Goal: Task Accomplishment & Management: Manage account settings

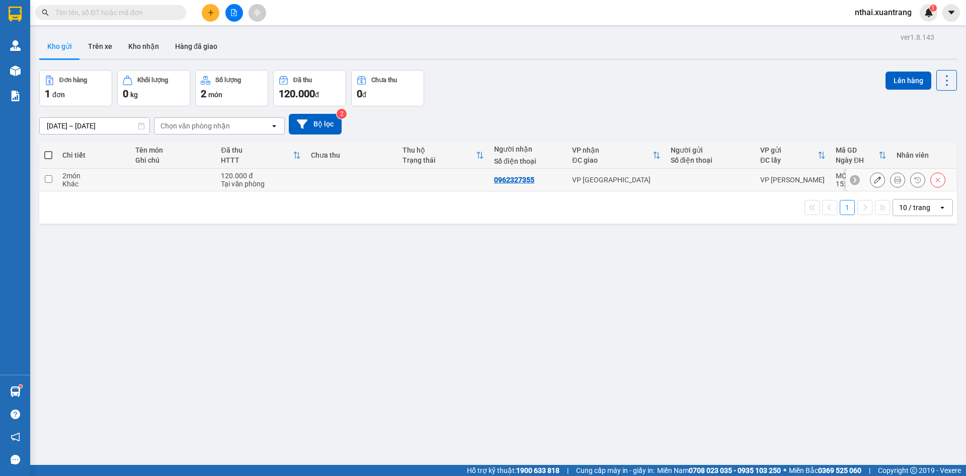
drag, startPoint x: 216, startPoint y: 184, endPoint x: 238, endPoint y: 183, distance: 22.2
click at [216, 184] on td "120.000 đ Tại văn phòng" at bounding box center [261, 180] width 90 height 23
checkbox input "true"
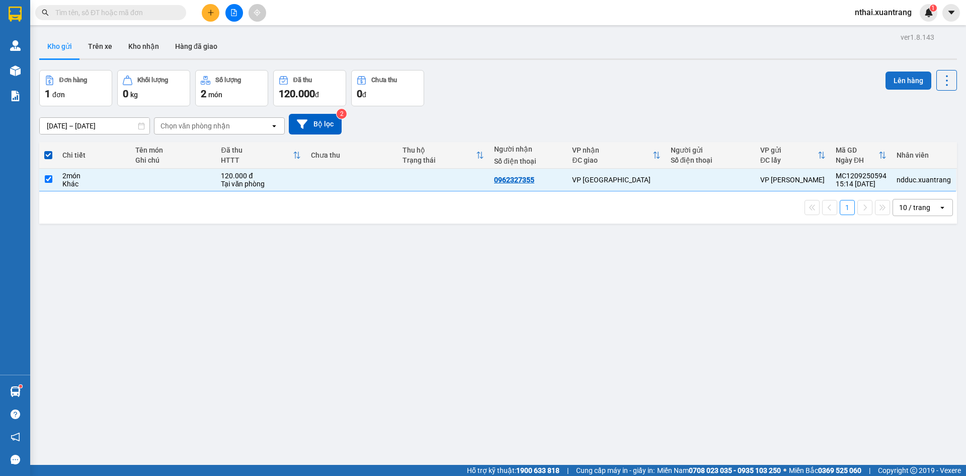
click at [891, 83] on button "Lên hàng" at bounding box center [909, 80] width 46 height 18
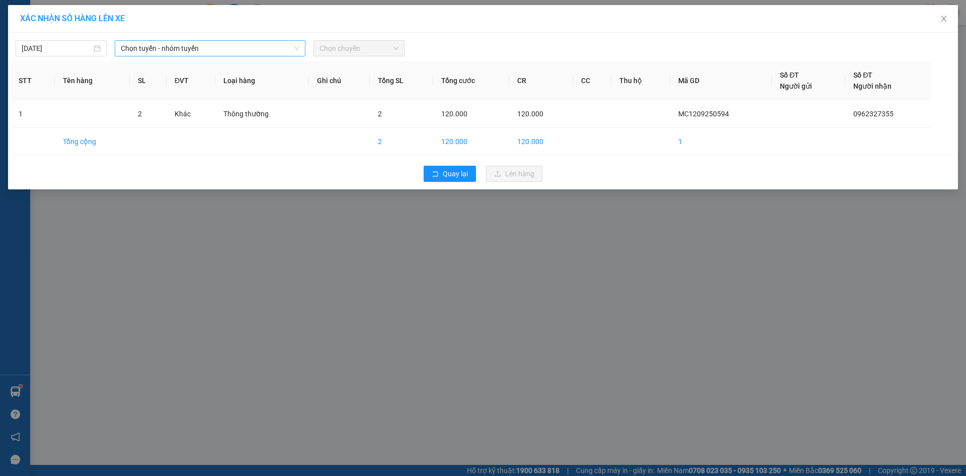
click at [162, 43] on span "Chọn tuyến - nhóm tuyến" at bounding box center [210, 48] width 179 height 15
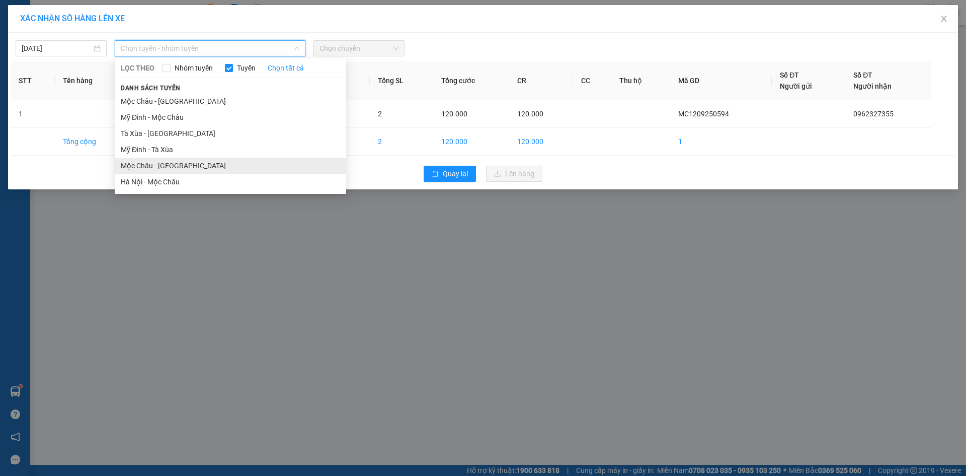
click at [166, 164] on li "Mộc Châu - [GEOGRAPHIC_DATA]" at bounding box center [231, 166] width 232 height 16
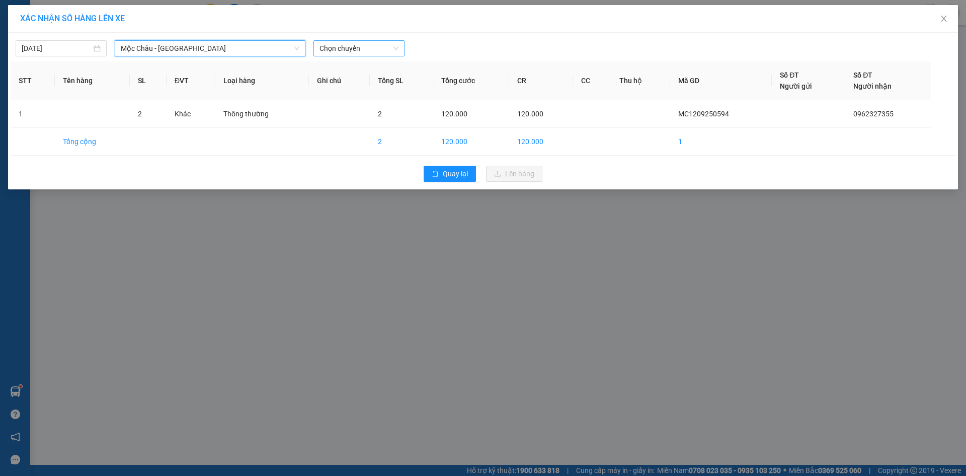
click at [335, 53] on span "Chọn chuyến" at bounding box center [359, 48] width 79 height 15
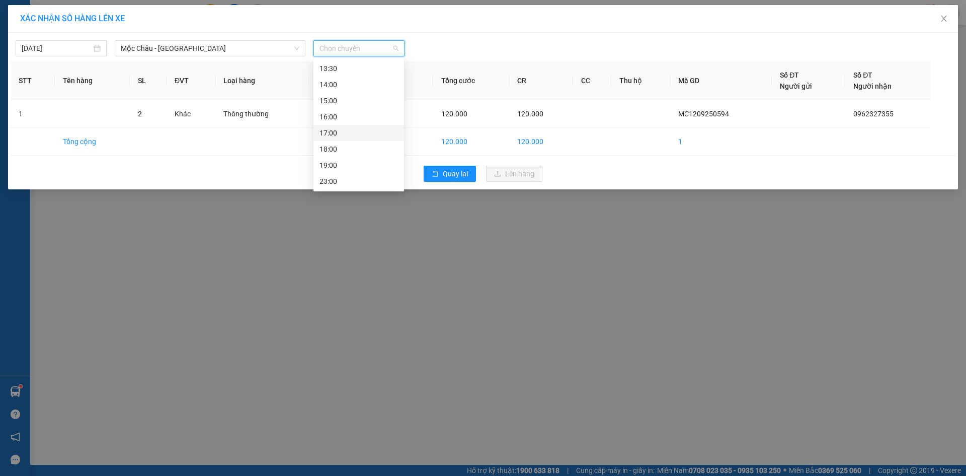
click at [334, 132] on div "17:00" at bounding box center [359, 132] width 79 height 11
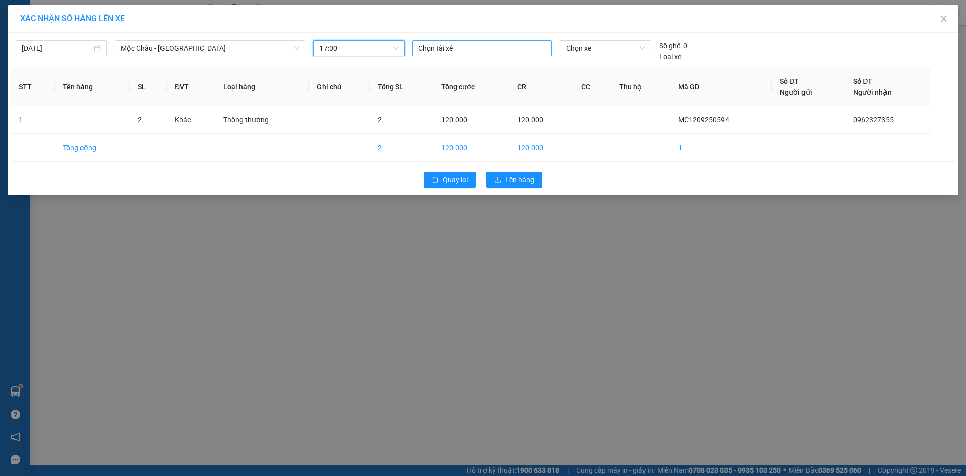
click at [488, 47] on div at bounding box center [482, 48] width 135 height 12
type input "n"
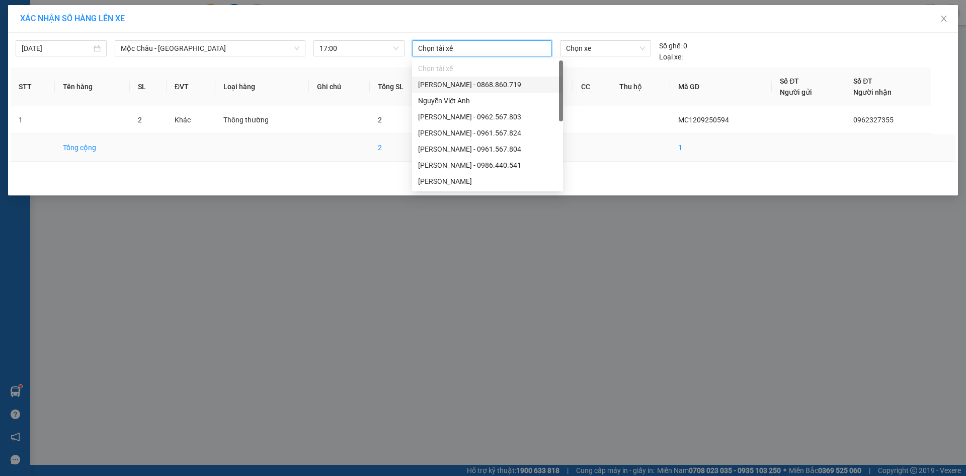
click at [602, 137] on td at bounding box center [592, 148] width 38 height 28
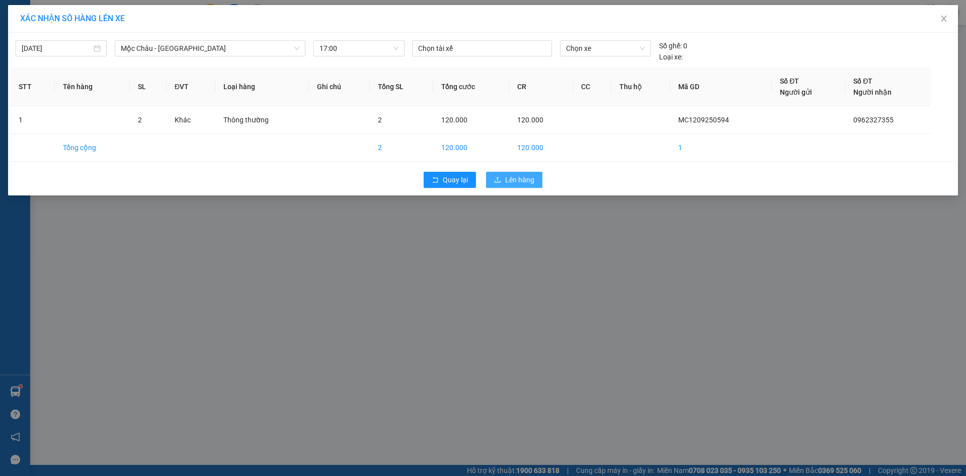
click at [518, 178] on span "Lên hàng" at bounding box center [519, 179] width 29 height 11
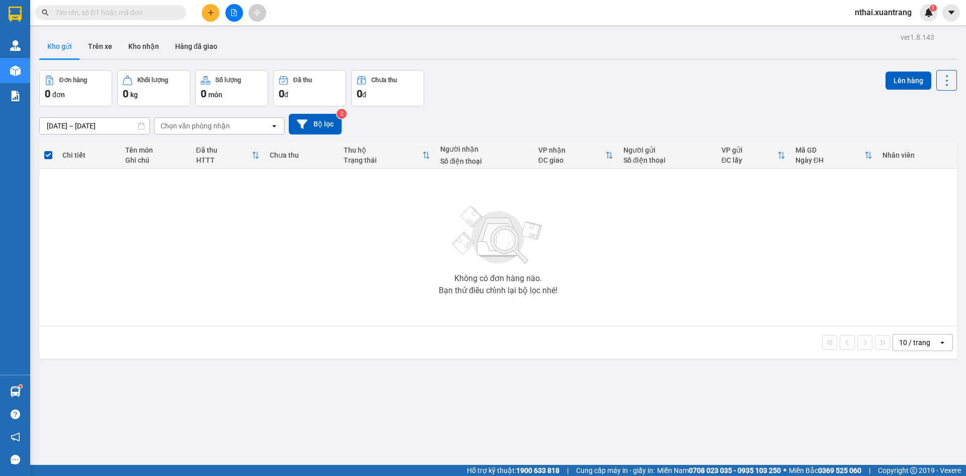
click at [233, 16] on button at bounding box center [235, 13] width 18 height 18
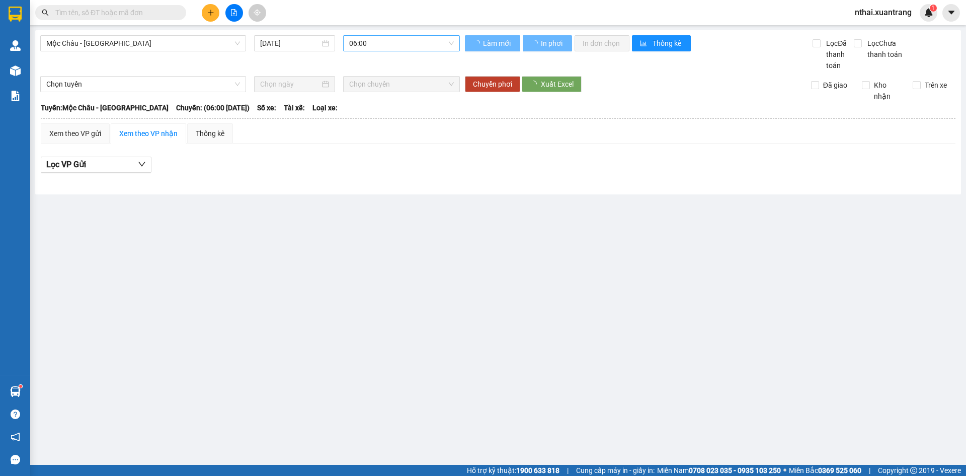
click at [383, 39] on span "06:00" at bounding box center [401, 43] width 105 height 15
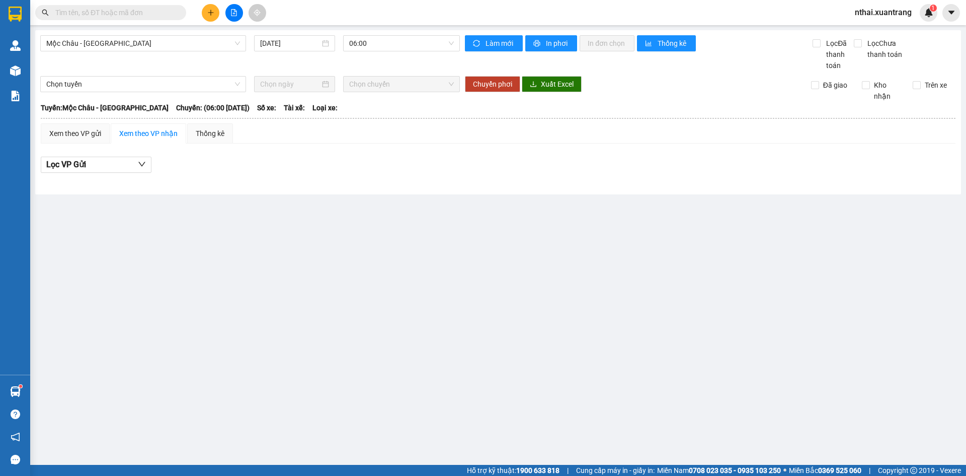
click at [194, 55] on div "Mộc Châu - [GEOGRAPHIC_DATA] [DATE] 06:00" at bounding box center [250, 53] width 420 height 36
click at [176, 45] on span "Mộc Châu - [GEOGRAPHIC_DATA]" at bounding box center [143, 43] width 194 height 15
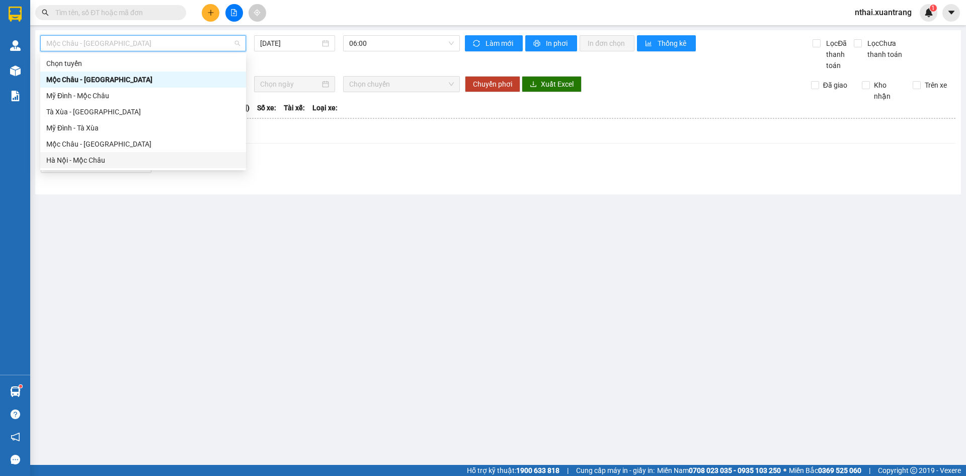
click at [79, 160] on div "Hà Nội - Mộc Châu" at bounding box center [143, 160] width 194 height 11
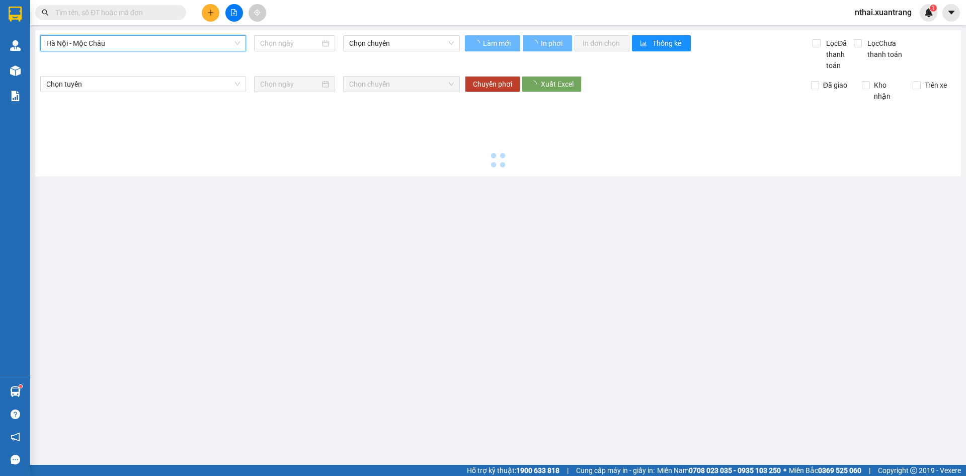
type input "[DATE]"
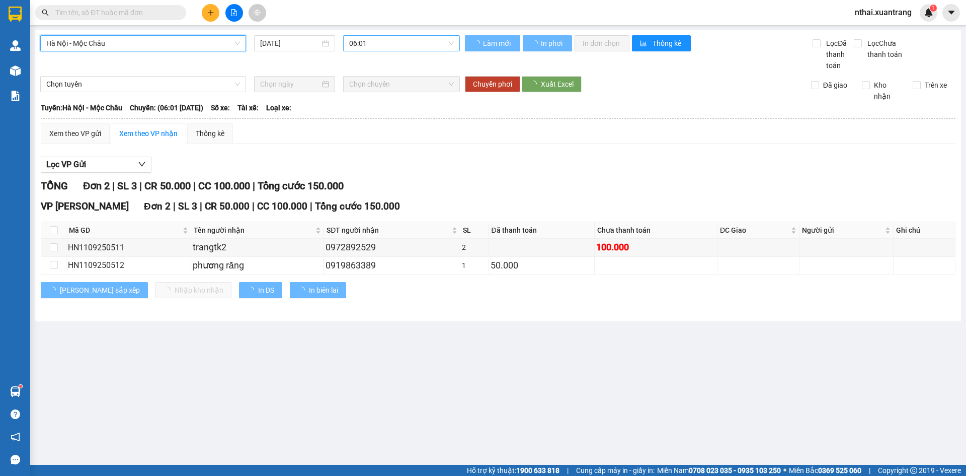
click at [368, 44] on span "06:01" at bounding box center [401, 43] width 105 height 15
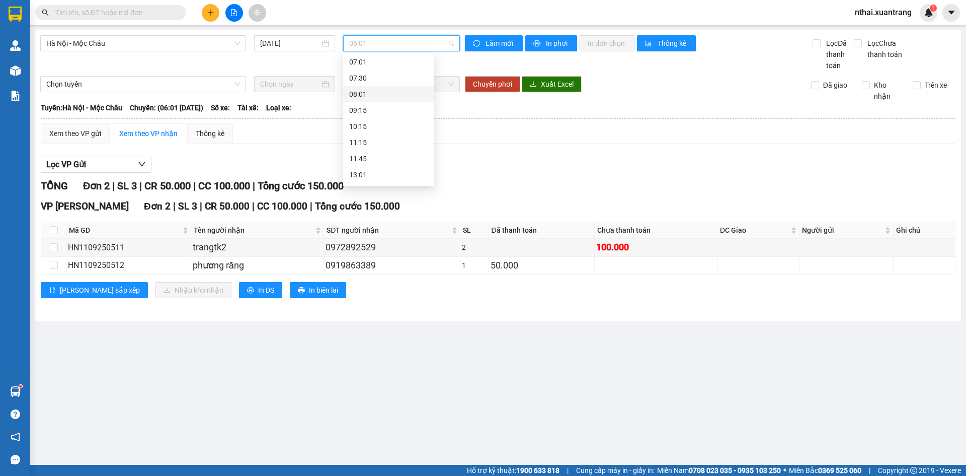
scroll to position [50, 0]
click at [365, 141] on div "11:15" at bounding box center [388, 141] width 79 height 11
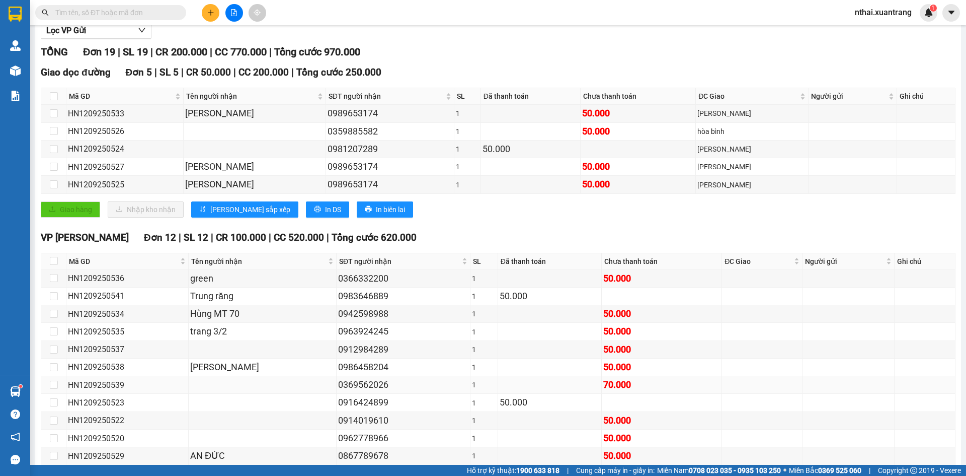
scroll to position [315, 0]
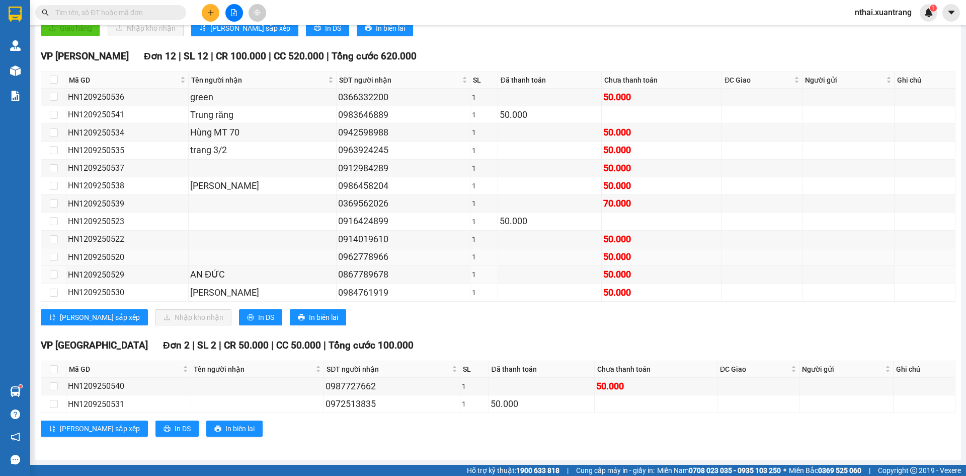
drag, startPoint x: 353, startPoint y: 267, endPoint x: 349, endPoint y: 257, distance: 10.8
click at [351, 260] on tbody "HN1209250536 green 0366332200 1 50.000 HN1209250541 Trung răng 0983646889 1 50.…" at bounding box center [498, 195] width 915 height 213
click at [393, 272] on div "0867789678" at bounding box center [403, 274] width 130 height 14
click at [354, 93] on div "0366332200" at bounding box center [403, 97] width 130 height 14
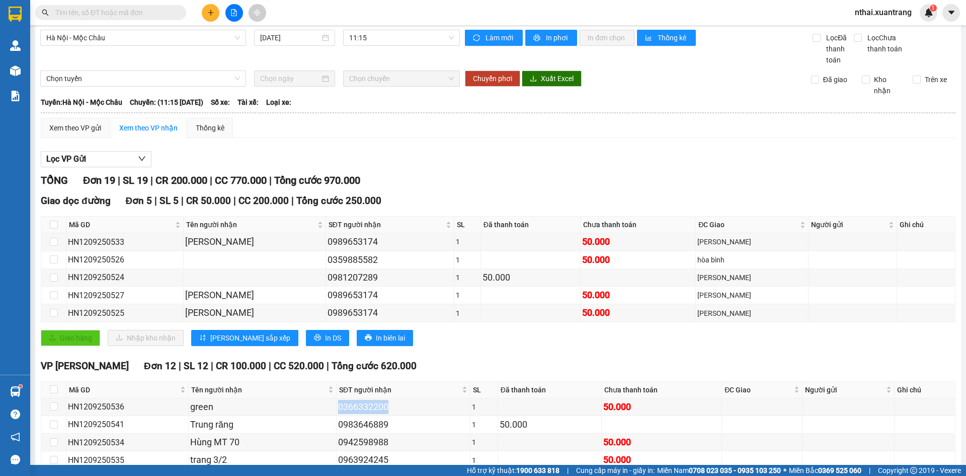
scroll to position [0, 0]
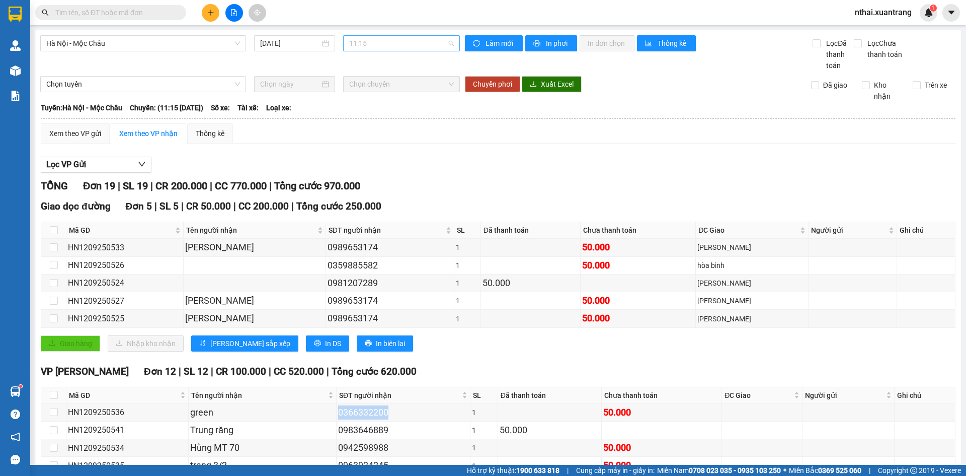
click at [363, 47] on span "11:15" at bounding box center [401, 43] width 105 height 15
click at [363, 155] on div "11:45" at bounding box center [386, 158] width 79 height 11
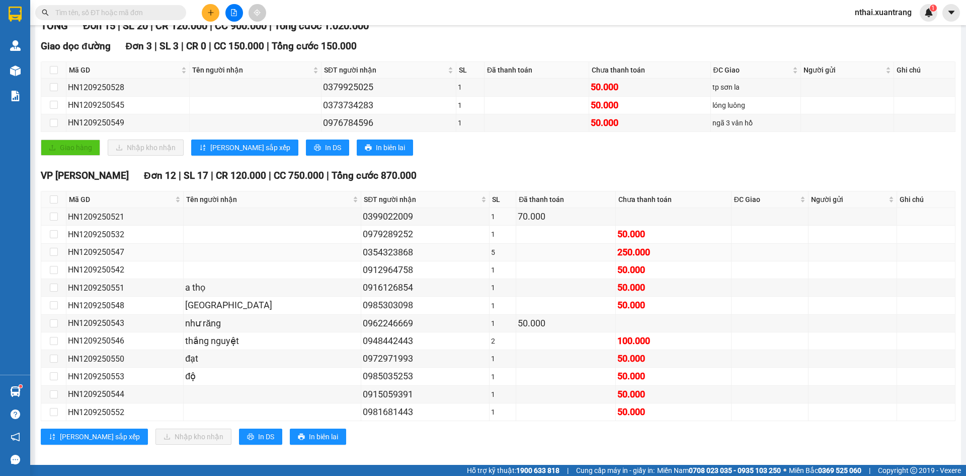
scroll to position [168, 0]
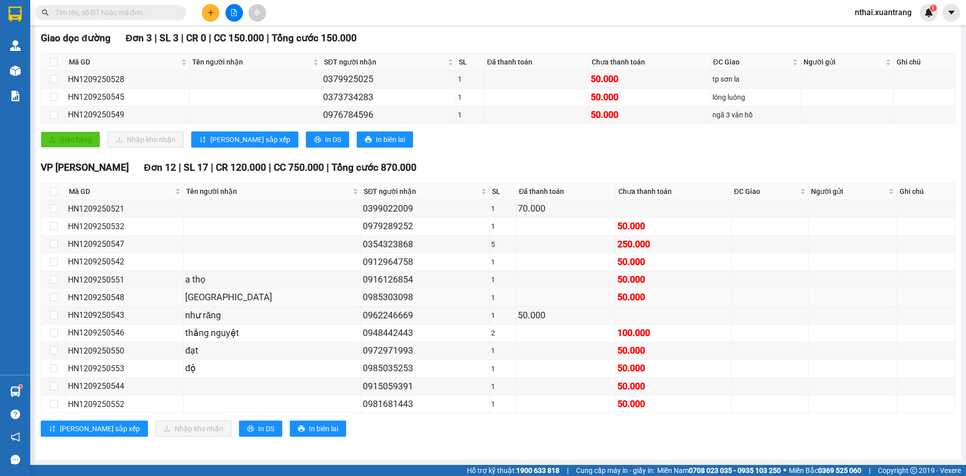
click at [365, 300] on div "0985303098" at bounding box center [425, 297] width 125 height 14
click at [137, 13] on input "text" at bounding box center [114, 12] width 119 height 11
paste input "0972971993"
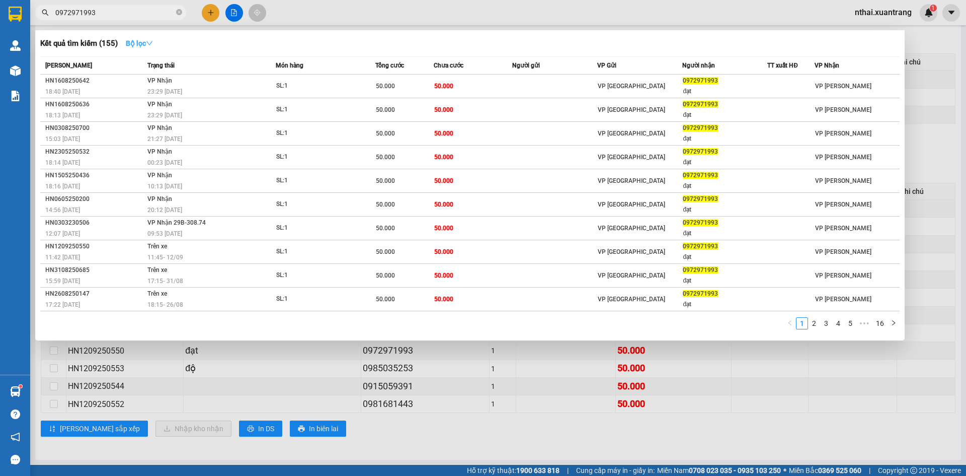
type input "0972971993"
click at [152, 48] on button "Bộ lọc" at bounding box center [139, 43] width 43 height 16
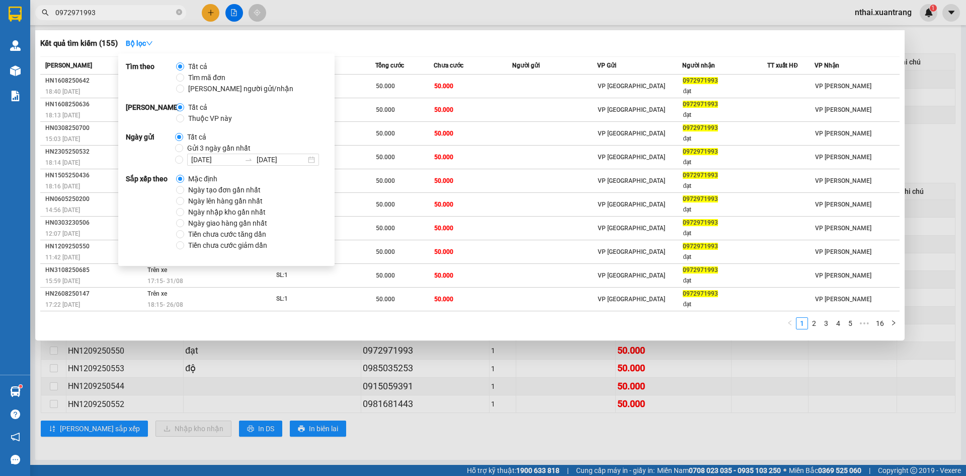
click at [211, 144] on span "Gửi 3 ngày gần nhất" at bounding box center [218, 147] width 71 height 11
click at [183, 144] on input "Gửi 3 ngày gần nhất" at bounding box center [179, 148] width 8 height 8
radio input "true"
radio input "false"
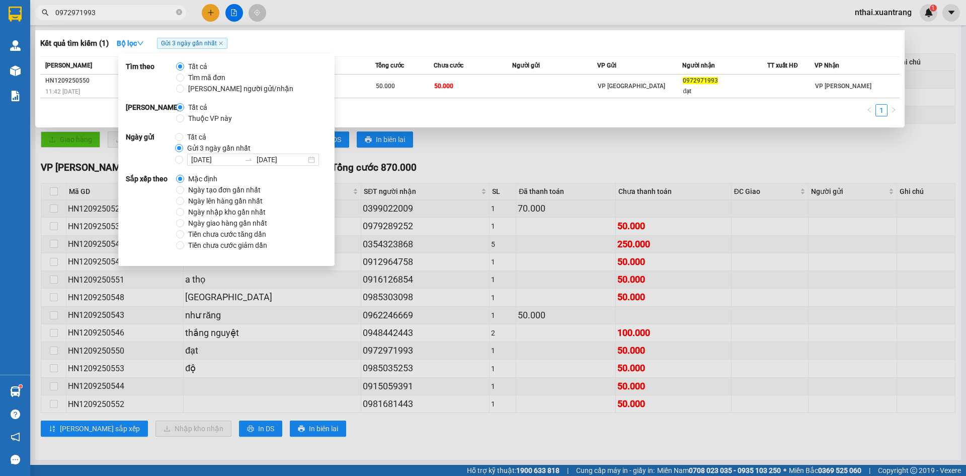
click at [261, 41] on div "Kết quả tìm kiếm ( 1 ) Bộ lọc Gửi 3 ngày gần nhất" at bounding box center [470, 43] width 860 height 16
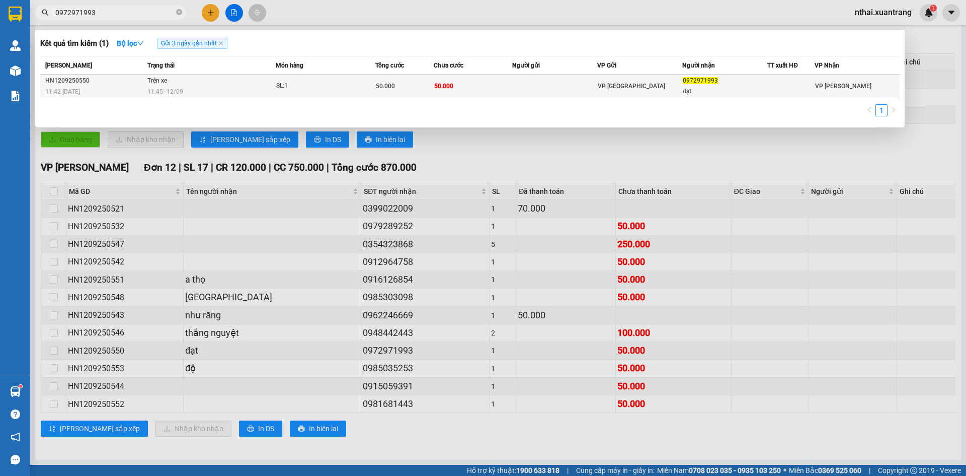
click at [348, 89] on div "SL: 1" at bounding box center [314, 86] width 76 height 11
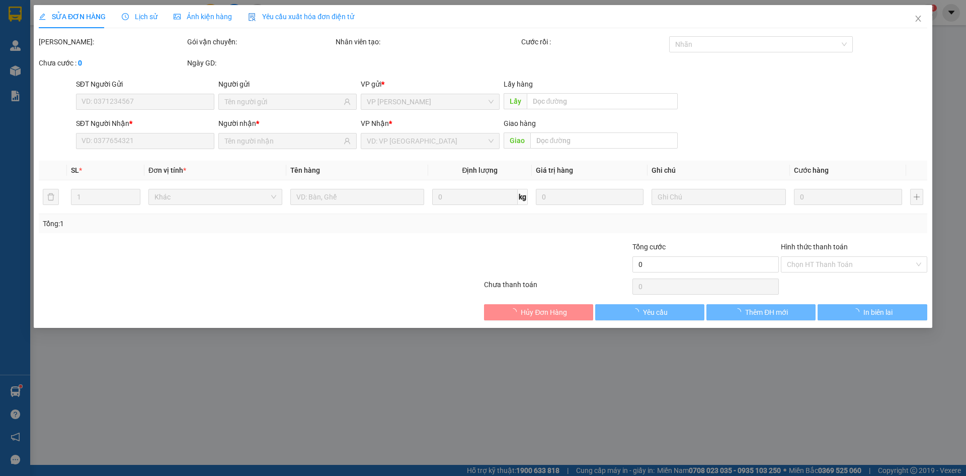
type input "0972971993"
type input "đạt"
type input "50.000"
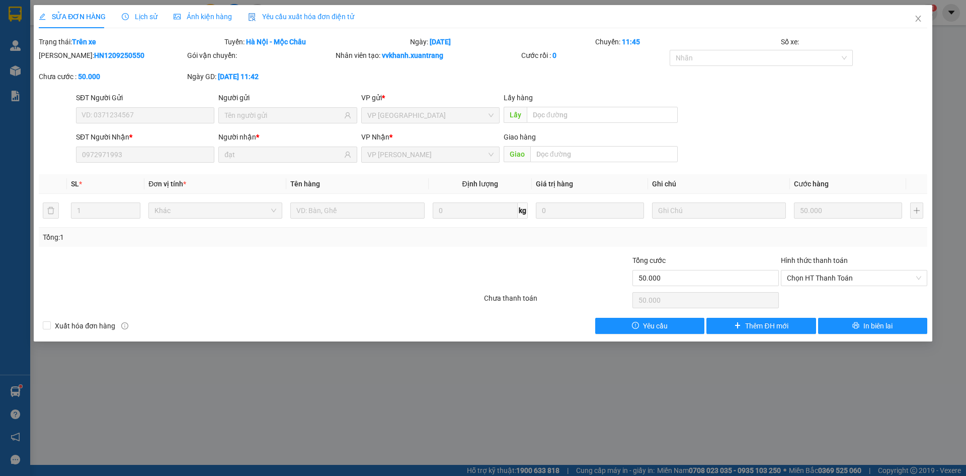
click at [209, 16] on span "Ảnh kiện hàng" at bounding box center [203, 17] width 58 height 8
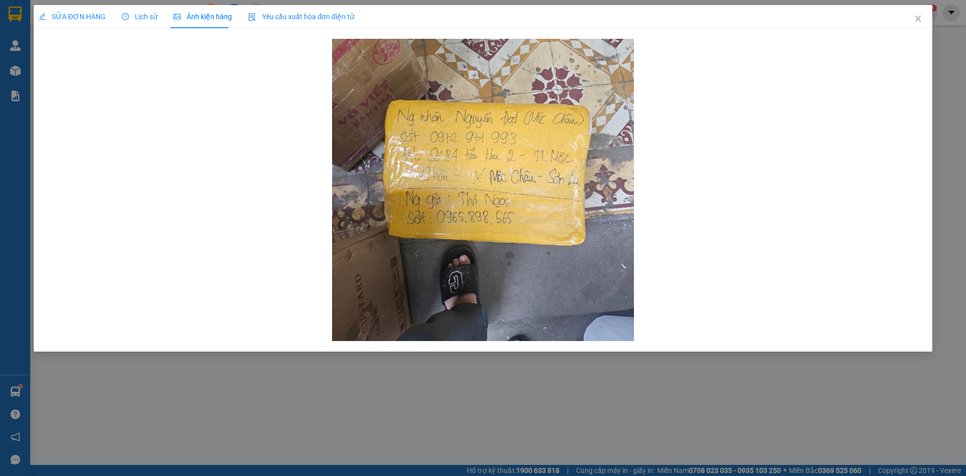
click at [92, 18] on span "SỬA ĐƠN HÀNG" at bounding box center [72, 17] width 67 height 8
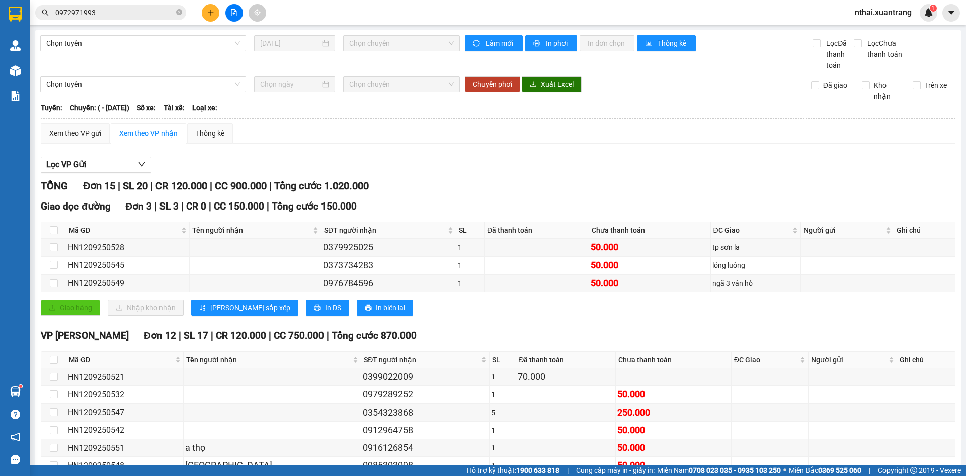
click at [116, 13] on input "0972971993" at bounding box center [114, 12] width 119 height 11
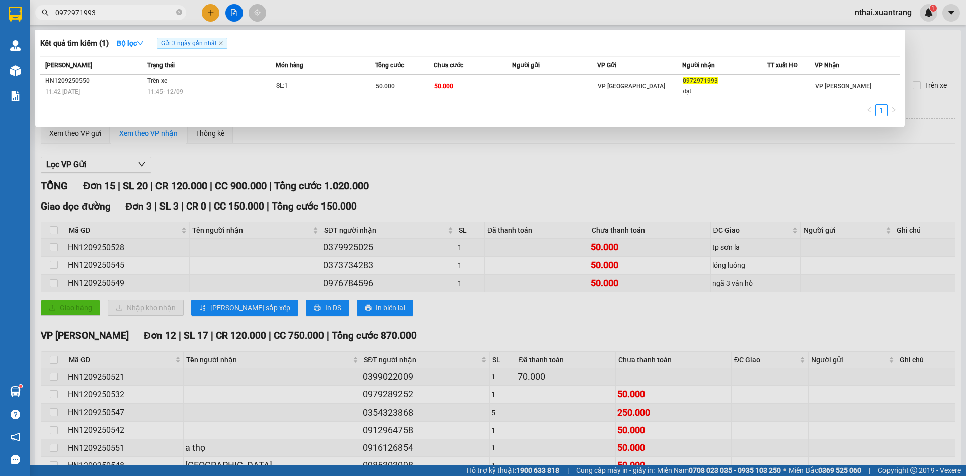
click at [134, 14] on input "0972971993" at bounding box center [114, 12] width 119 height 11
click at [396, 19] on div at bounding box center [483, 238] width 966 height 476
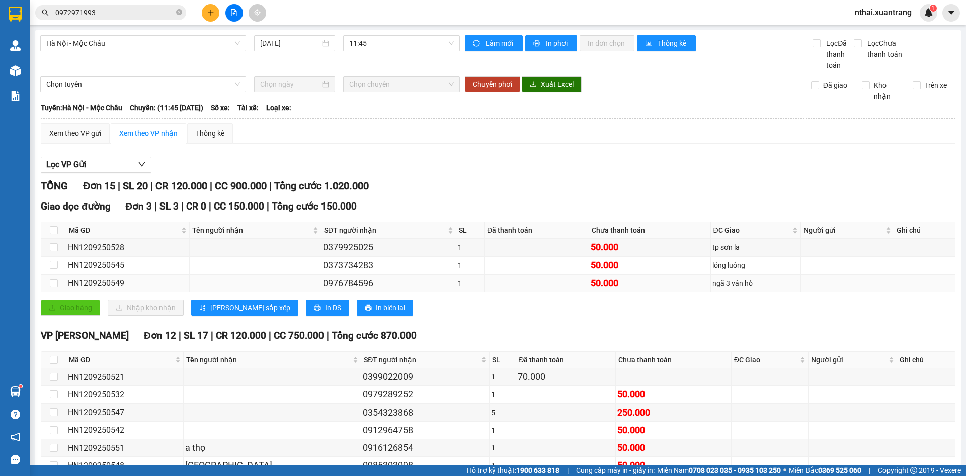
scroll to position [168, 0]
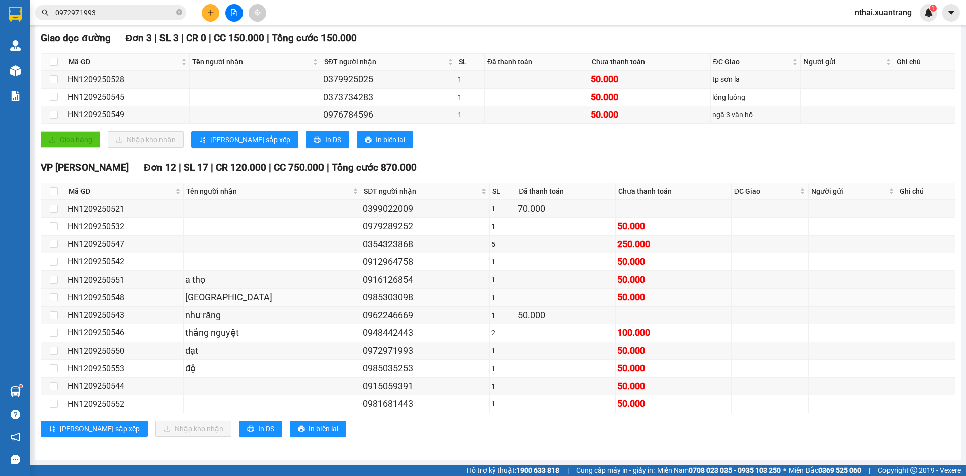
click at [363, 295] on div "0985303098" at bounding box center [425, 297] width 125 height 14
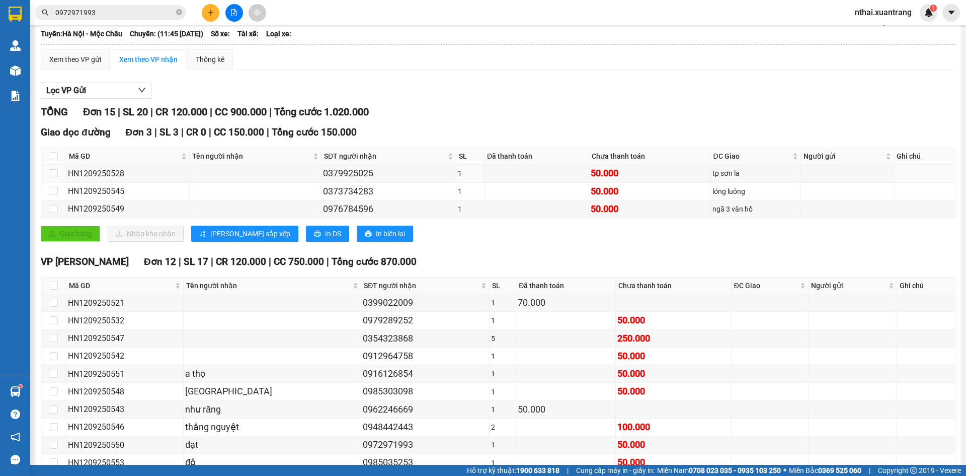
scroll to position [0, 0]
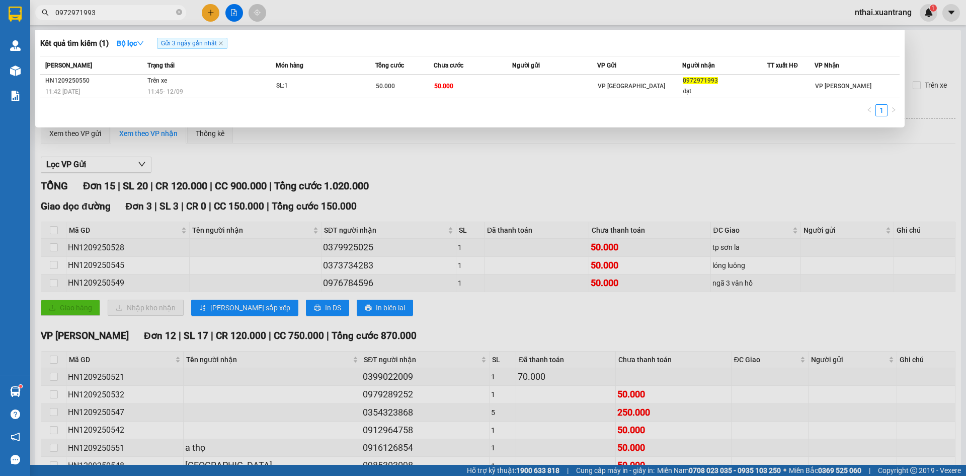
click at [121, 19] on span "0972971993" at bounding box center [110, 12] width 151 height 15
click at [121, 13] on input "0972971993" at bounding box center [114, 12] width 119 height 11
paste input "15059391"
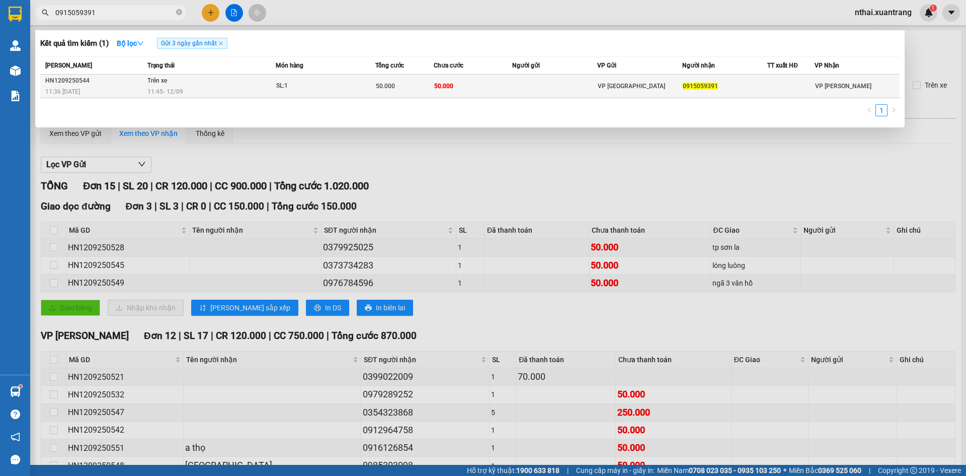
type input "0915059391"
click at [219, 93] on div "11:45 [DATE]" at bounding box center [211, 91] width 128 height 11
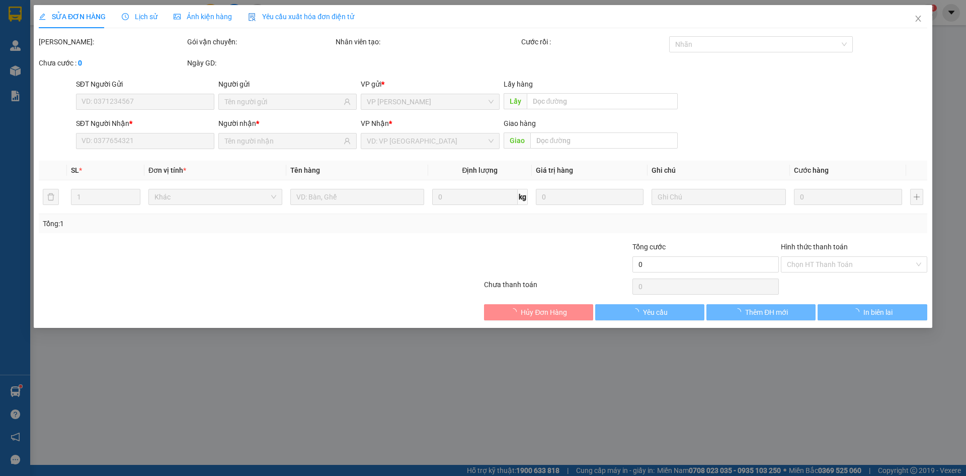
type input "0915059391"
type input "50.000"
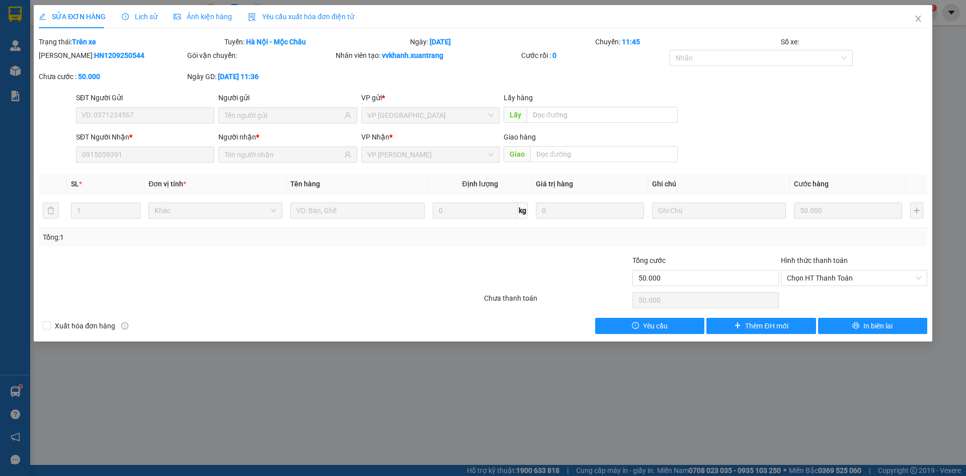
click at [202, 13] on span "Ảnh kiện hàng" at bounding box center [203, 17] width 58 height 8
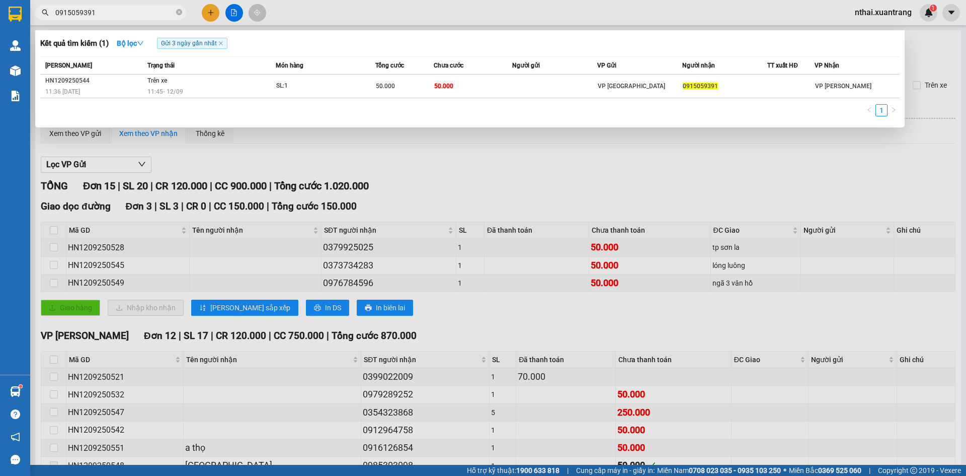
click at [92, 14] on input "0915059391" at bounding box center [114, 12] width 119 height 11
paste input "972971993"
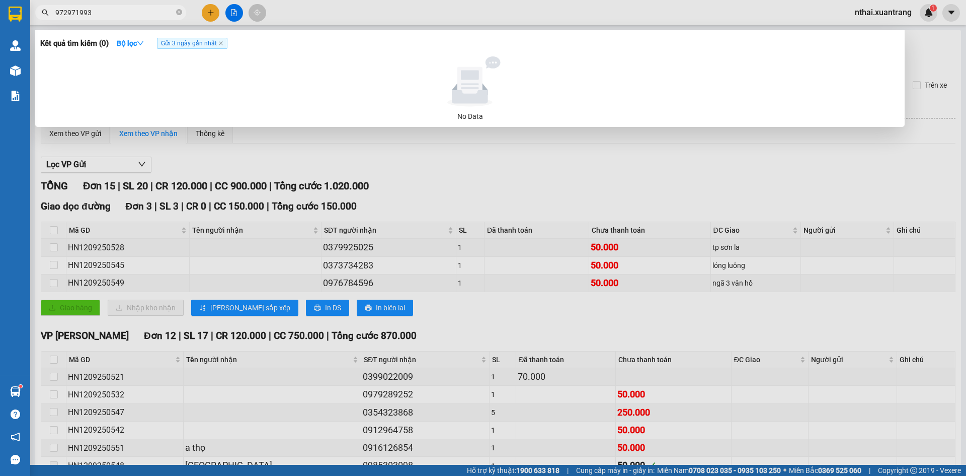
click at [53, 12] on span "972971993" at bounding box center [110, 12] width 151 height 15
click at [57, 11] on input "972971993" at bounding box center [114, 12] width 119 height 11
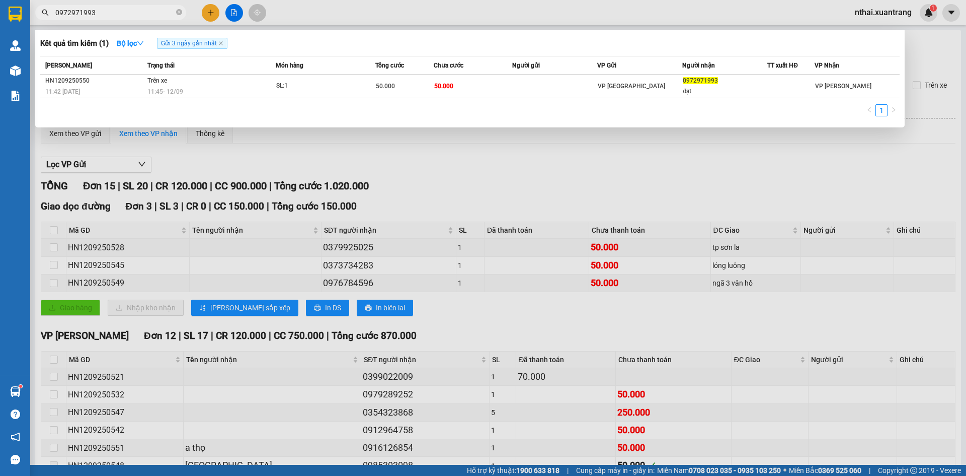
type input "0972971993"
click at [193, 104] on div "1" at bounding box center [470, 113] width 860 height 18
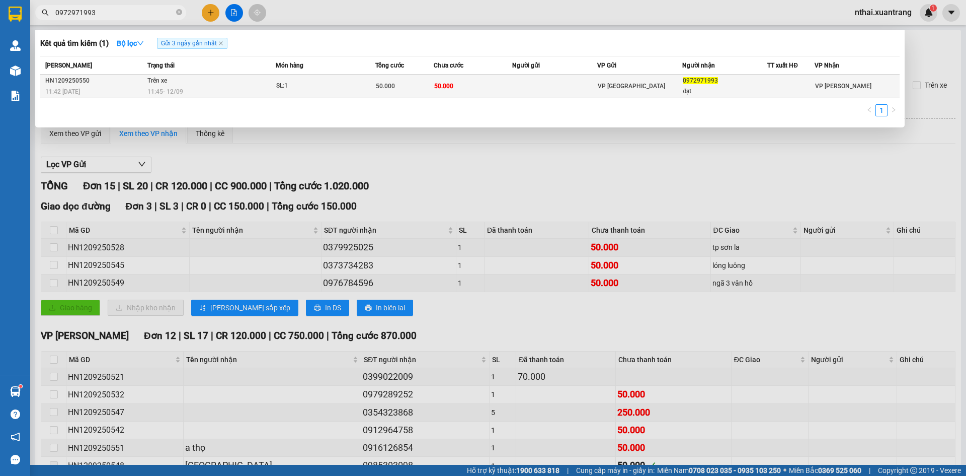
click at [201, 92] on div "11:45 [DATE]" at bounding box center [211, 91] width 128 height 11
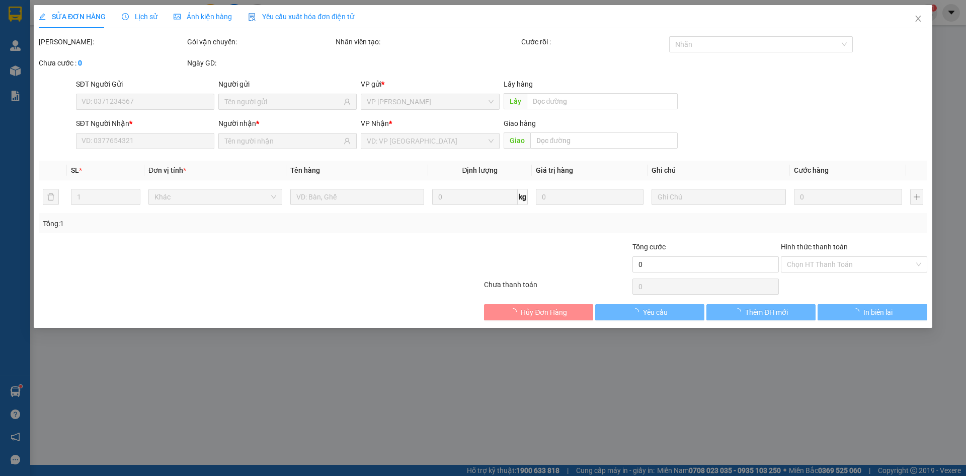
type input "0972971993"
type input "đạt"
type input "50.000"
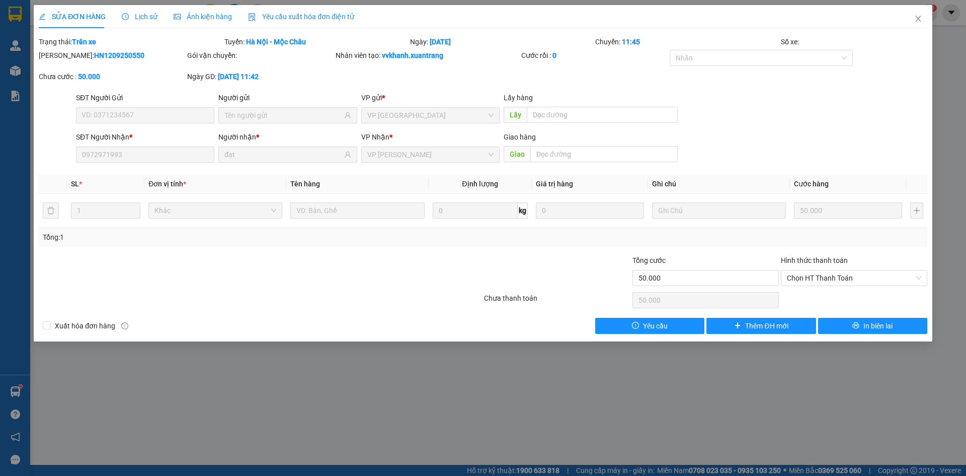
click at [199, 13] on span "Ảnh kiện hàng" at bounding box center [203, 17] width 58 height 8
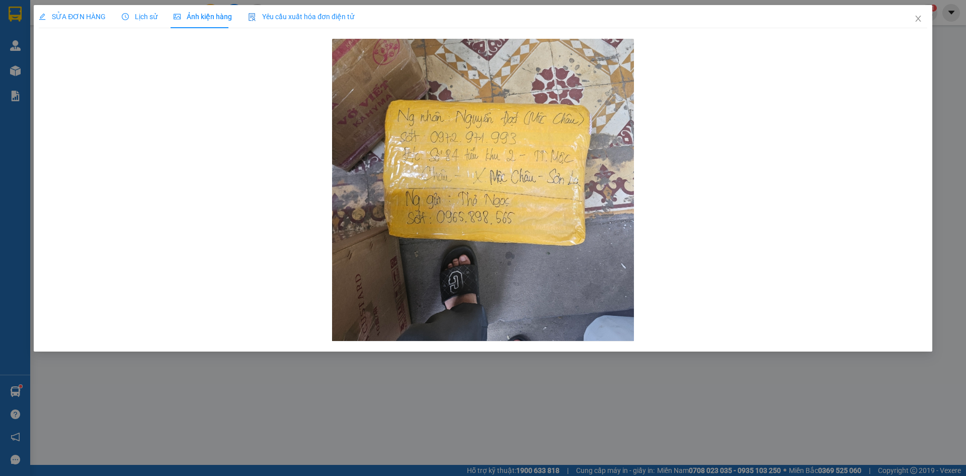
click at [66, 20] on span "SỬA ĐƠN HÀNG" at bounding box center [72, 17] width 67 height 8
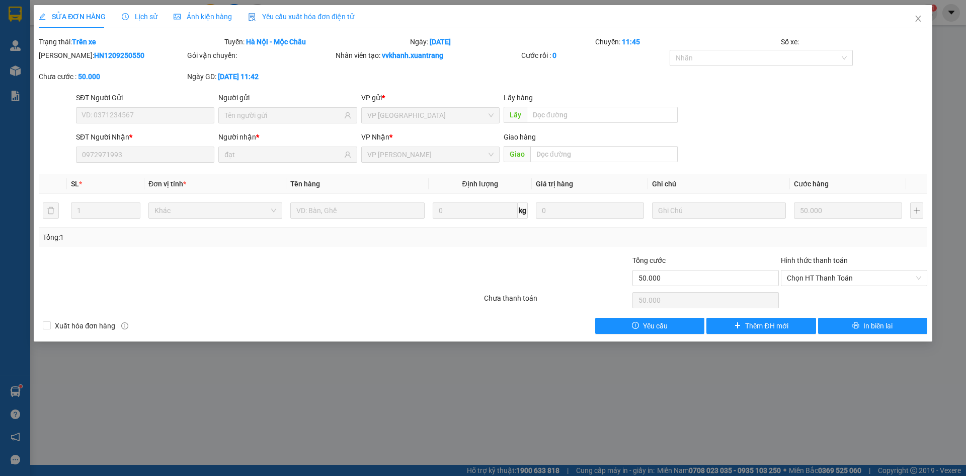
click at [152, 18] on span "Lịch sử" at bounding box center [140, 17] width 36 height 8
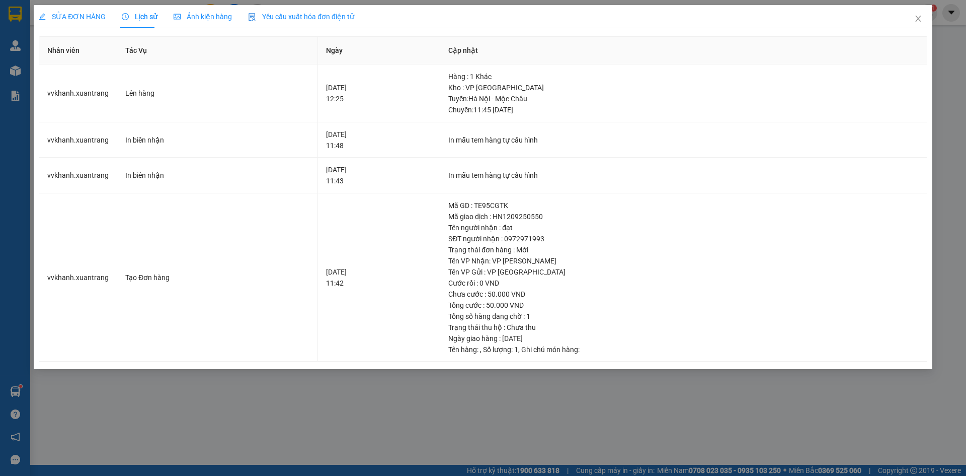
click at [187, 15] on span "Ảnh kiện hàng" at bounding box center [203, 17] width 58 height 8
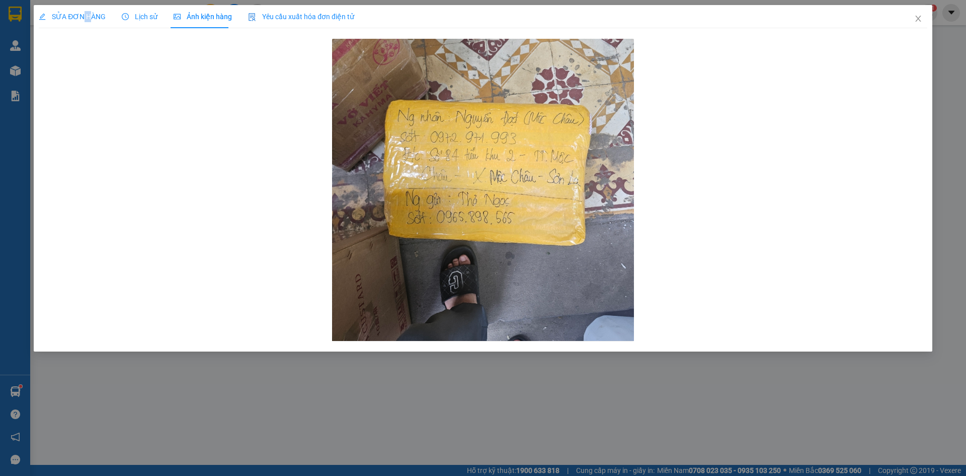
click at [89, 13] on span "SỬA ĐƠN HÀNG" at bounding box center [72, 17] width 67 height 8
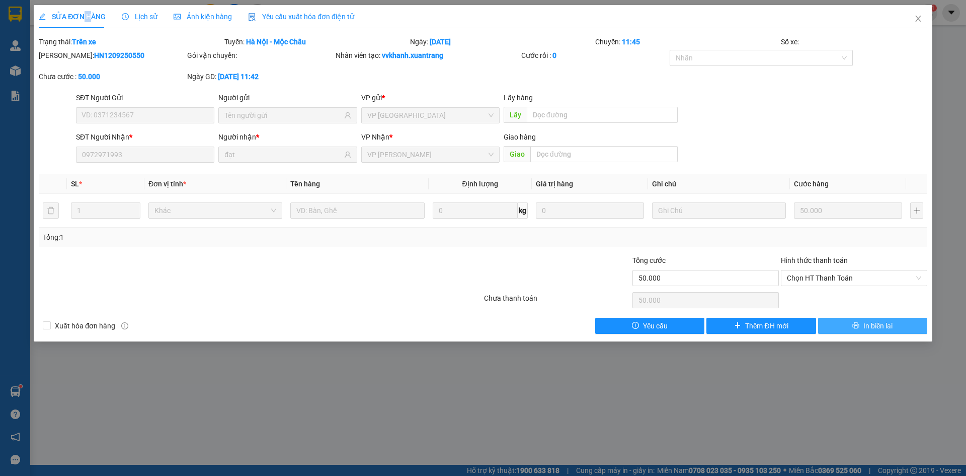
click at [850, 326] on button "In biên lai" at bounding box center [873, 326] width 109 height 16
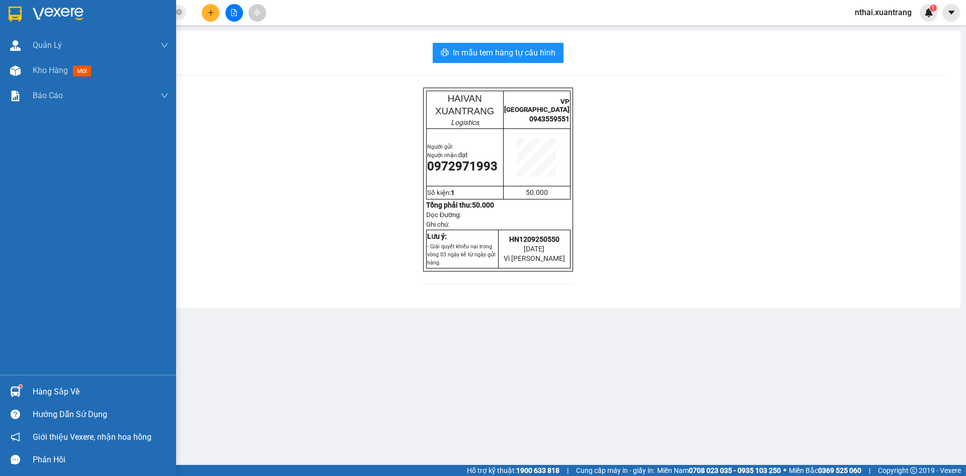
click at [12, 5] on div at bounding box center [88, 16] width 176 height 33
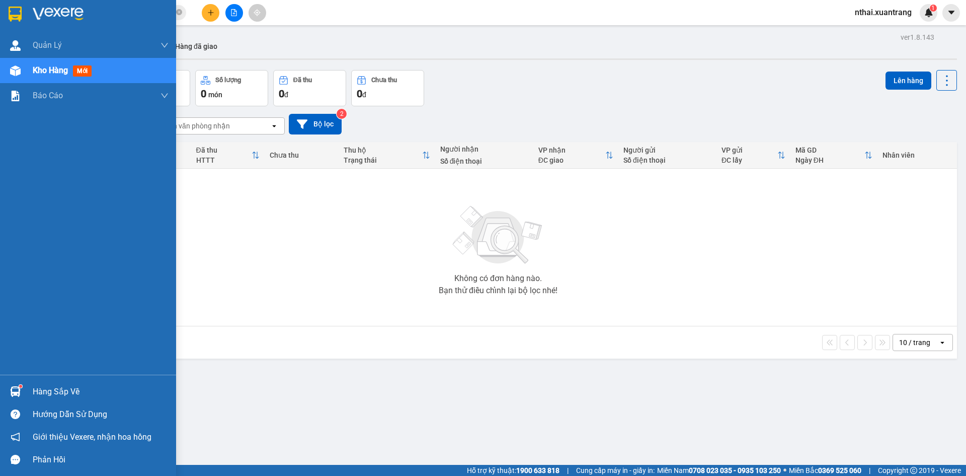
click at [12, 1] on div at bounding box center [88, 16] width 176 height 33
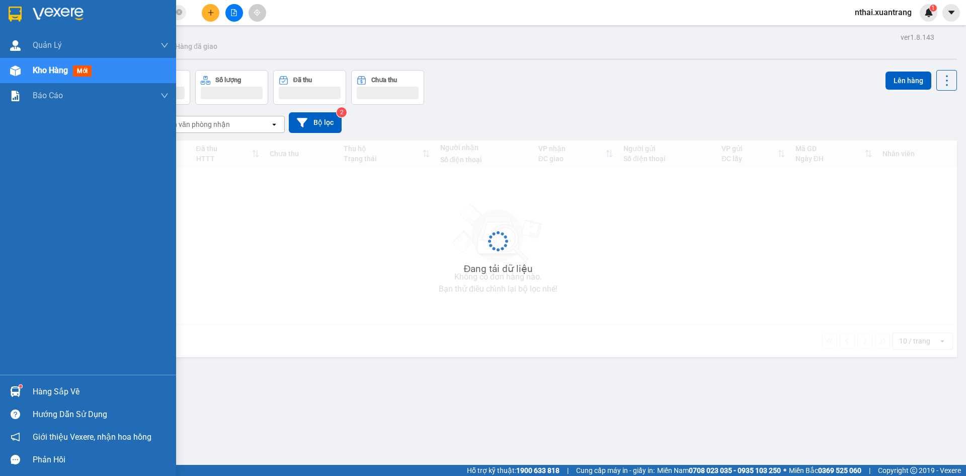
click at [16, 12] on img at bounding box center [15, 14] width 13 height 15
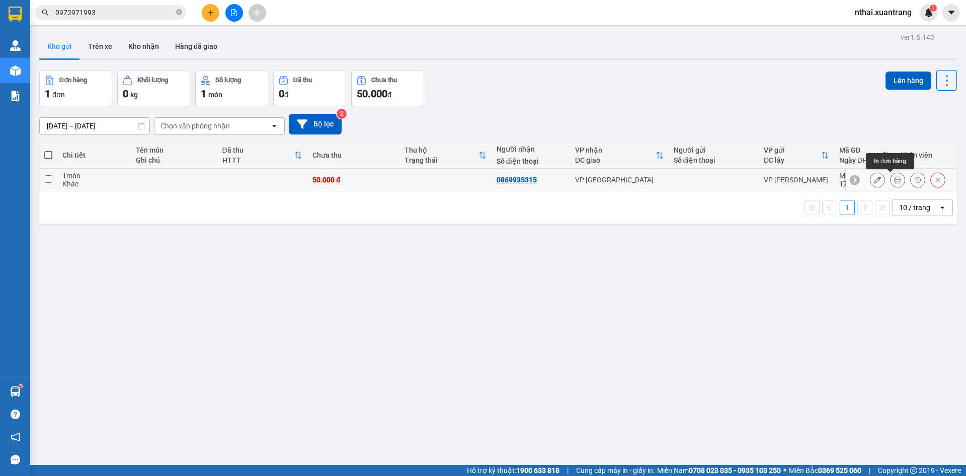
click at [895, 183] on icon at bounding box center [898, 179] width 7 height 7
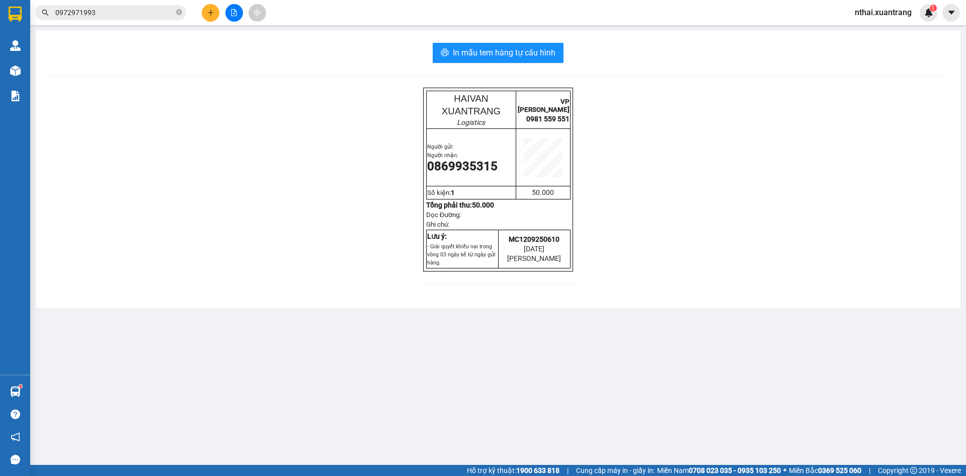
click at [505, 42] on div "In mẫu tem hàng tự cấu hình HAIVAN XUANTRANG Logistics VP MỘC CHÂU 0981 559 551…" at bounding box center [498, 169] width 925 height 277
click at [505, 52] on span "In mẫu tem hàng tự cấu hình" at bounding box center [504, 52] width 103 height 13
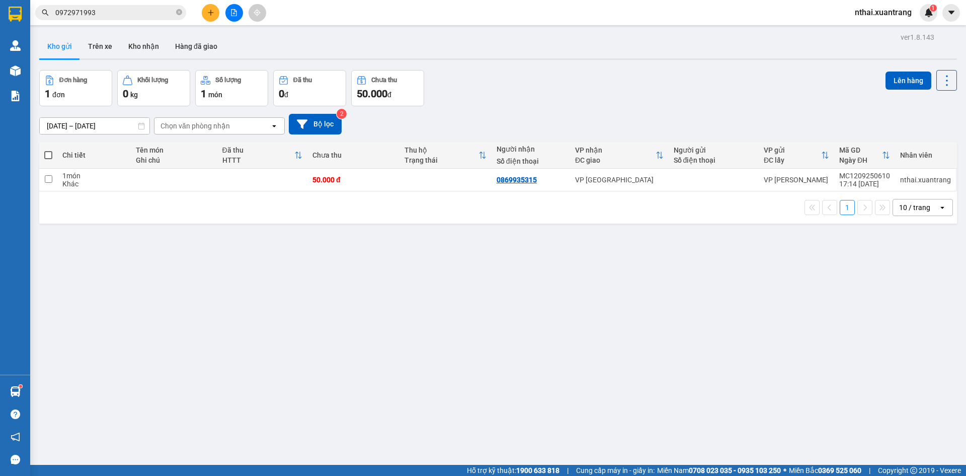
click at [14, 15] on img at bounding box center [15, 14] width 13 height 15
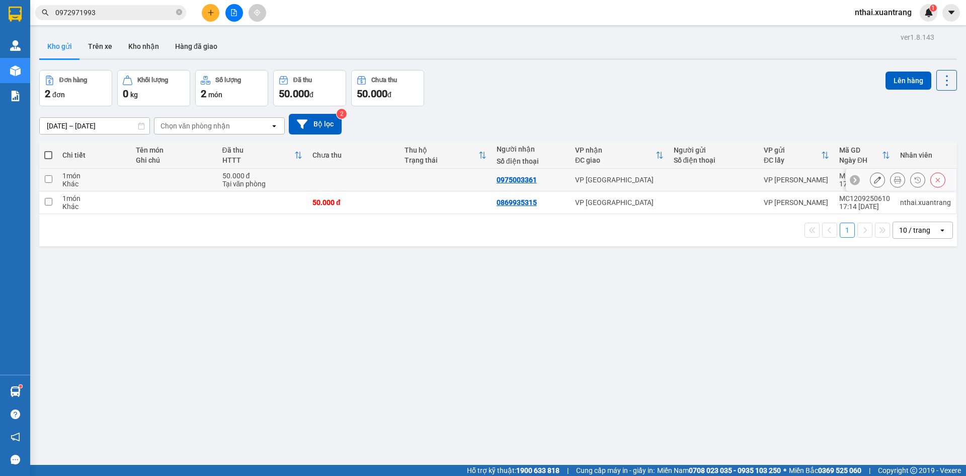
click at [891, 182] on button at bounding box center [898, 180] width 14 height 18
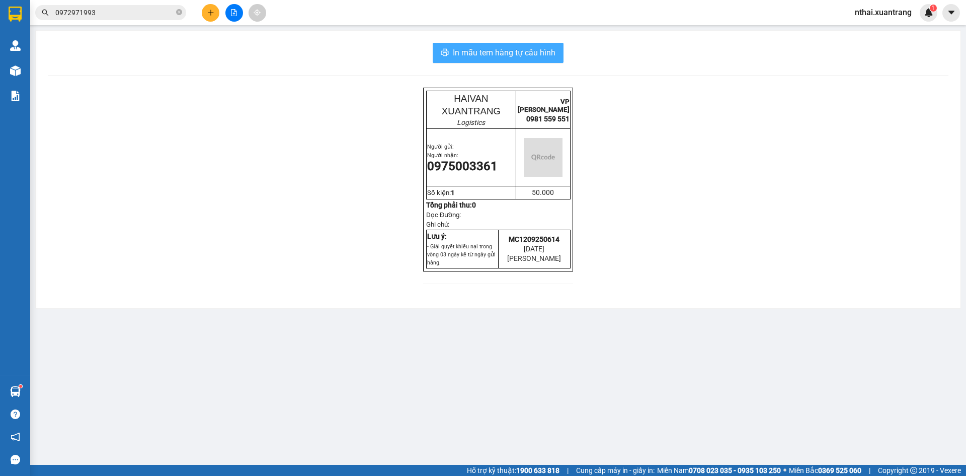
click at [502, 46] on span "In mẫu tem hàng tự cấu hình" at bounding box center [504, 52] width 103 height 13
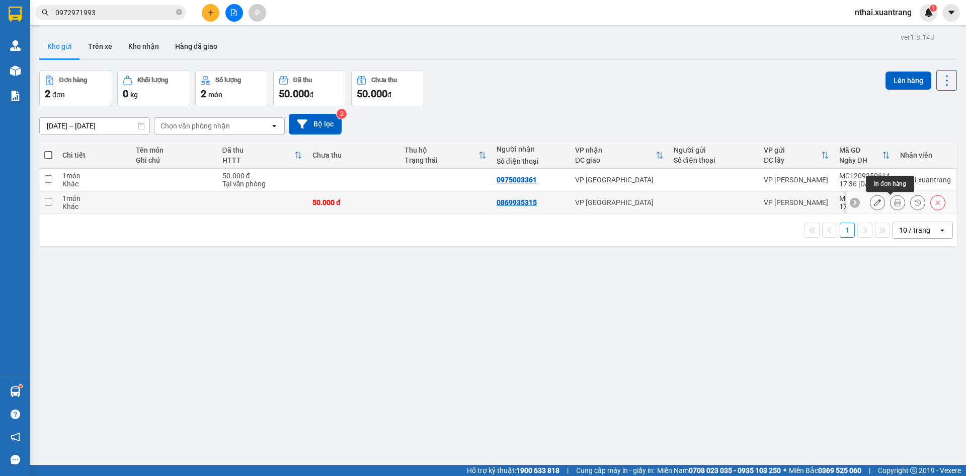
click at [895, 205] on icon at bounding box center [898, 202] width 7 height 7
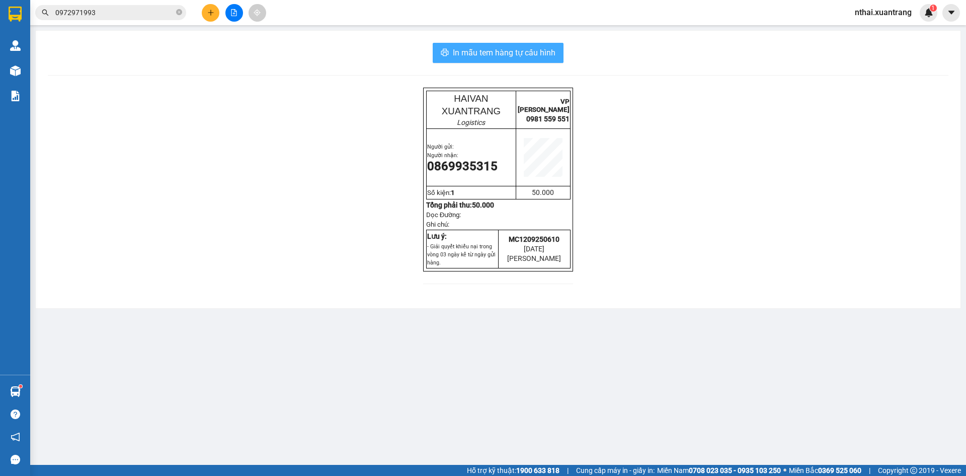
click at [497, 46] on button "In mẫu tem hàng tự cấu hình" at bounding box center [498, 53] width 131 height 20
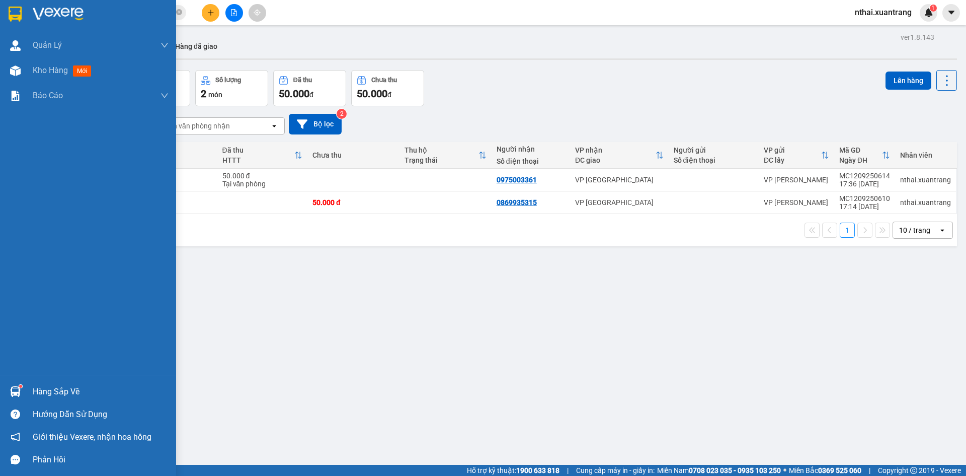
click at [14, 10] on img at bounding box center [15, 14] width 13 height 15
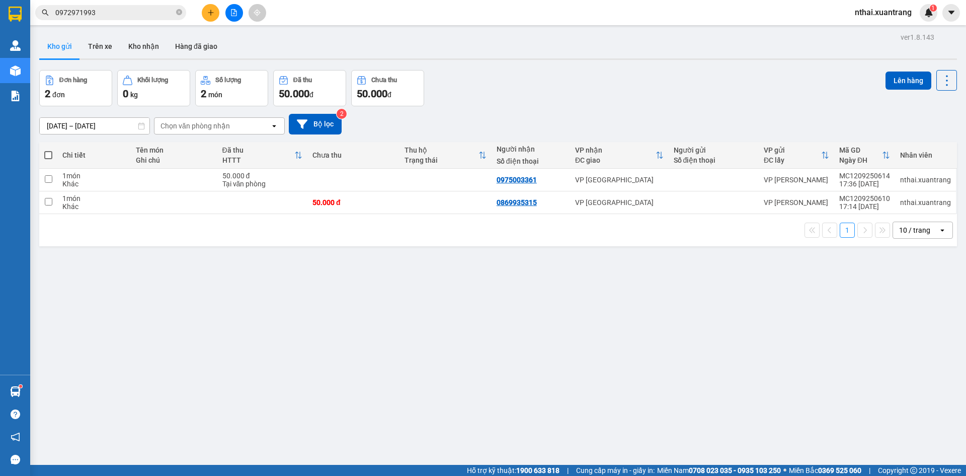
click at [76, 15] on input "0972971993" at bounding box center [114, 12] width 119 height 11
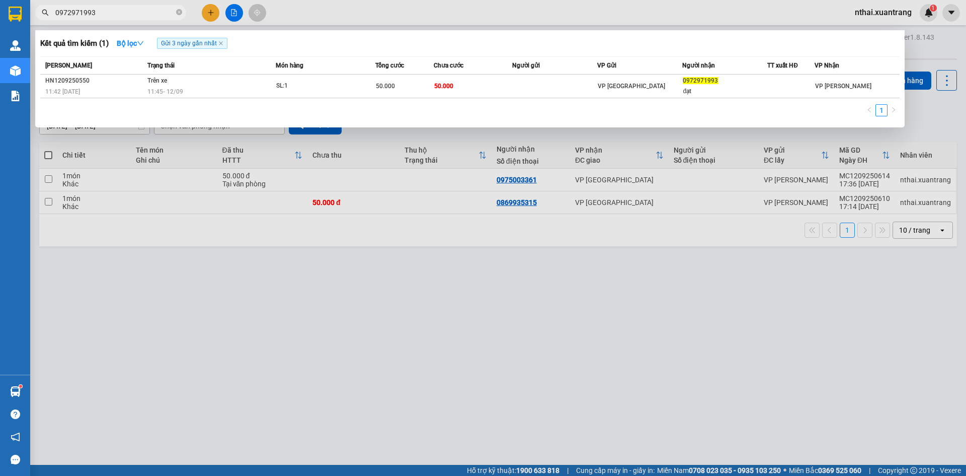
click at [76, 15] on input "0972971993" at bounding box center [114, 12] width 119 height 11
paste input "11100001"
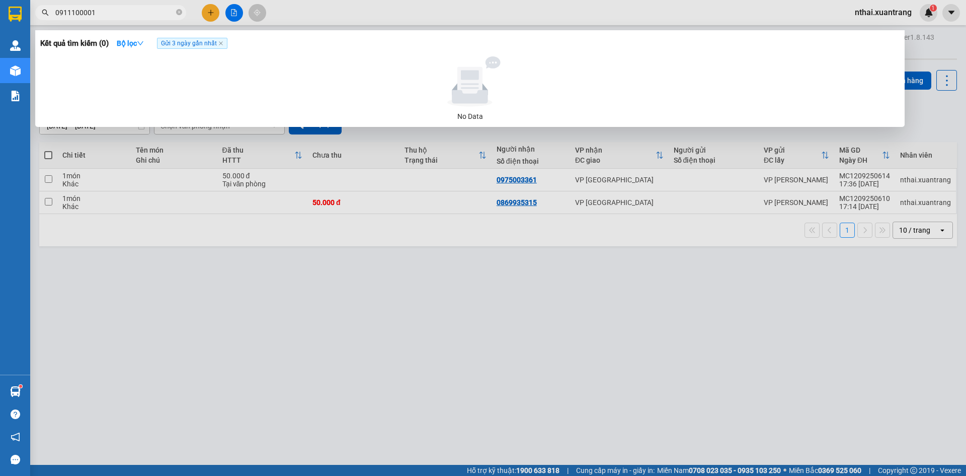
click at [101, 13] on input "0911100001" at bounding box center [114, 12] width 119 height 11
click at [101, 11] on input "0911100001" at bounding box center [114, 12] width 119 height 11
type input "0911100001"
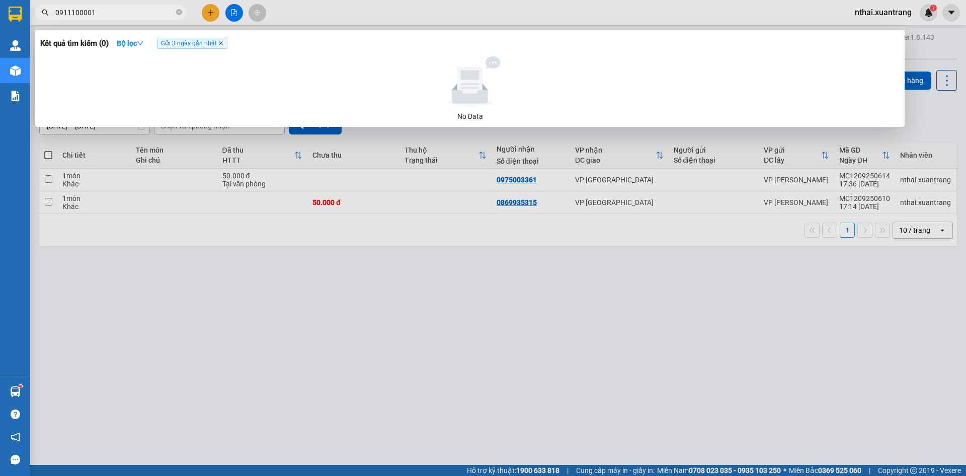
click at [220, 45] on span "Gửi 3 ngày gần nhất" at bounding box center [192, 43] width 70 height 11
click at [223, 44] on icon "close" at bounding box center [221, 43] width 4 height 4
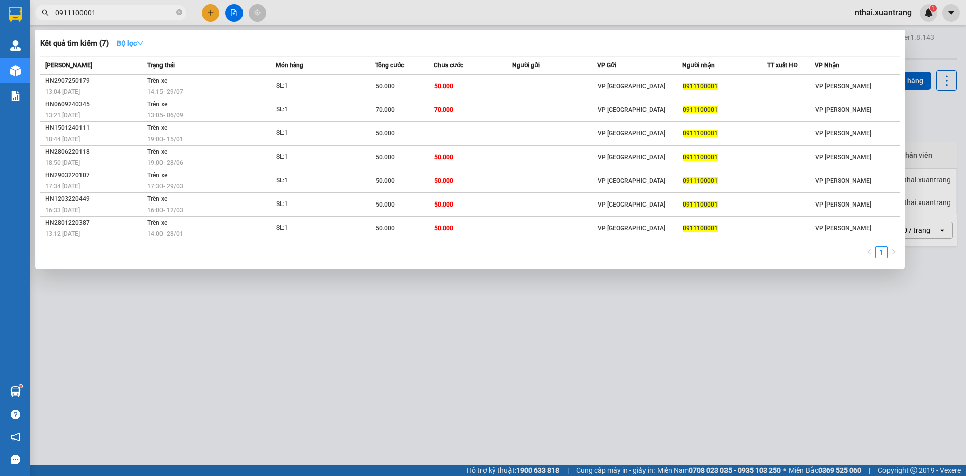
click at [132, 43] on strong "Bộ lọc" at bounding box center [130, 43] width 27 height 8
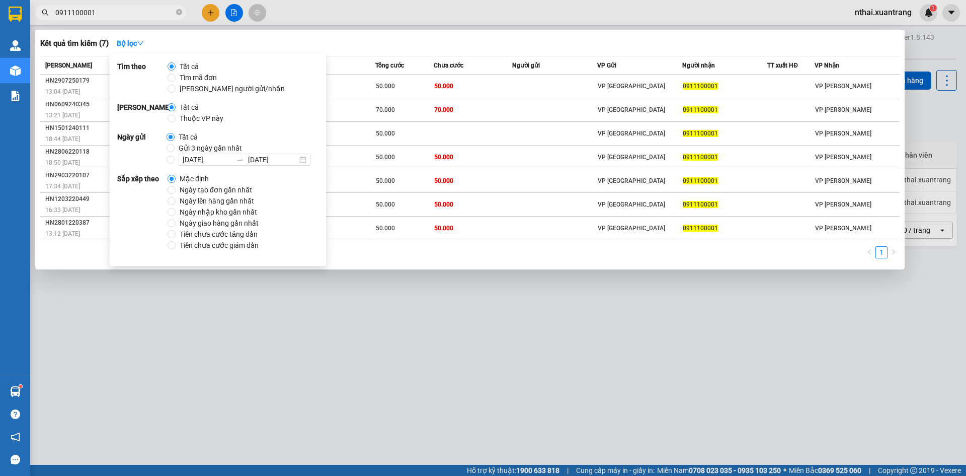
click at [195, 144] on span "Gửi 3 ngày gần nhất" at bounding box center [210, 147] width 71 height 11
click at [175, 144] on input "Gửi 3 ngày gần nhất" at bounding box center [171, 148] width 8 height 8
radio input "true"
radio input "false"
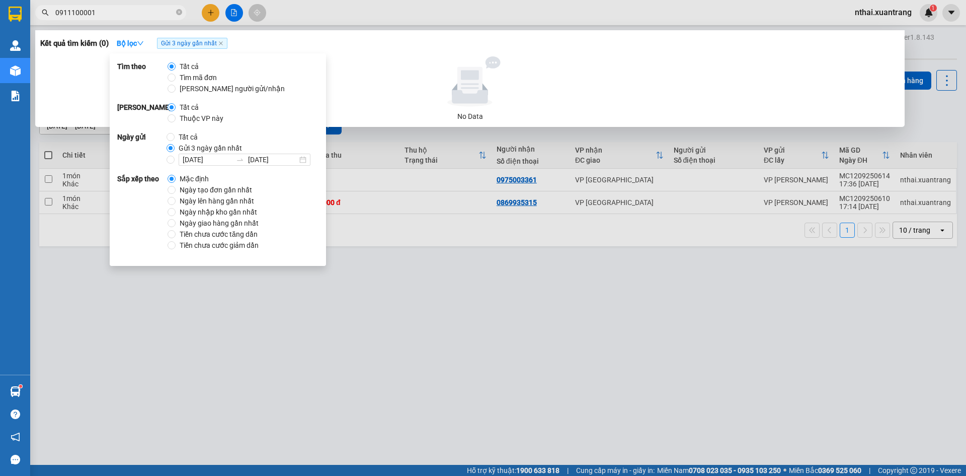
click at [195, 144] on span "Gửi 3 ngày gần nhất" at bounding box center [210, 147] width 71 height 11
click at [175, 144] on input "Gửi 3 ngày gần nhất" at bounding box center [171, 148] width 8 height 8
click at [144, 17] on input "0911100001" at bounding box center [114, 12] width 119 height 11
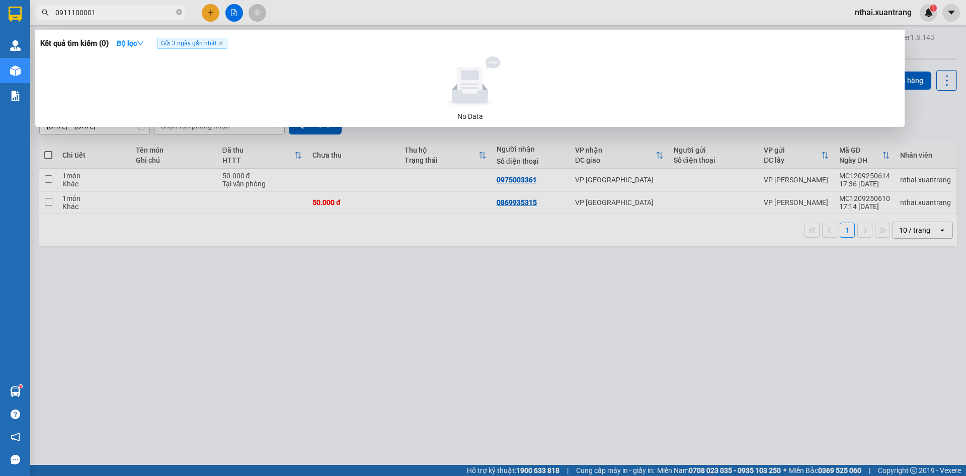
click at [144, 17] on input "0911100001" at bounding box center [114, 12] width 119 height 11
click at [120, 19] on span "0911100001" at bounding box center [110, 12] width 151 height 15
click at [119, 15] on input "0911100001" at bounding box center [114, 12] width 119 height 11
type input "0"
click at [132, 9] on input "0912389256" at bounding box center [114, 12] width 119 height 11
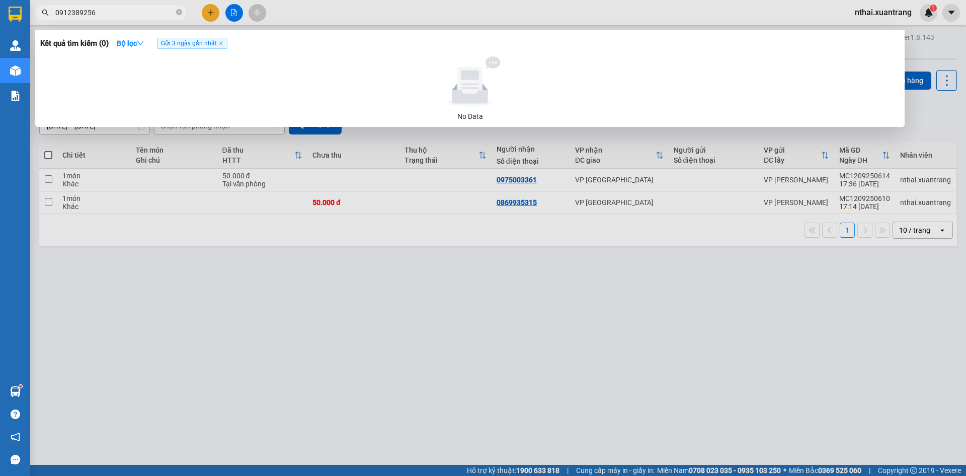
click at [132, 9] on input "0912389256" at bounding box center [114, 12] width 119 height 11
type input "0912389256"
click at [218, 289] on div at bounding box center [483, 238] width 966 height 476
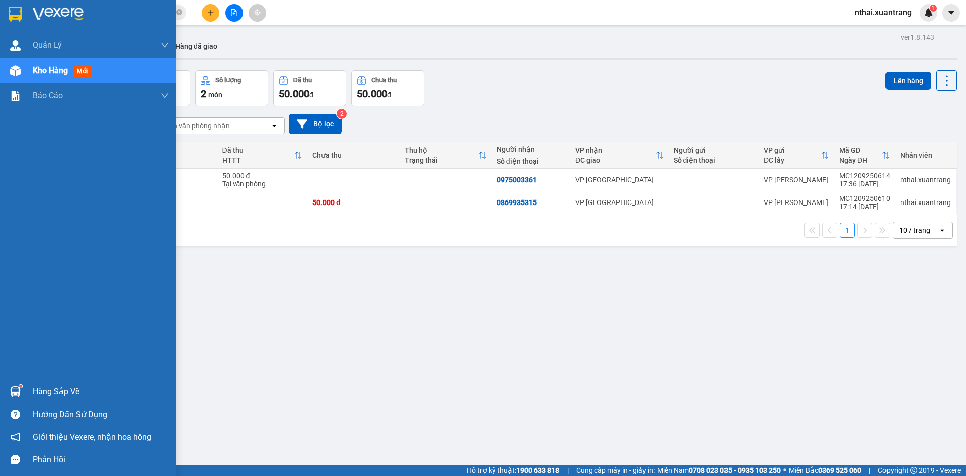
click at [17, 1] on div at bounding box center [88, 16] width 176 height 33
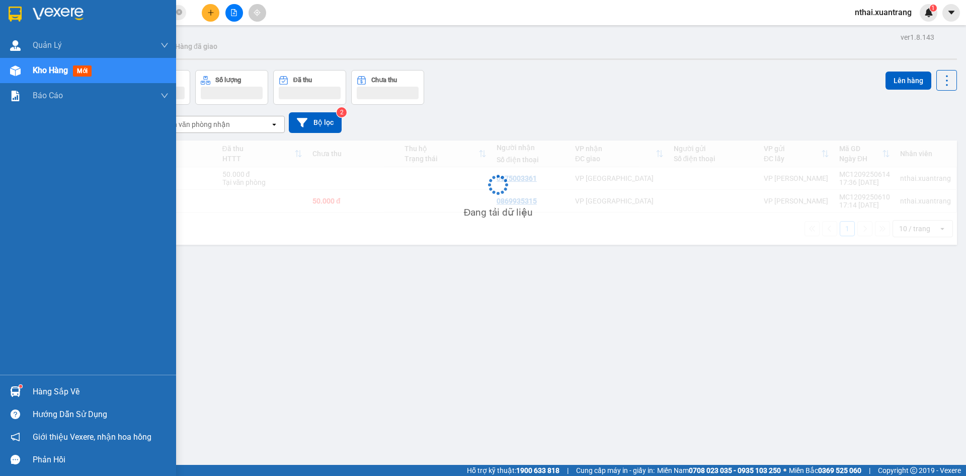
click at [19, 9] on img at bounding box center [15, 14] width 13 height 15
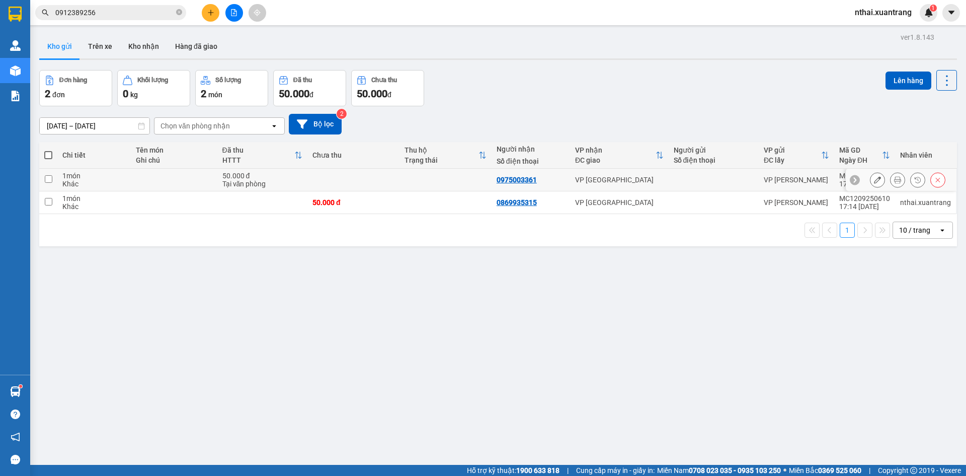
drag, startPoint x: 393, startPoint y: 183, endPoint x: 390, endPoint y: 197, distance: 14.4
click at [393, 183] on td at bounding box center [354, 180] width 92 height 23
checkbox input "true"
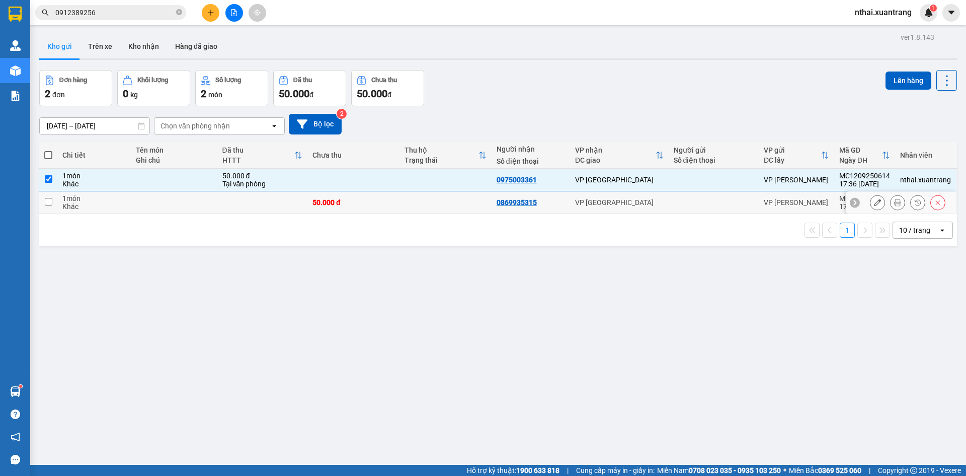
click at [390, 197] on td "50.000 đ" at bounding box center [354, 202] width 92 height 23
checkbox input "true"
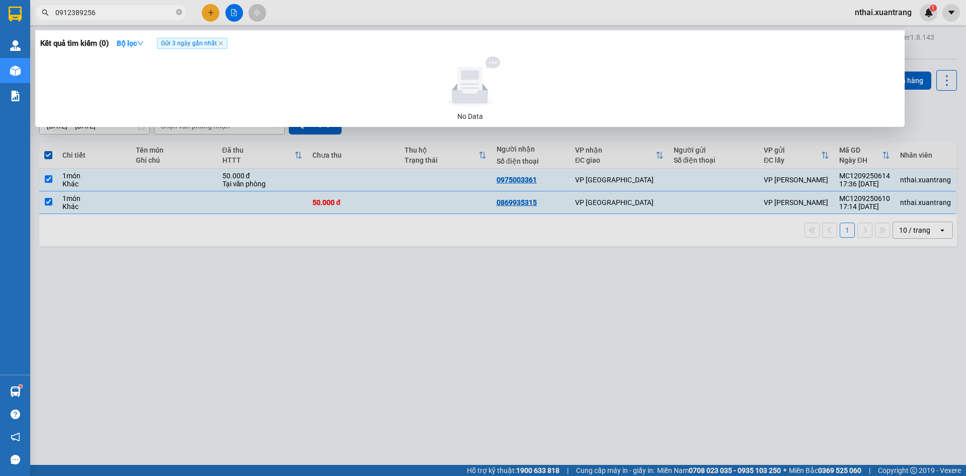
click at [69, 7] on input "0912389256" at bounding box center [114, 12] width 119 height 11
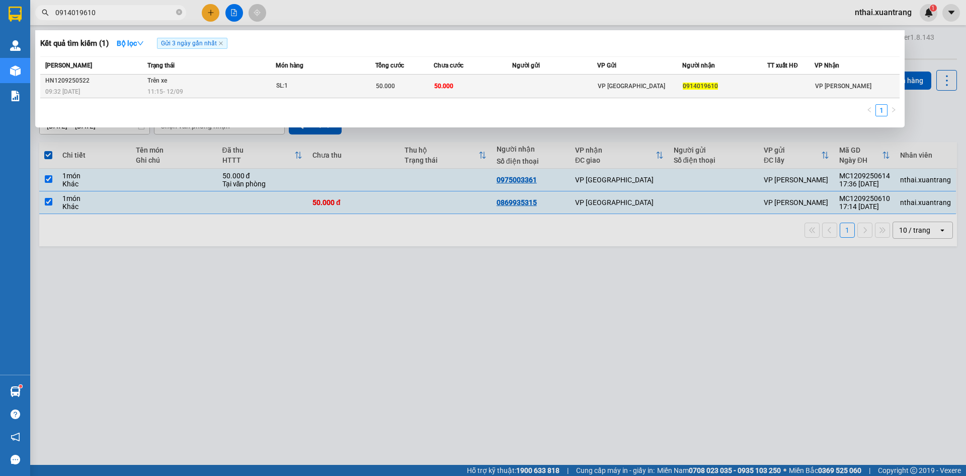
type input "0914019610"
click at [265, 89] on div "11:15 [DATE]" at bounding box center [211, 91] width 128 height 11
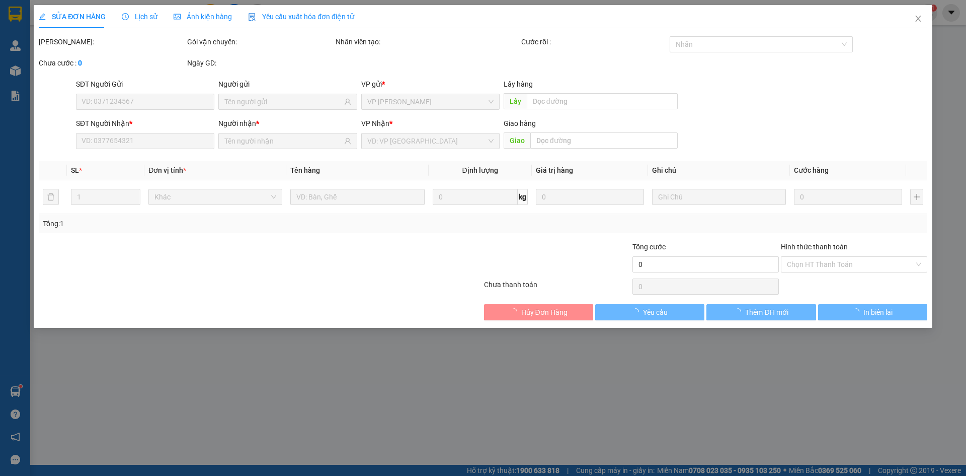
click at [185, 11] on div "Ảnh kiện hàng" at bounding box center [203, 16] width 58 height 11
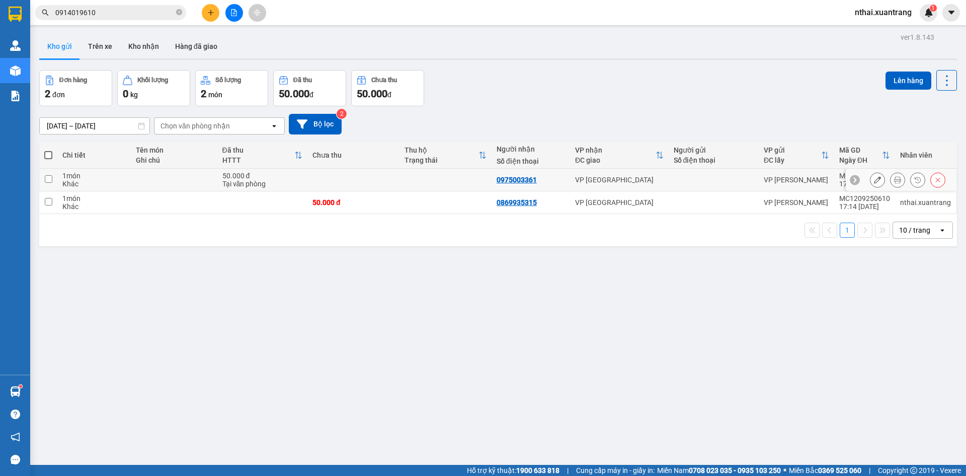
click at [250, 172] on div "50.000 đ" at bounding box center [262, 176] width 80 height 8
checkbox input "true"
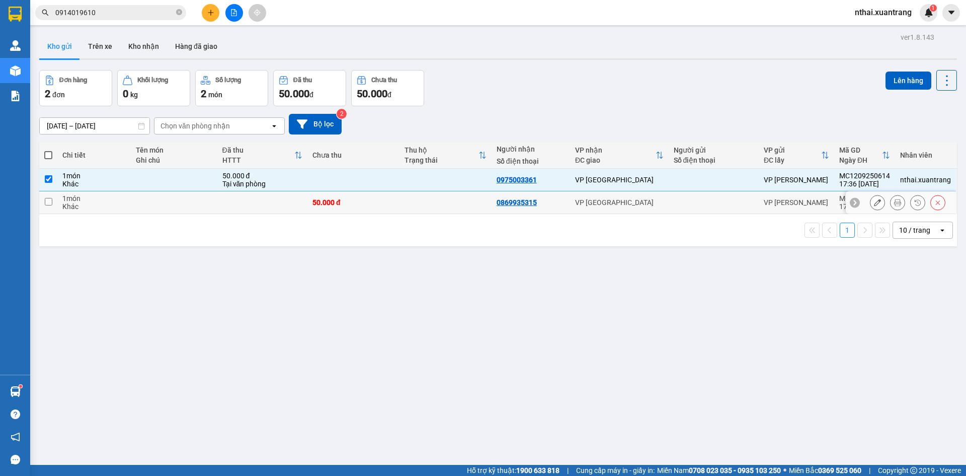
drag, startPoint x: 263, startPoint y: 201, endPoint x: 510, endPoint y: 204, distance: 247.2
click at [264, 203] on td at bounding box center [262, 202] width 90 height 23
checkbox input "true"
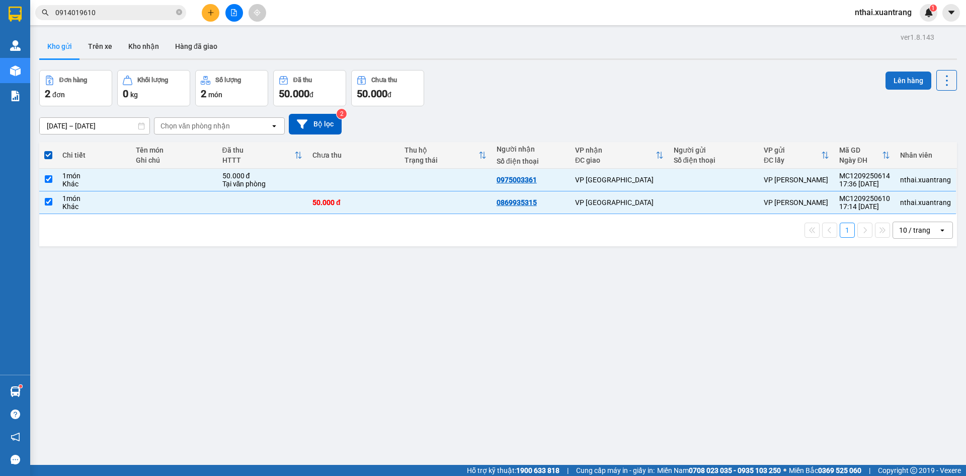
click at [896, 79] on button "Lên hàng" at bounding box center [909, 80] width 46 height 18
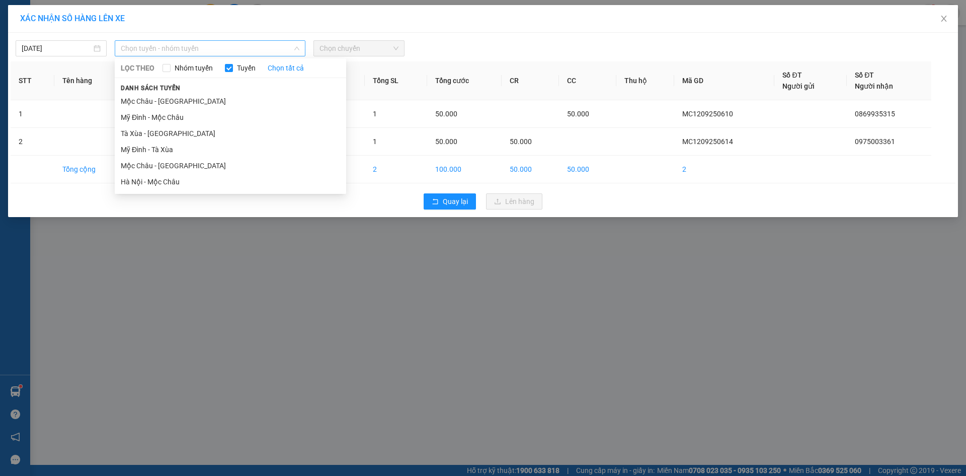
click at [221, 42] on span "Chọn tuyến - nhóm tuyến" at bounding box center [210, 48] width 179 height 15
click at [164, 163] on li "Mộc Châu - [GEOGRAPHIC_DATA]" at bounding box center [231, 166] width 232 height 16
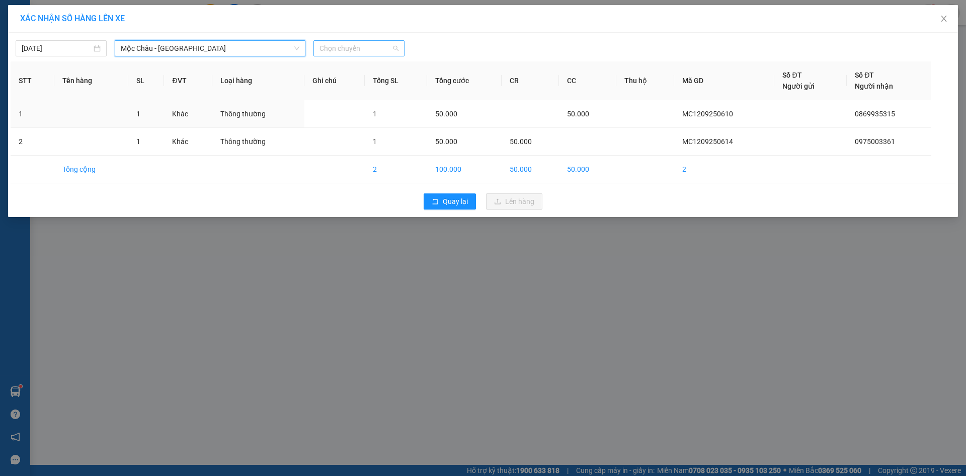
click at [329, 43] on span "Chọn chuyến" at bounding box center [359, 48] width 79 height 15
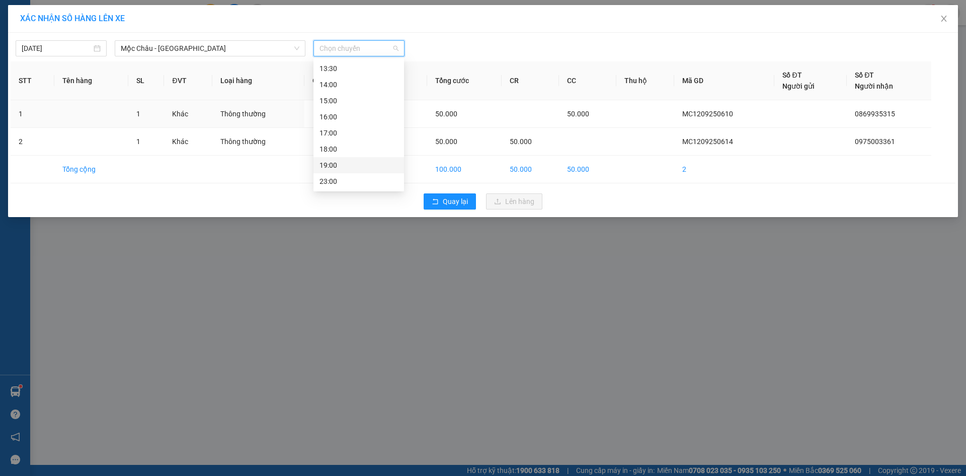
click at [340, 164] on div "19:00" at bounding box center [359, 165] width 79 height 11
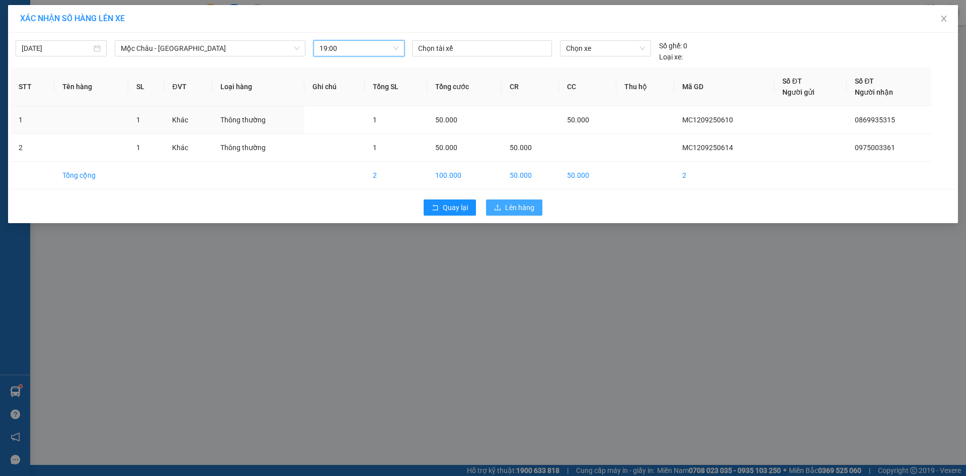
click at [522, 206] on span "Lên hàng" at bounding box center [519, 207] width 29 height 11
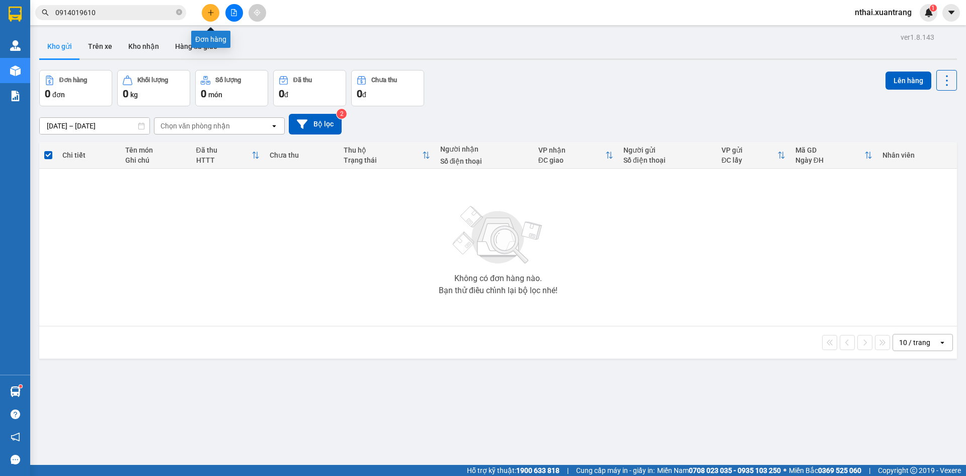
click at [217, 12] on button at bounding box center [211, 13] width 18 height 18
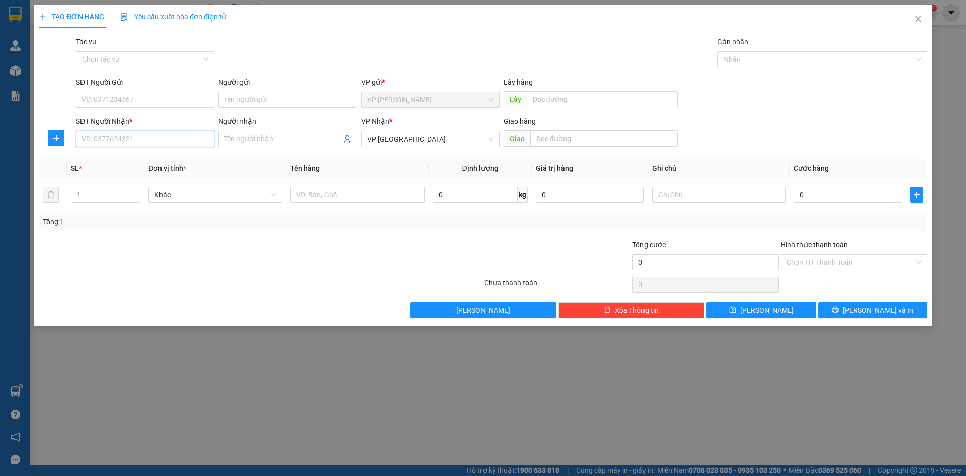
click at [105, 145] on input "SĐT Người Nhận *" at bounding box center [145, 139] width 138 height 16
click at [139, 141] on input "SĐT Người Nhận *" at bounding box center [145, 139] width 138 height 16
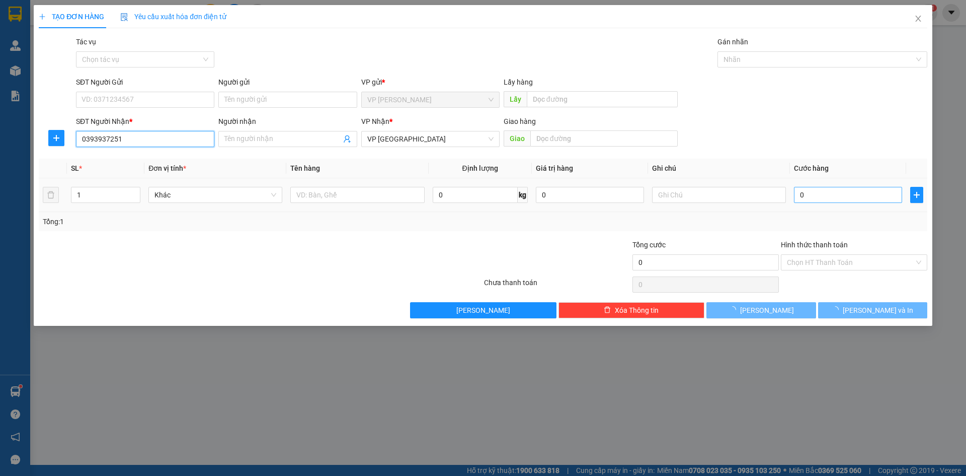
type input "0393937251"
click at [803, 199] on input "0" at bounding box center [848, 195] width 108 height 16
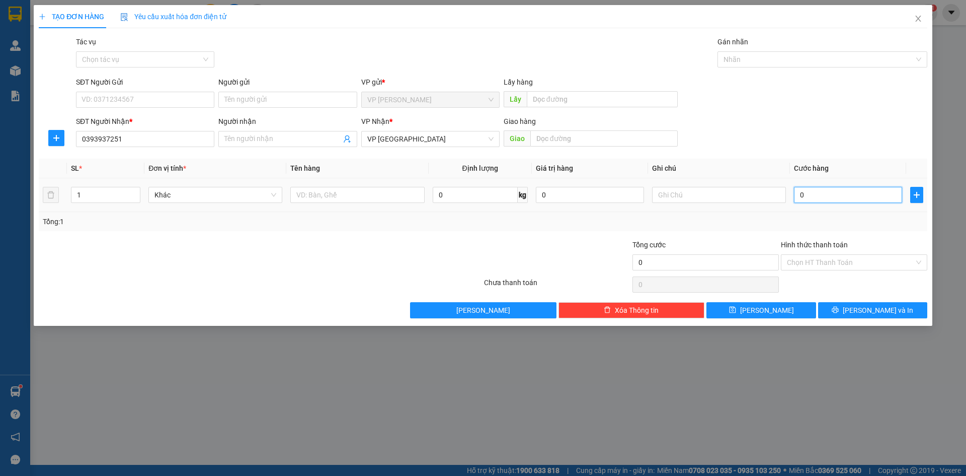
type input "5"
type input "50"
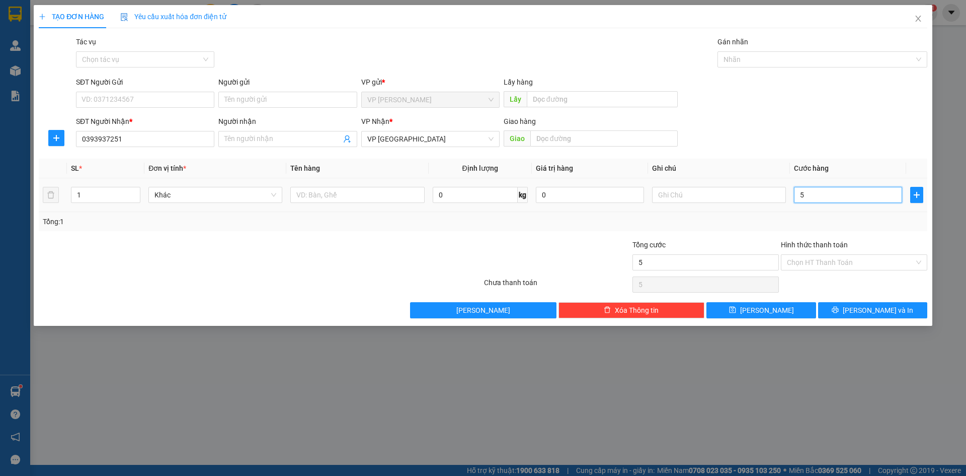
type input "50"
type input "50.000"
click at [763, 200] on input "text" at bounding box center [719, 195] width 134 height 16
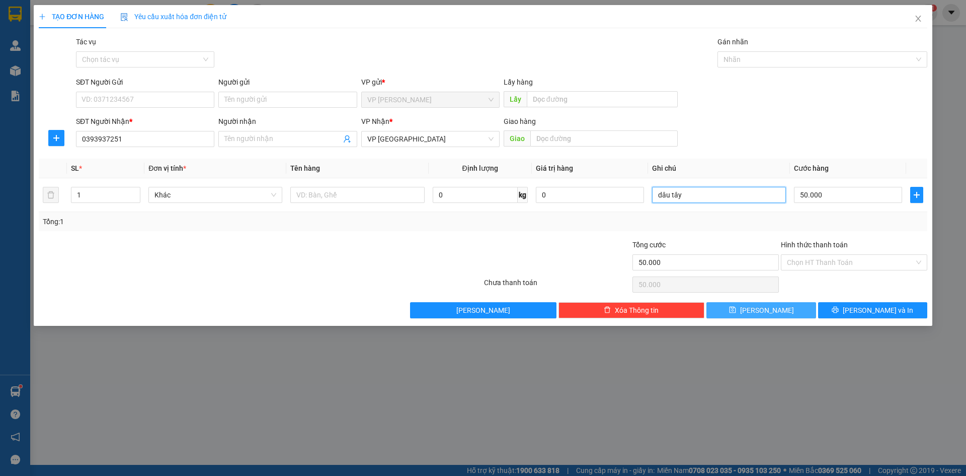
type input "dâu tây"
click at [790, 307] on button "[PERSON_NAME]" at bounding box center [761, 310] width 109 height 16
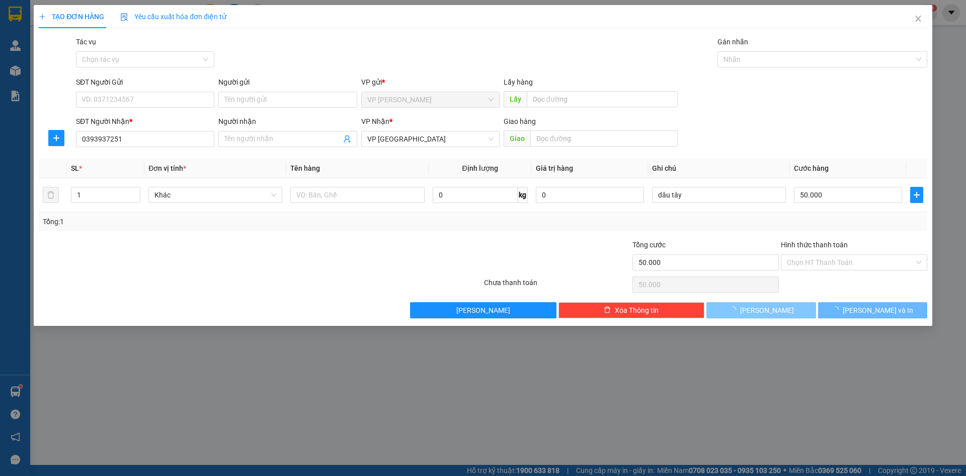
type input "0"
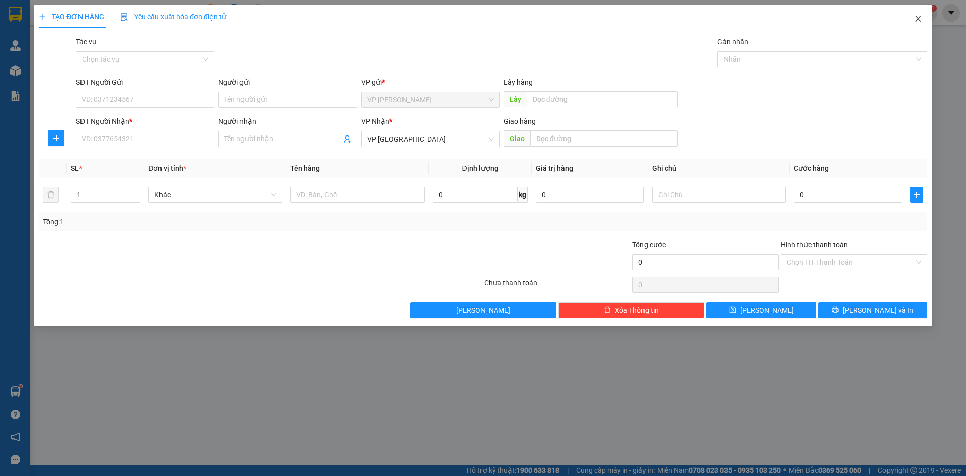
click at [921, 17] on icon "close" at bounding box center [919, 19] width 6 height 6
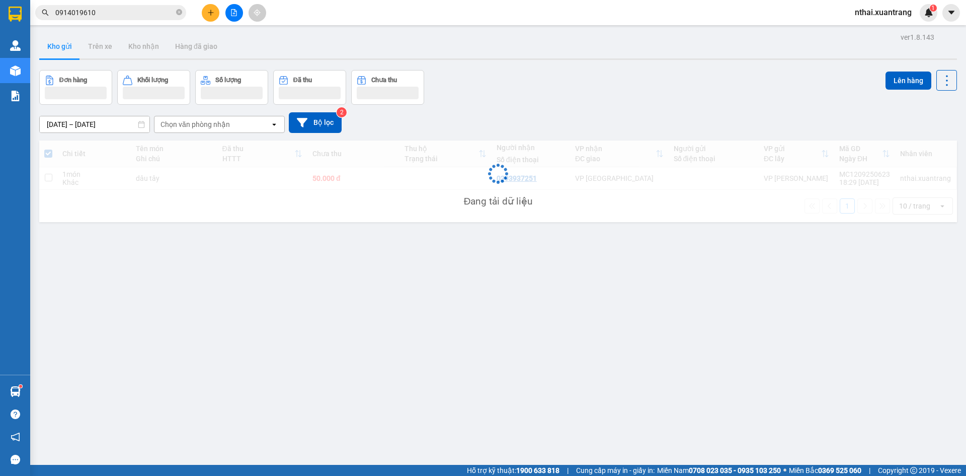
click at [112, 17] on input "0914019610" at bounding box center [114, 12] width 119 height 11
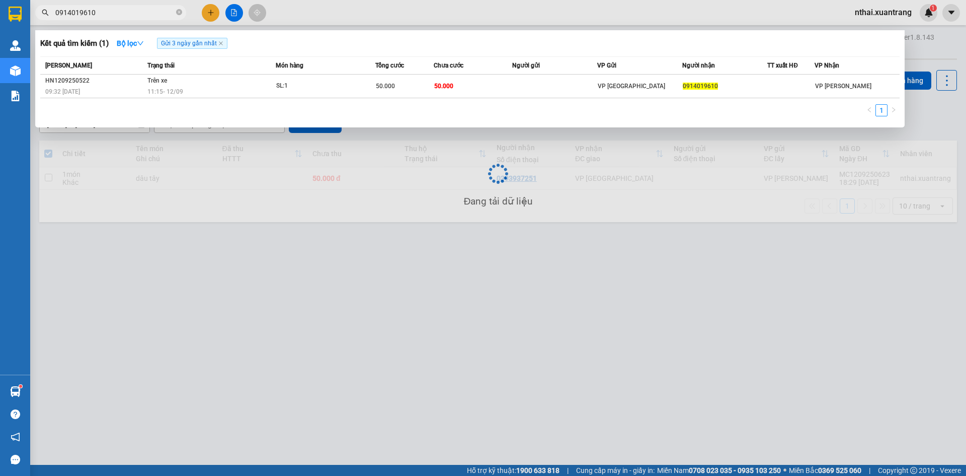
click at [112, 17] on input "0914019610" at bounding box center [114, 12] width 119 height 11
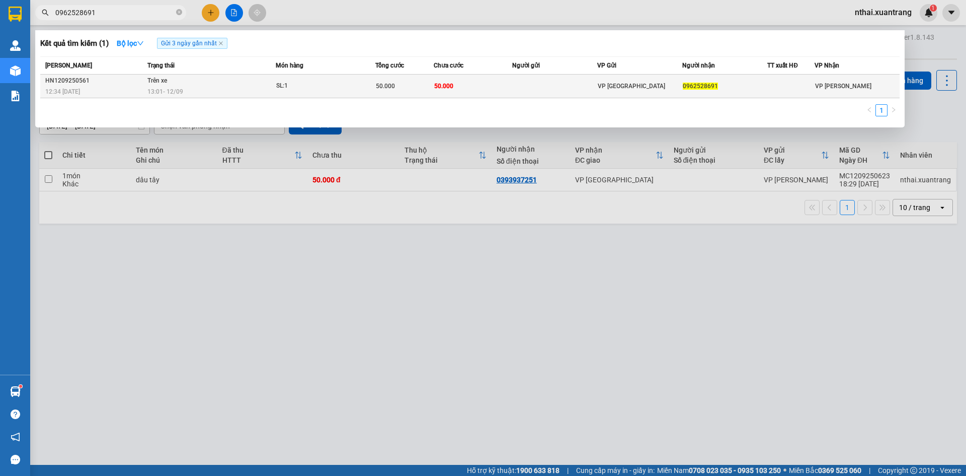
type input "0962528691"
click at [299, 88] on div "SL: 1" at bounding box center [314, 86] width 76 height 11
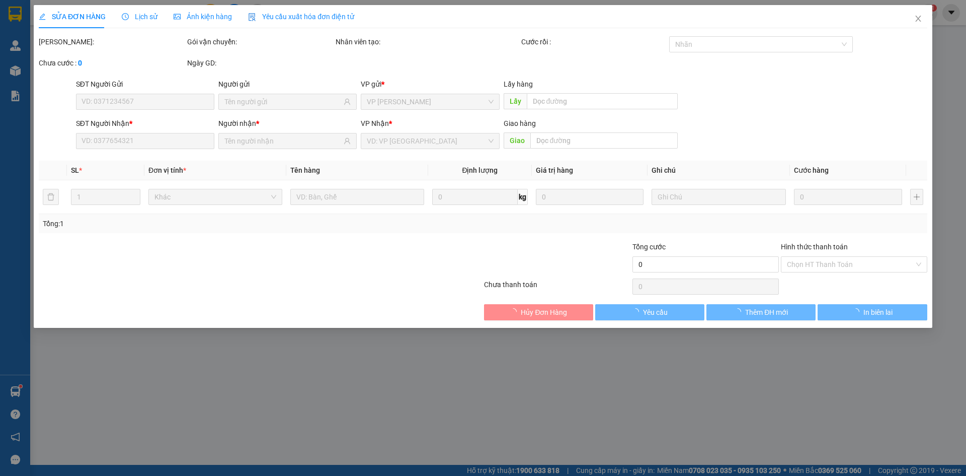
type input "0962528691"
type input "50.000"
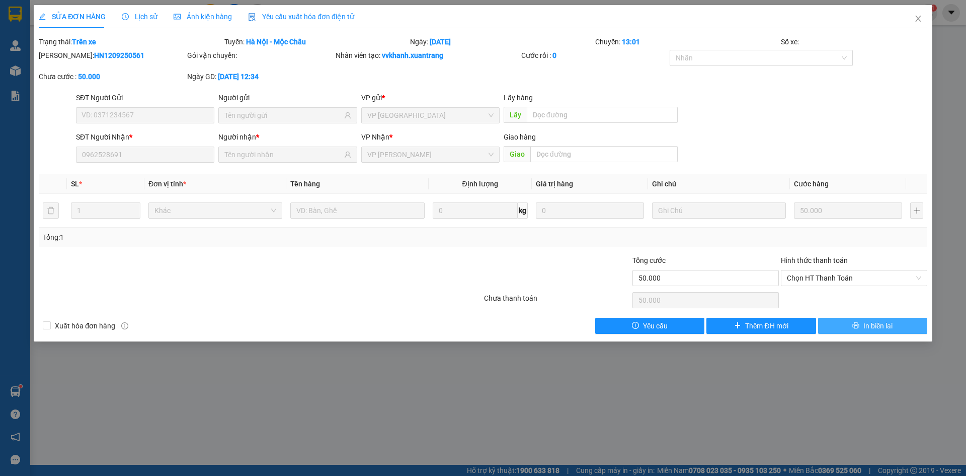
click at [861, 322] on button "In biên lai" at bounding box center [873, 326] width 109 height 16
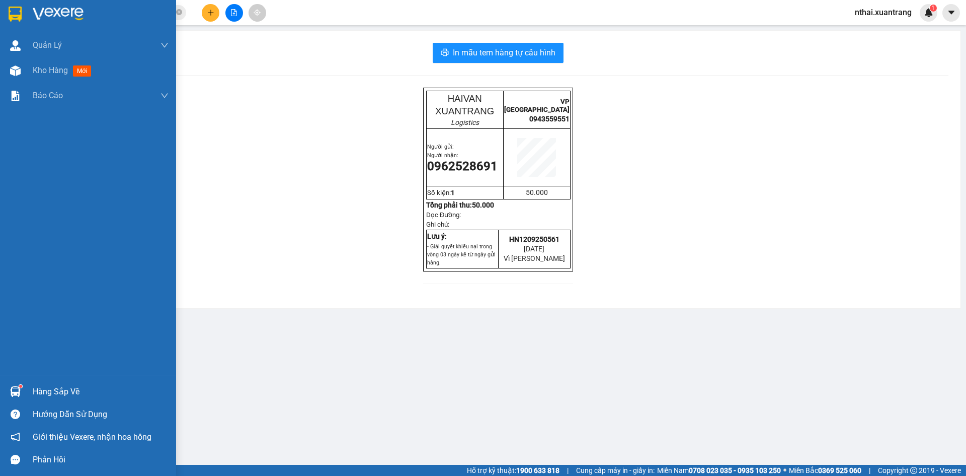
click at [14, 5] on div at bounding box center [88, 16] width 176 height 33
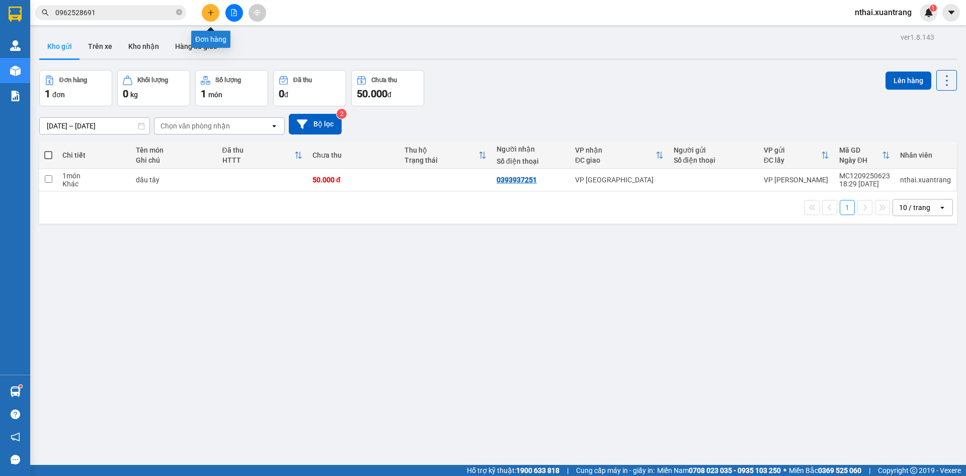
click at [210, 12] on icon "plus" at bounding box center [210, 12] width 7 height 7
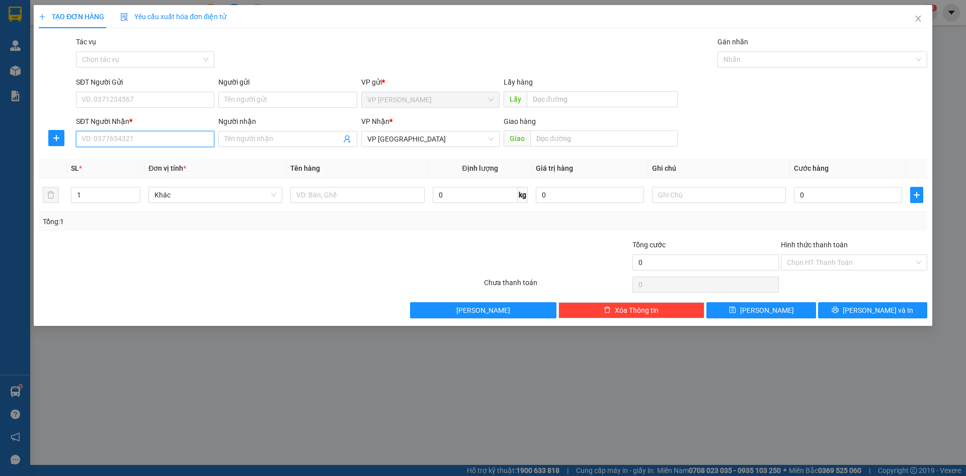
click at [149, 139] on input "SĐT Người Nhận *" at bounding box center [145, 139] width 138 height 16
type input "0988864329"
click at [804, 255] on input "Hình thức thanh toán" at bounding box center [850, 262] width 127 height 15
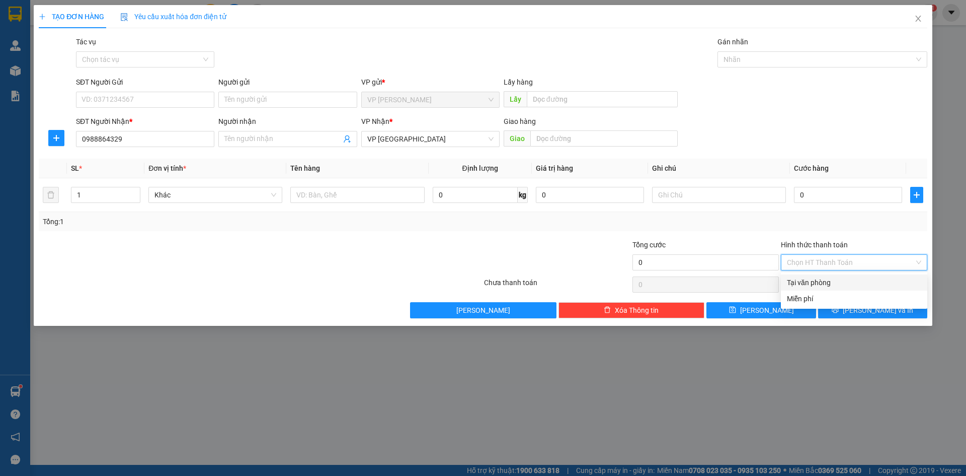
click at [818, 284] on div "Tại văn phòng" at bounding box center [854, 282] width 134 height 11
click at [826, 264] on span "Tại văn phòng" at bounding box center [854, 262] width 134 height 15
drag, startPoint x: 797, startPoint y: 299, endPoint x: 814, endPoint y: 266, distance: 36.2
click at [812, 271] on div "Transit Pickup Surcharge Ids Transit Deliver Surcharge Ids Transit Deliver Surc…" at bounding box center [483, 177] width 889 height 282
click at [814, 265] on span "Tại văn phòng" at bounding box center [854, 262] width 134 height 15
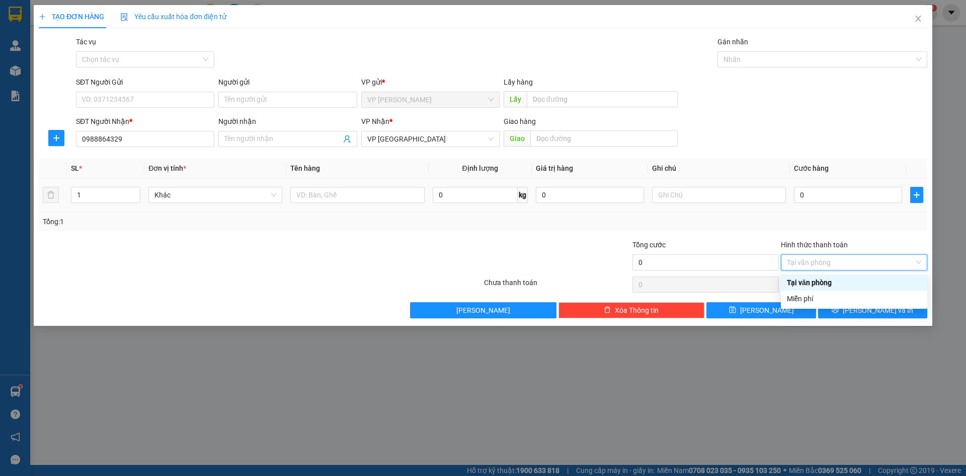
drag, startPoint x: 813, startPoint y: 240, endPoint x: 823, endPoint y: 203, distance: 38.5
click at [813, 239] on form "Tổng cước 0 Hình thức thanh toán Tại văn phòng" at bounding box center [483, 257] width 889 height 36
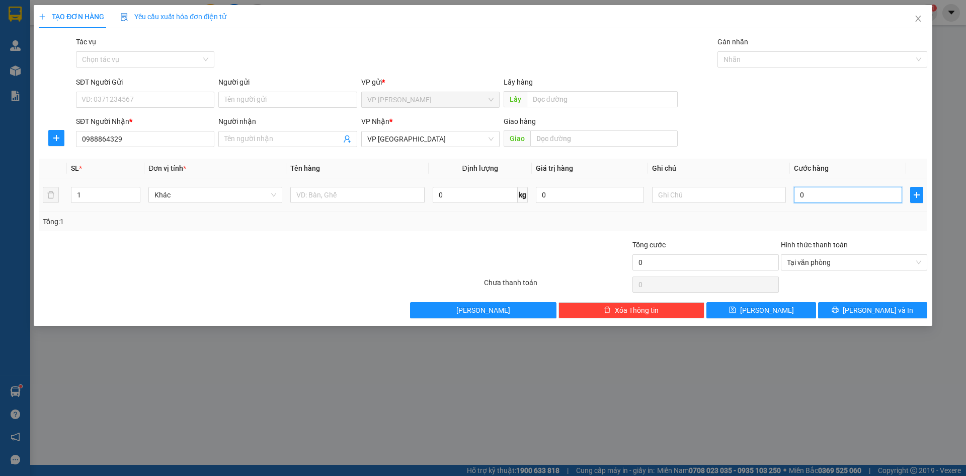
click at [824, 200] on input "0" at bounding box center [848, 195] width 108 height 16
click at [828, 263] on span "Tại văn phòng" at bounding box center [854, 262] width 134 height 15
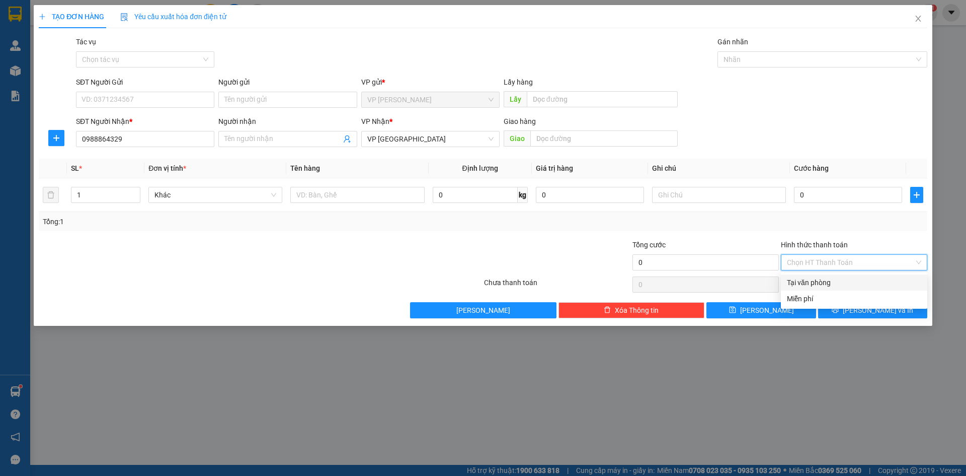
click at [920, 260] on div "Chọn HT Thanh Toán" at bounding box center [854, 262] width 146 height 16
drag, startPoint x: 844, startPoint y: 204, endPoint x: 843, endPoint y: 199, distance: 5.3
click at [843, 200] on div "0" at bounding box center [848, 195] width 108 height 20
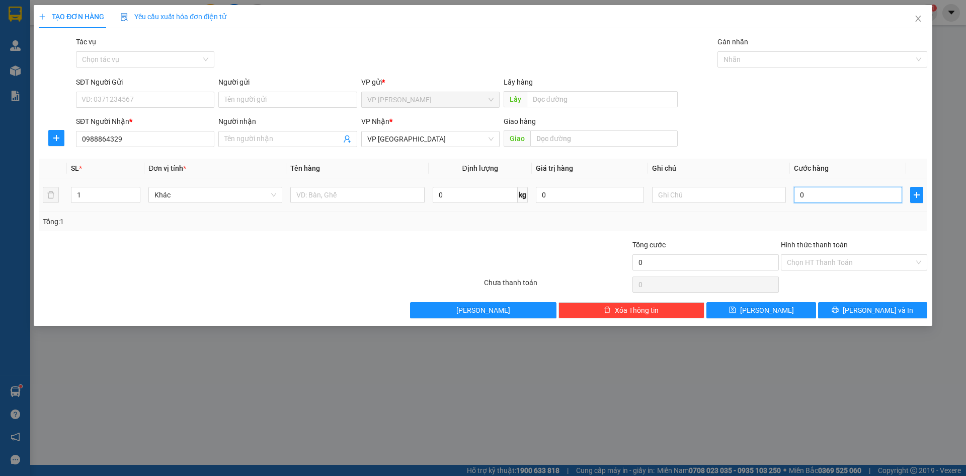
click at [839, 190] on input "0" at bounding box center [848, 195] width 108 height 16
type input "5"
type input "50"
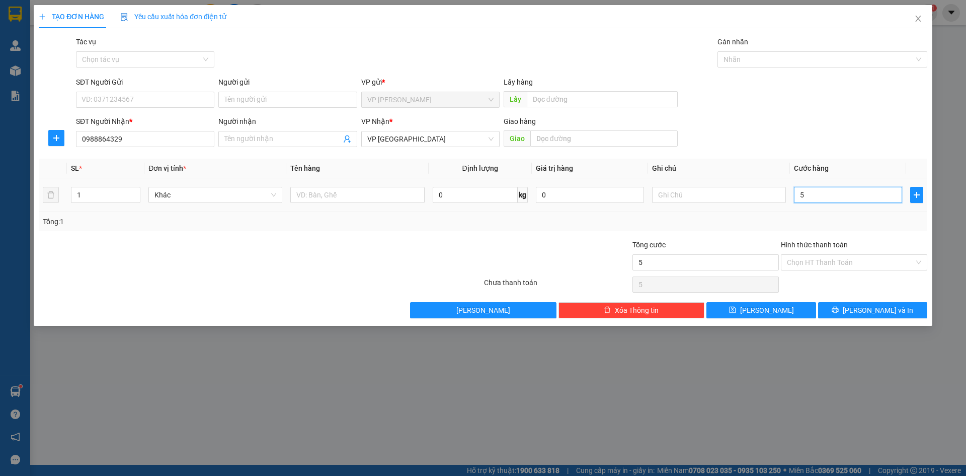
type input "50"
type input "50.000"
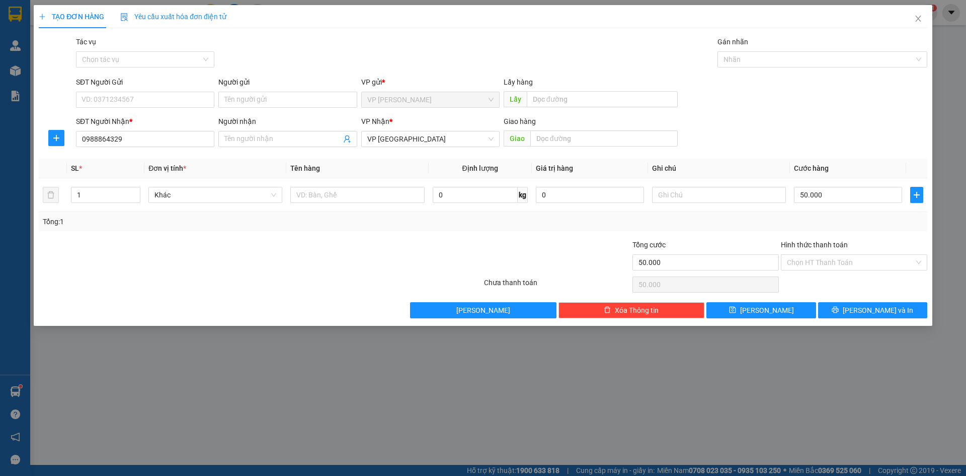
click at [757, 225] on div "Tổng: 1" at bounding box center [483, 221] width 881 height 11
click at [805, 314] on button "[PERSON_NAME]" at bounding box center [761, 310] width 109 height 16
type input "0"
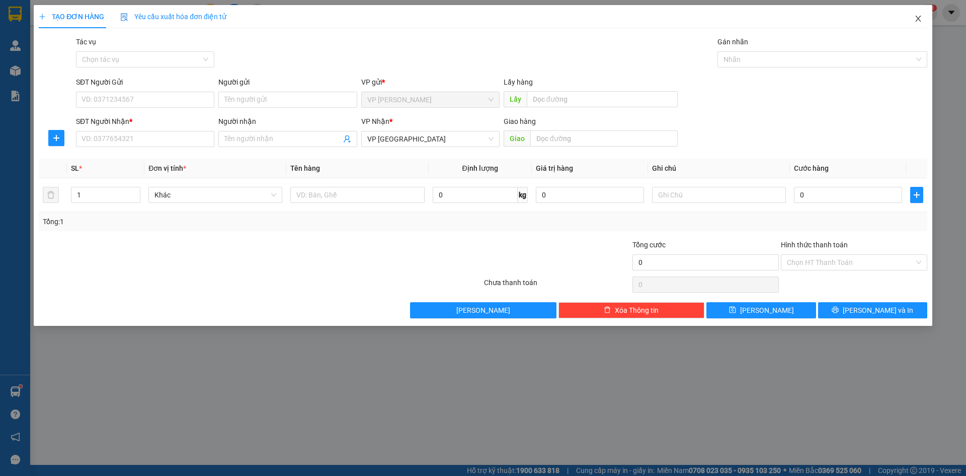
click at [920, 16] on icon "close" at bounding box center [919, 19] width 8 height 8
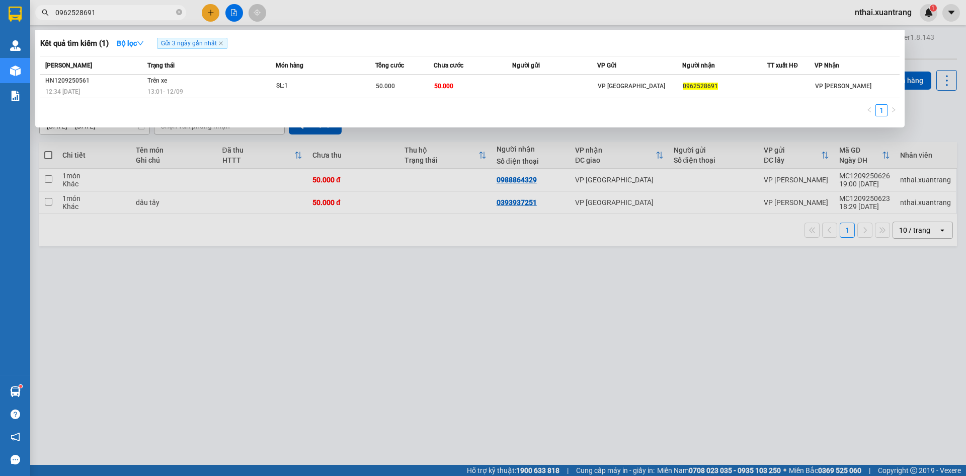
click at [118, 18] on span "0962528691" at bounding box center [110, 12] width 151 height 15
click at [118, 16] on input "0962528691" at bounding box center [114, 12] width 119 height 11
click at [118, 14] on input "0962528691" at bounding box center [114, 12] width 119 height 11
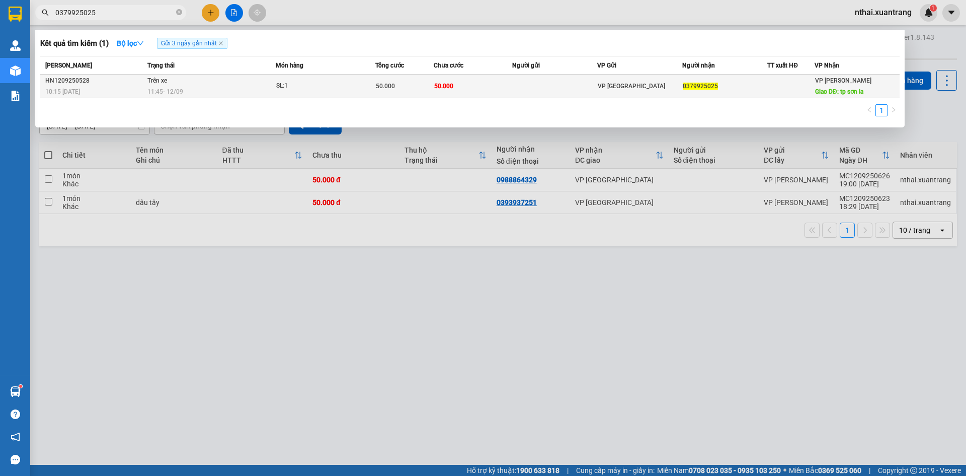
type input "0379925025"
click at [183, 90] on span "11:45 [DATE]" at bounding box center [165, 91] width 36 height 7
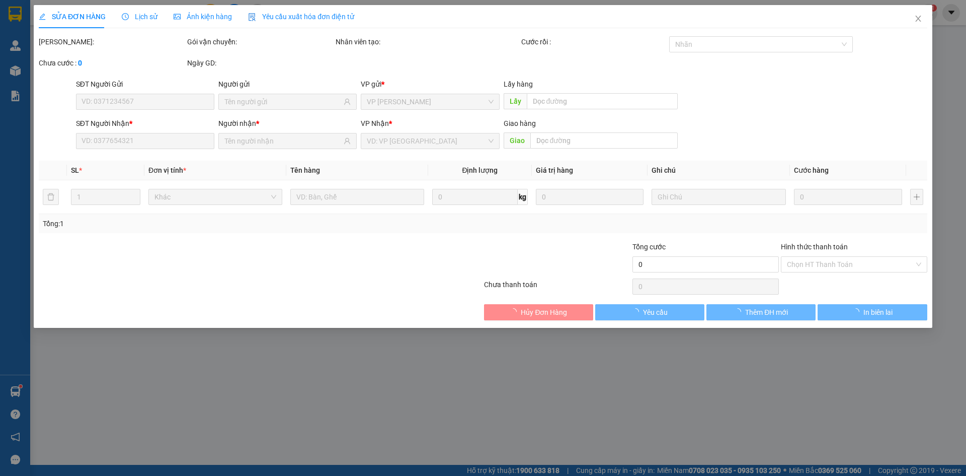
type input "0379925025"
type input "tp sơn la"
type input "50.000"
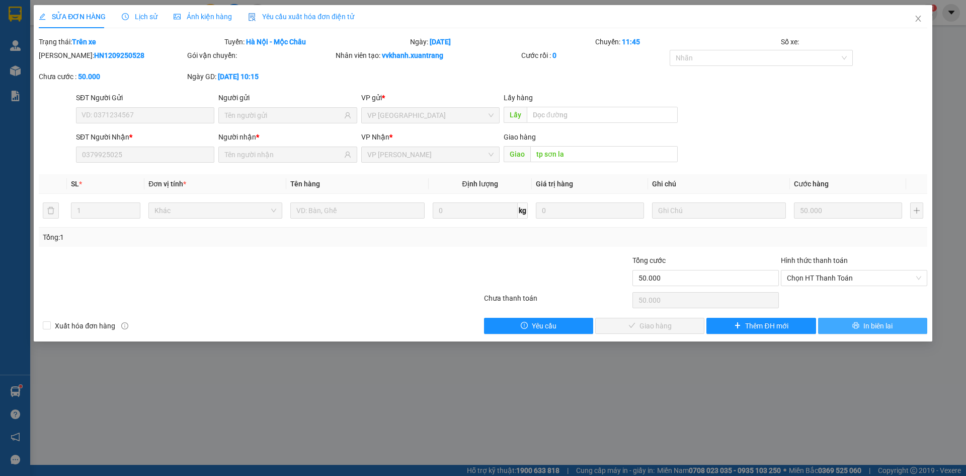
click at [866, 322] on span "In biên lai" at bounding box center [878, 325] width 29 height 11
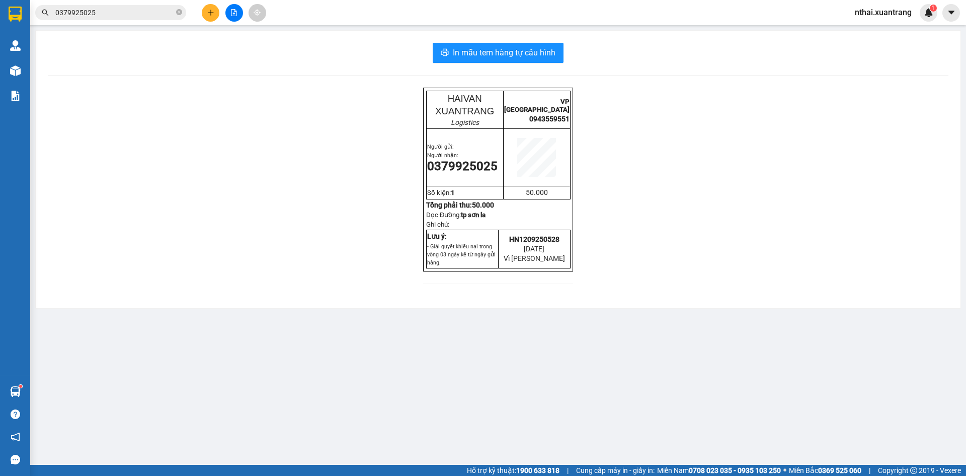
click at [133, 16] on input "0379925025" at bounding box center [114, 12] width 119 height 11
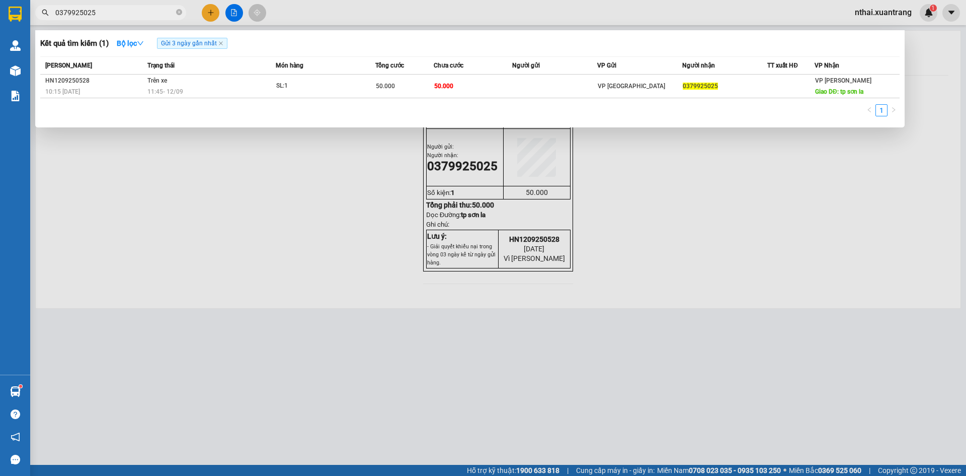
click at [133, 16] on input "0379925025" at bounding box center [114, 12] width 119 height 11
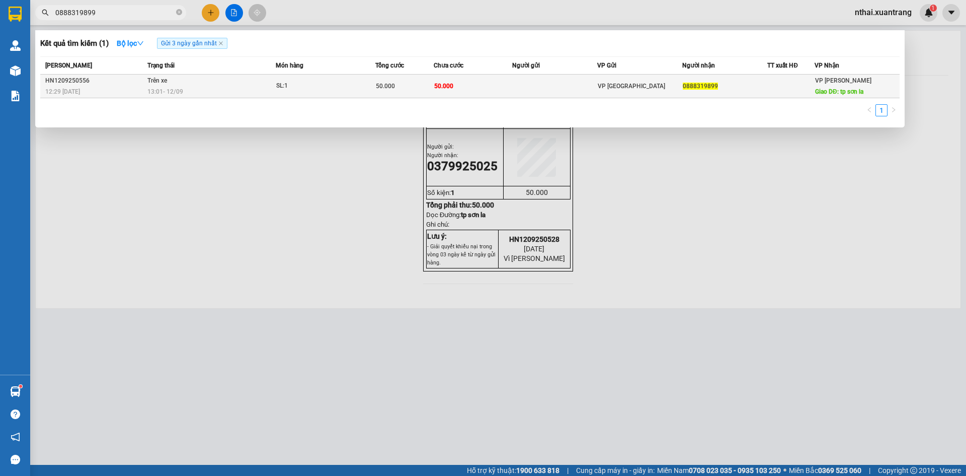
type input "0888319899"
click at [250, 89] on div "13:01 [DATE]" at bounding box center [211, 91] width 128 height 11
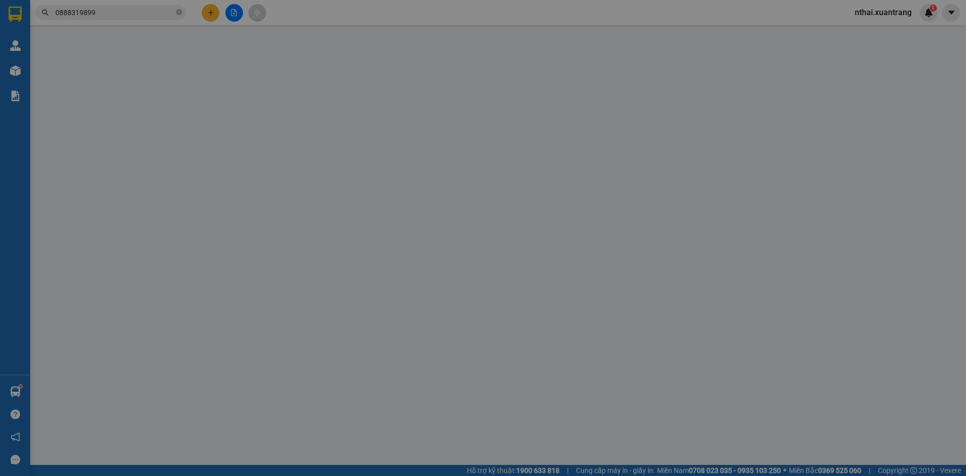
type input "0888319899"
type input "tp sơn la"
type input "50.000"
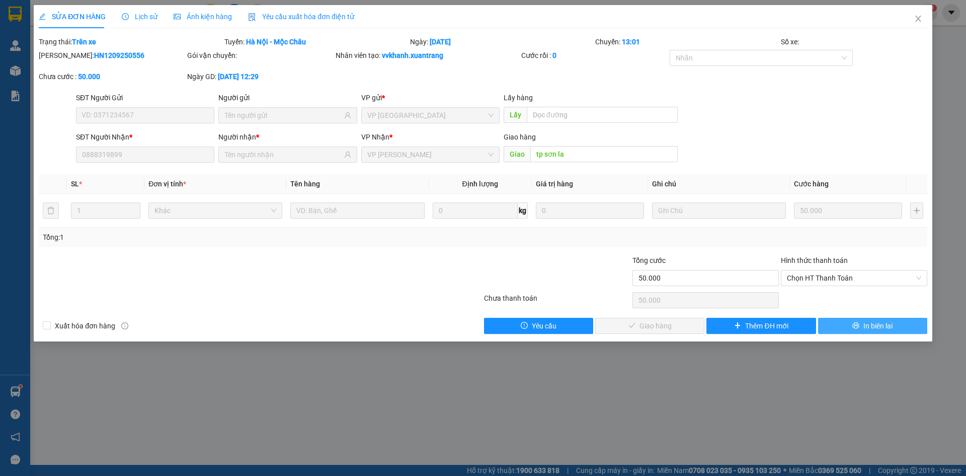
click at [840, 326] on button "In biên lai" at bounding box center [873, 326] width 109 height 16
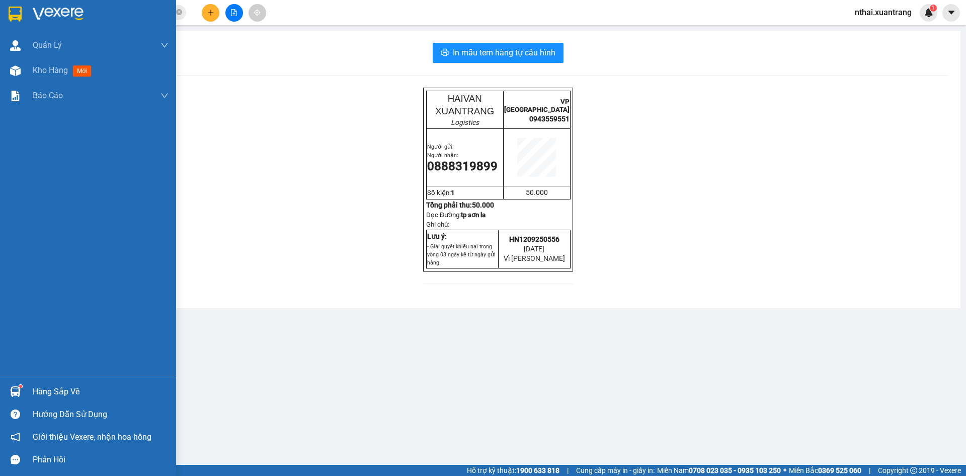
click at [26, 23] on div at bounding box center [88, 16] width 176 height 33
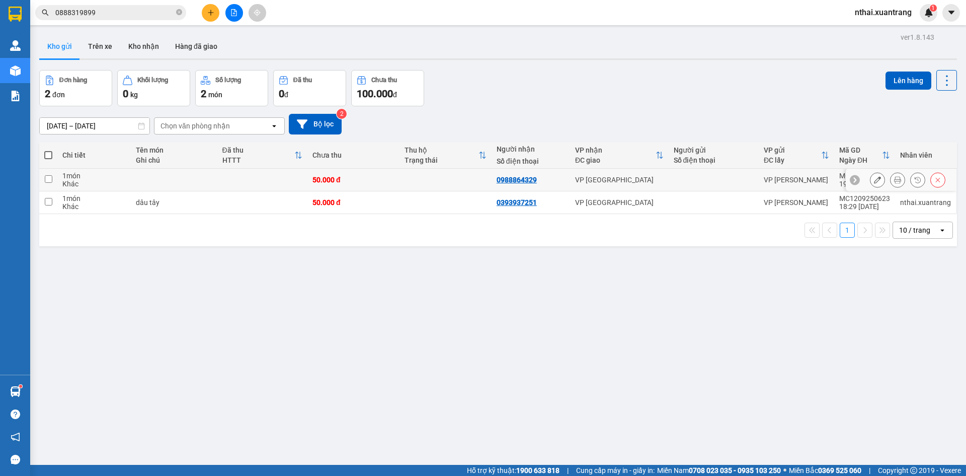
click at [895, 178] on icon at bounding box center [898, 179] width 7 height 7
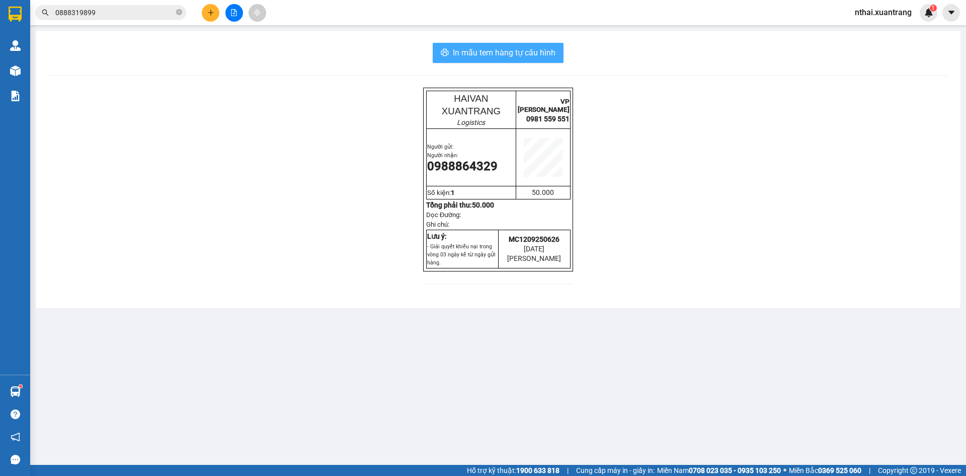
click at [497, 51] on span "In mẫu tem hàng tự cấu hình" at bounding box center [504, 52] width 103 height 13
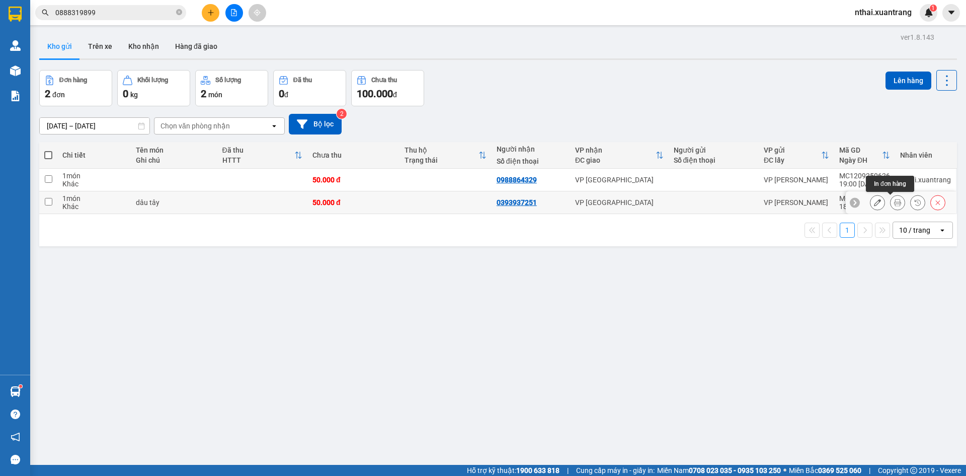
click at [895, 200] on icon at bounding box center [898, 202] width 7 height 7
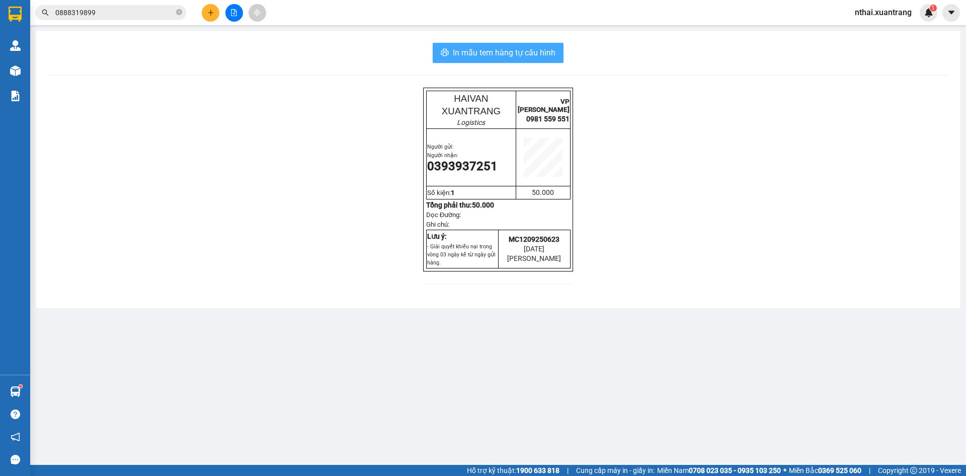
click at [489, 52] on span "In mẫu tem hàng tự cấu hình" at bounding box center [504, 52] width 103 height 13
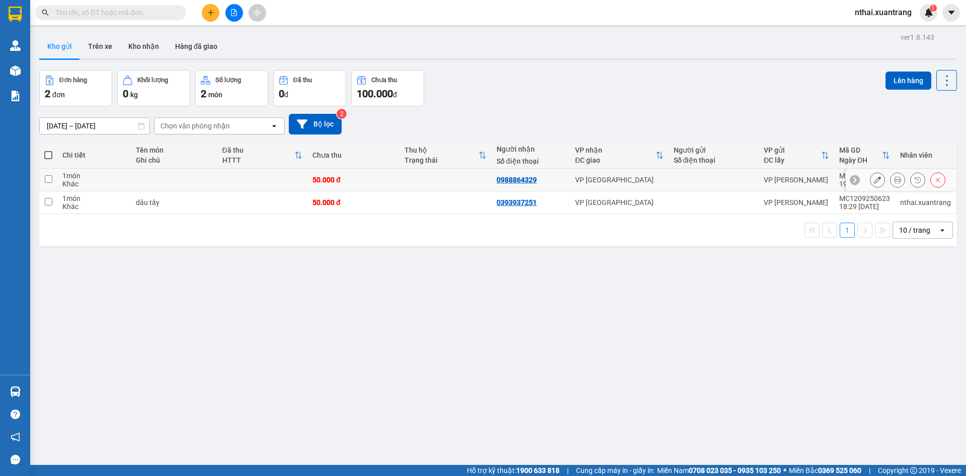
click at [404, 180] on td at bounding box center [446, 180] width 92 height 23
checkbox input "true"
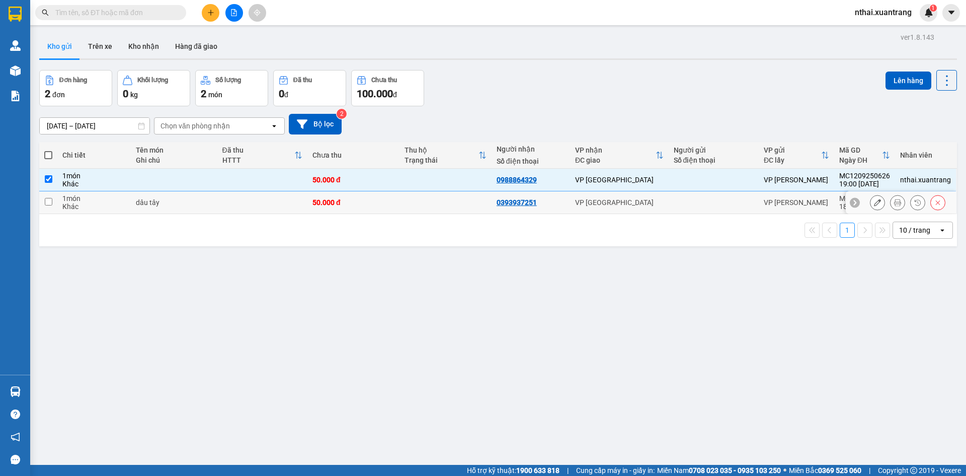
click at [394, 199] on td "50.000 đ" at bounding box center [354, 202] width 92 height 23
checkbox input "true"
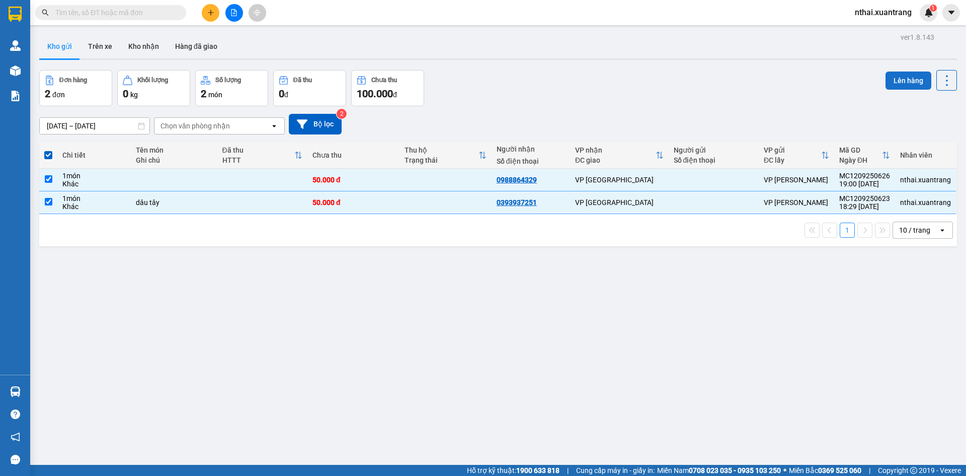
click at [896, 84] on button "Lên hàng" at bounding box center [909, 80] width 46 height 18
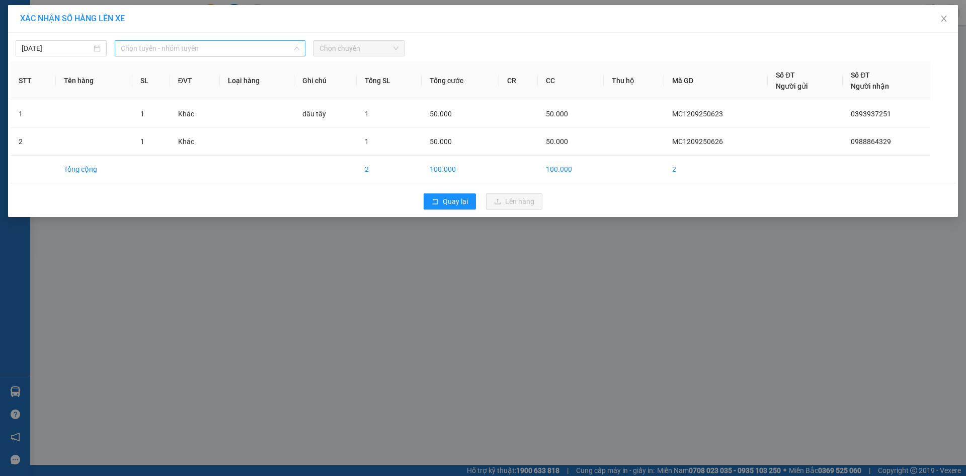
click at [141, 46] on span "Chọn tuyến - nhóm tuyến" at bounding box center [210, 48] width 179 height 15
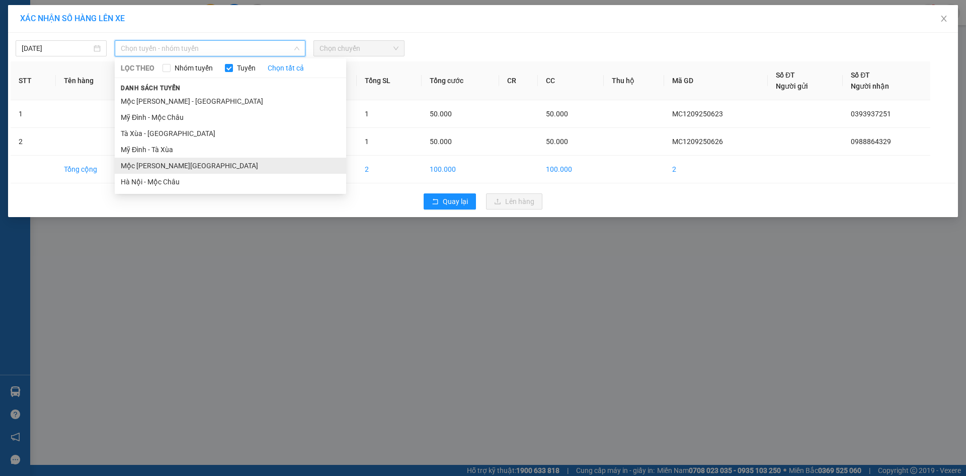
click at [143, 164] on li "Mộc [PERSON_NAME][GEOGRAPHIC_DATA]" at bounding box center [231, 166] width 232 height 16
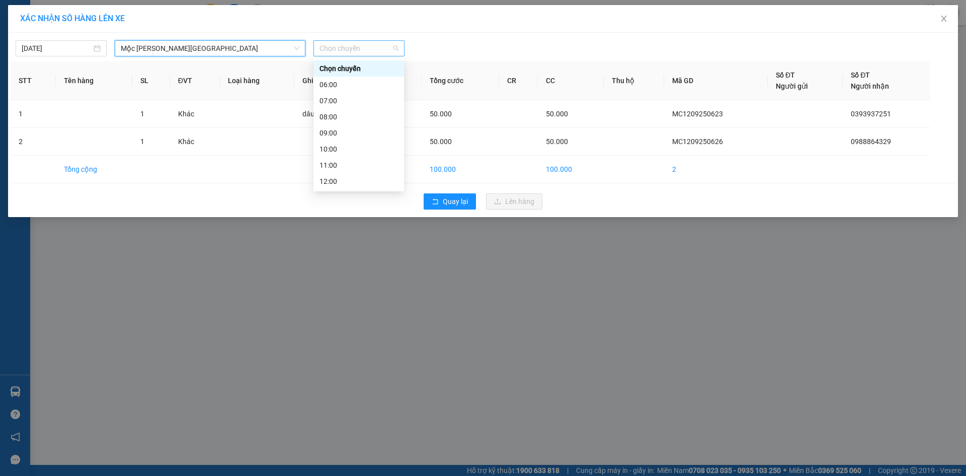
click at [320, 46] on span "Chọn chuyến" at bounding box center [359, 48] width 79 height 15
click at [347, 178] on div "23:00" at bounding box center [359, 181] width 79 height 11
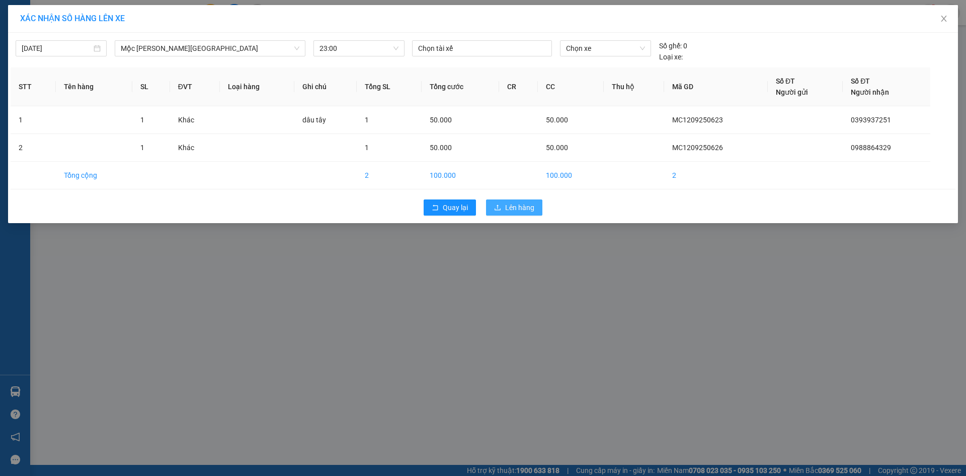
click at [512, 212] on span "Lên hàng" at bounding box center [519, 207] width 29 height 11
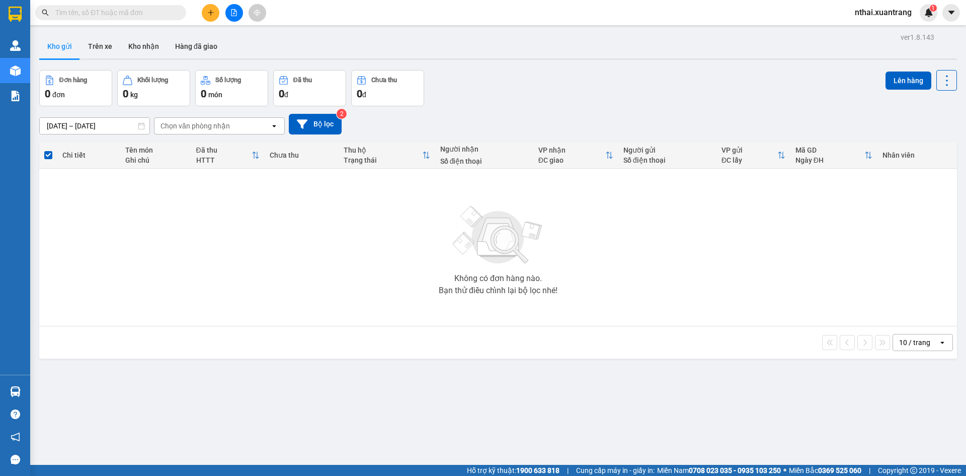
click at [135, 12] on input "text" at bounding box center [114, 12] width 119 height 11
click at [210, 12] on icon "plus" at bounding box center [210, 12] width 7 height 7
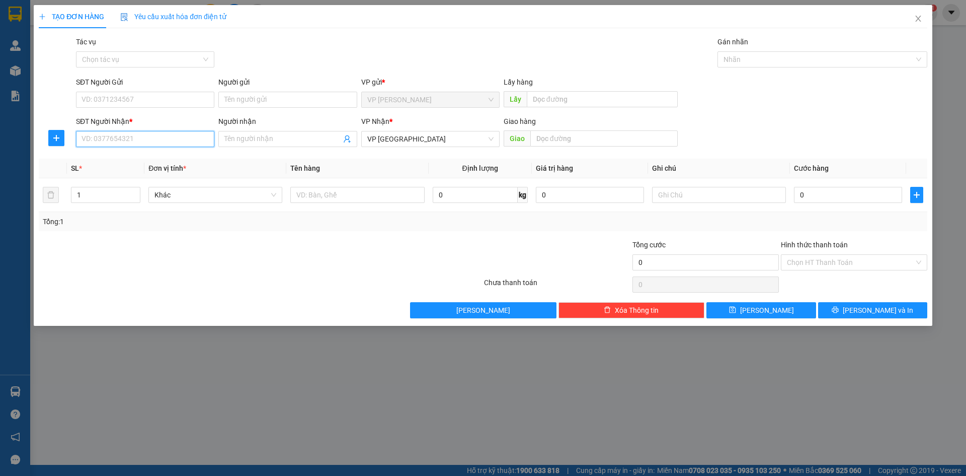
click at [126, 142] on input "SĐT Người Nhận *" at bounding box center [145, 139] width 138 height 16
type input "0835893999"
type input "5"
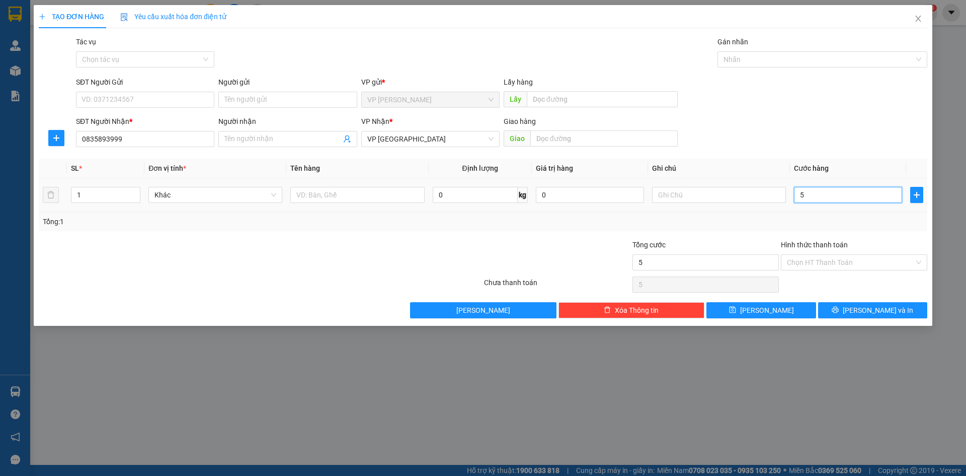
type input "50"
type input "50.000"
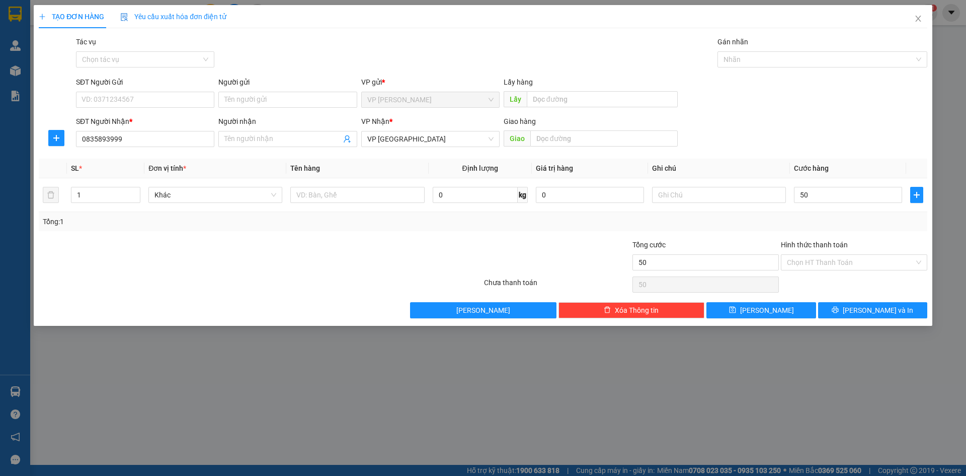
type input "50.000"
click at [773, 98] on div "SĐT Người Gửi VD: 0371234567 Người gửi Tên người gửi VP gửi * VP MỘC CHÂU Lấy h…" at bounding box center [502, 94] width 856 height 35
click at [767, 307] on span "[PERSON_NAME]" at bounding box center [767, 310] width 54 height 11
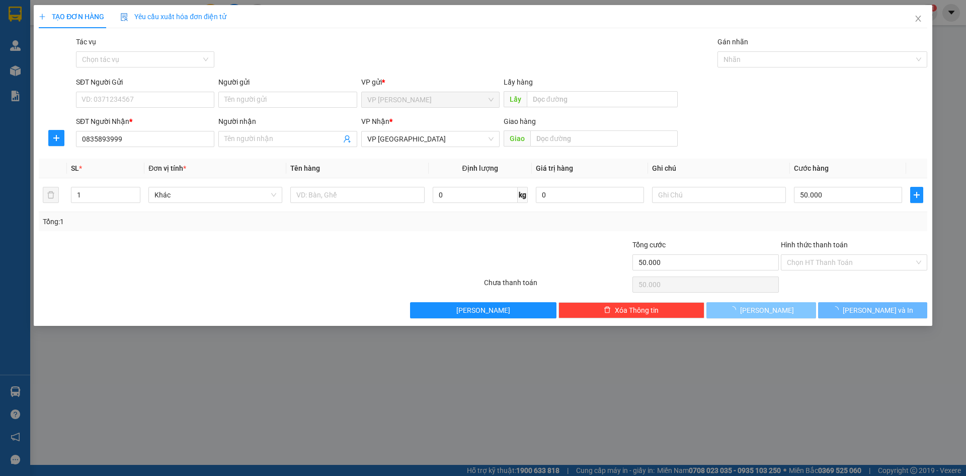
type input "0"
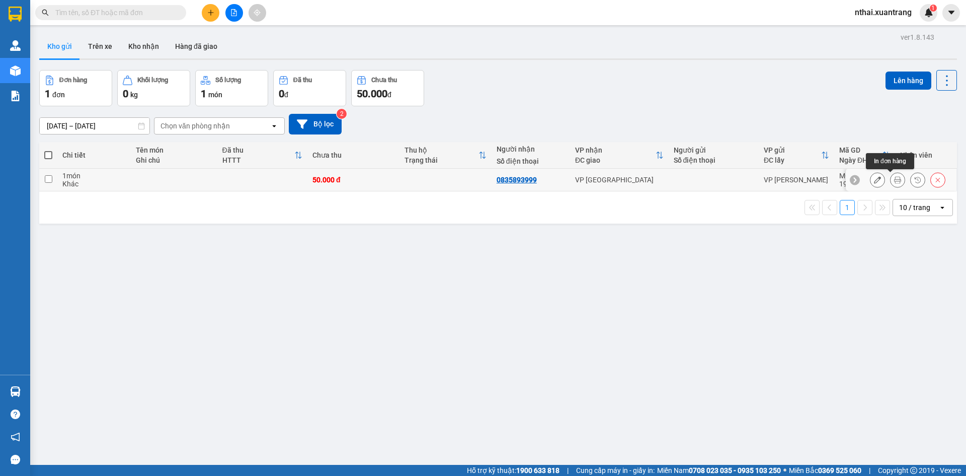
click at [895, 178] on icon at bounding box center [898, 179] width 7 height 7
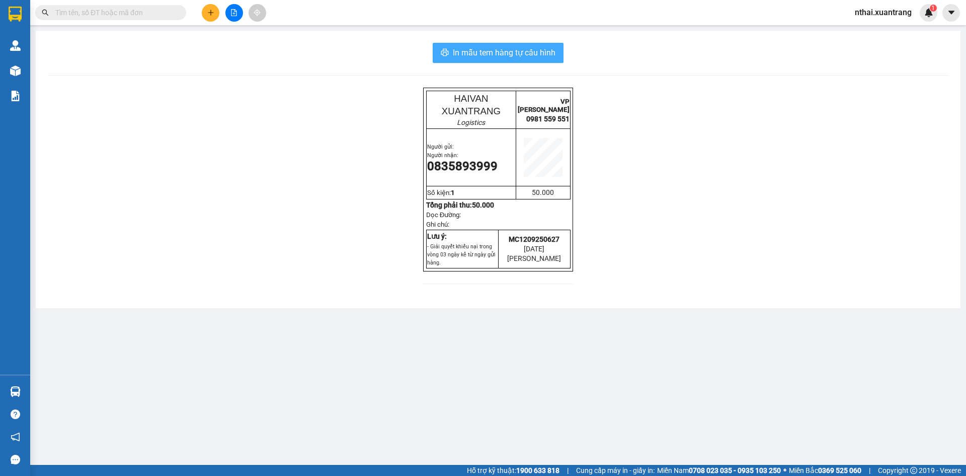
click at [456, 51] on span "In mẫu tem hàng tự cấu hình" at bounding box center [504, 52] width 103 height 13
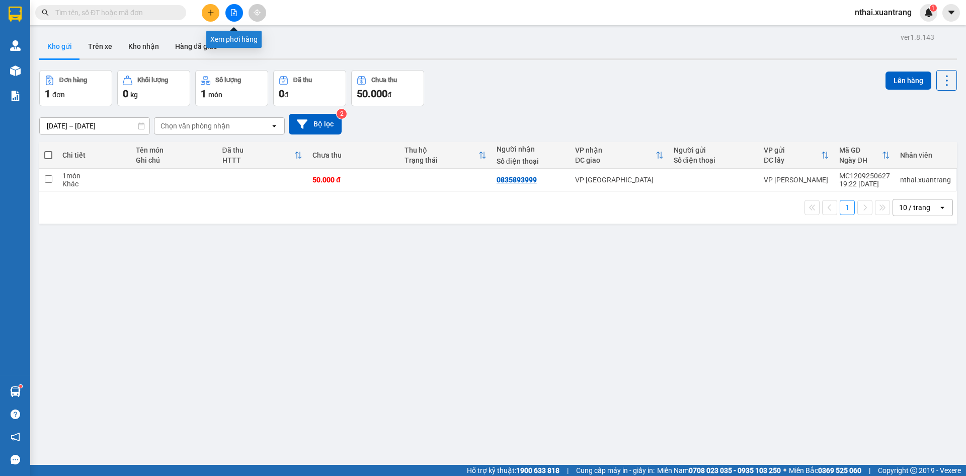
click at [241, 15] on button at bounding box center [235, 13] width 18 height 18
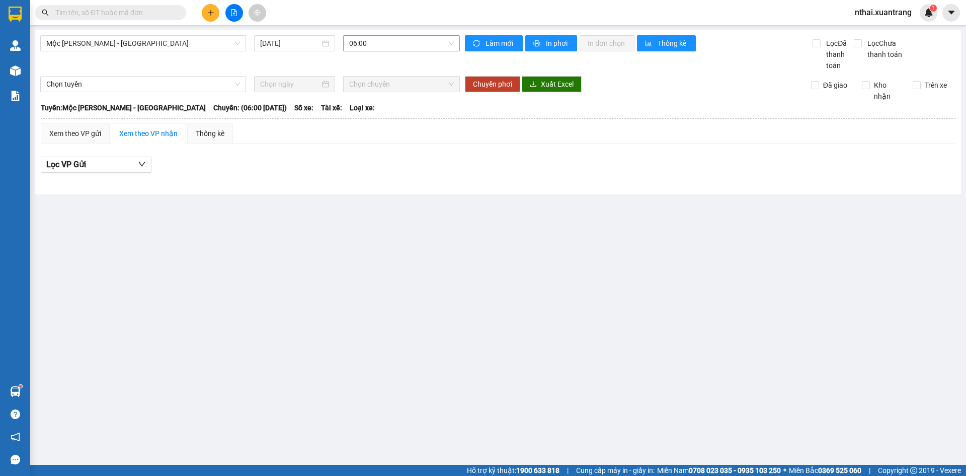
click at [384, 41] on span "06:00" at bounding box center [401, 43] width 105 height 15
click at [370, 144] on div "18:00" at bounding box center [388, 143] width 79 height 11
click at [421, 41] on span "18:00" at bounding box center [401, 43] width 105 height 15
click at [367, 161] on div "19:00" at bounding box center [388, 160] width 79 height 11
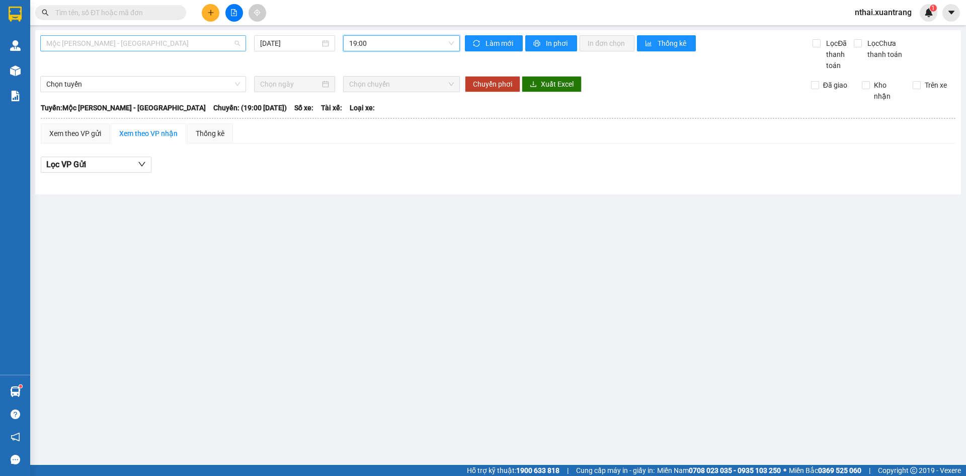
drag, startPoint x: 235, startPoint y: 43, endPoint x: 222, endPoint y: 46, distance: 13.6
click at [234, 42] on span "Mộc Châu - [GEOGRAPHIC_DATA]" at bounding box center [143, 43] width 194 height 15
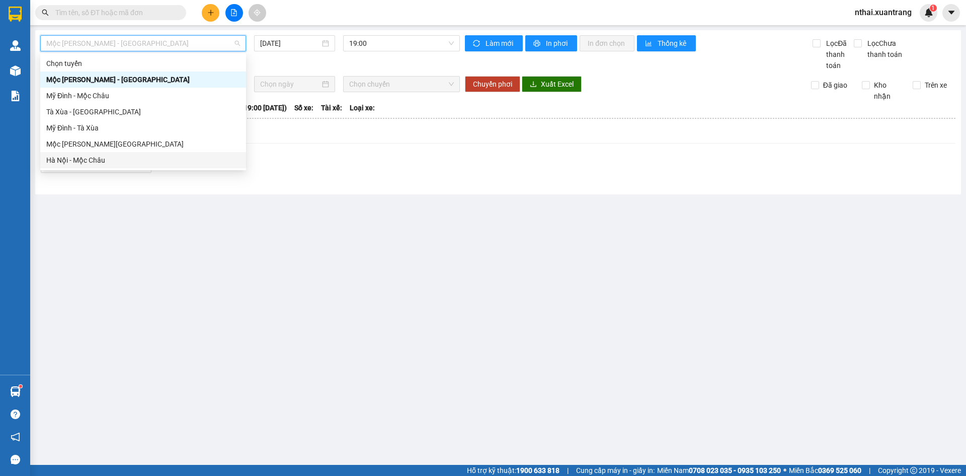
click at [69, 167] on div "Hà Nội - Mộc Châu" at bounding box center [143, 160] width 206 height 16
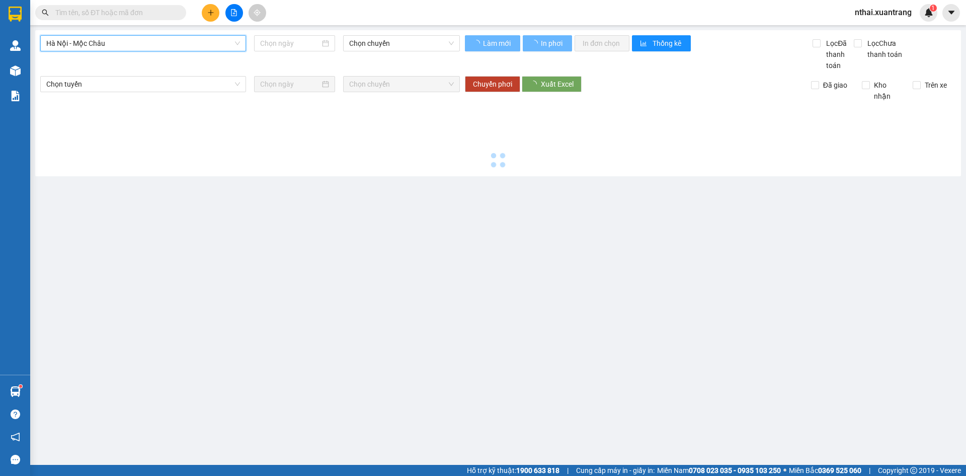
type input "[DATE]"
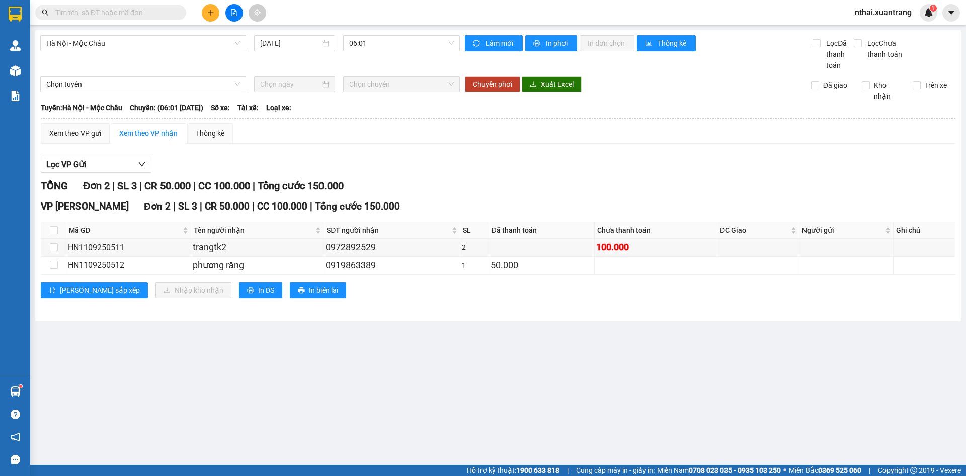
click at [361, 34] on div "Hà Nội - Mộc Châu 12/09/2025 06:01 Làm mới In phơi In đơn chọn Thống kê Lọc Đã …" at bounding box center [498, 175] width 926 height 291
drag, startPoint x: 362, startPoint y: 41, endPoint x: 386, endPoint y: 83, distance: 47.8
click at [362, 43] on span "06:01" at bounding box center [401, 43] width 105 height 15
click at [363, 157] on div "18:15" at bounding box center [388, 160] width 79 height 11
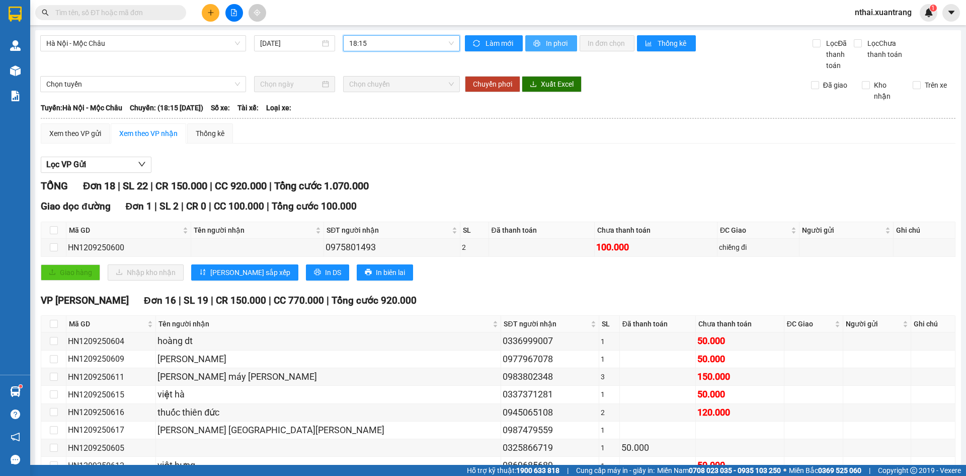
click at [549, 45] on span "In phơi" at bounding box center [557, 43] width 23 height 11
click at [376, 44] on span "18:15" at bounding box center [401, 43] width 105 height 15
click at [362, 176] on div "19:15" at bounding box center [386, 176] width 79 height 11
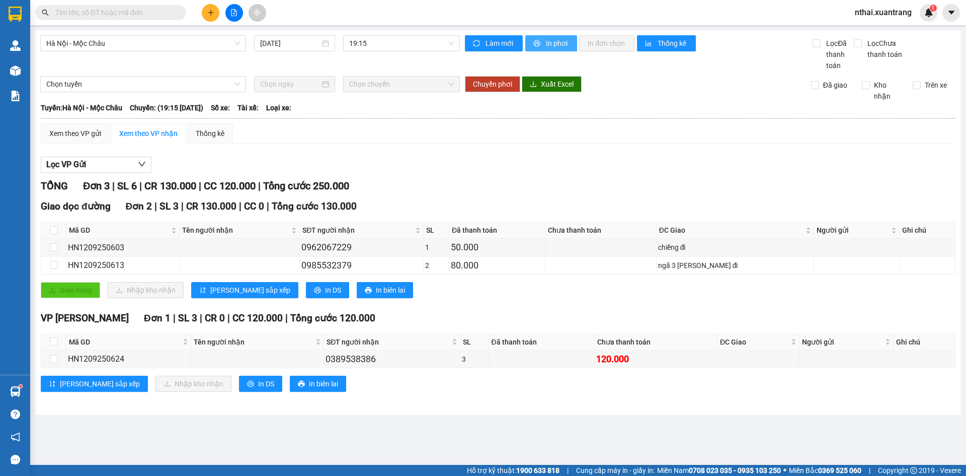
click at [548, 45] on span "In phơi" at bounding box center [557, 43] width 23 height 11
click at [212, 14] on icon "plus" at bounding box center [210, 12] width 7 height 7
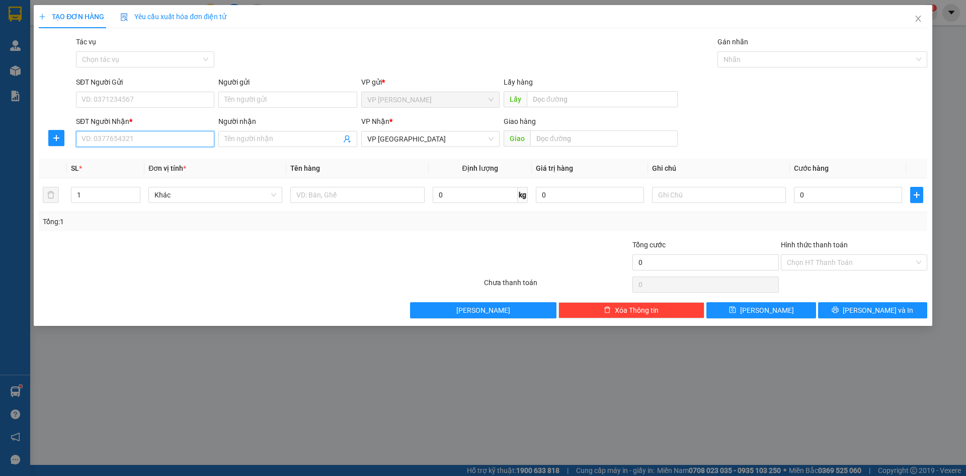
click at [160, 135] on input "SĐT Người Nhận *" at bounding box center [145, 139] width 138 height 16
type input "0975686497"
click at [275, 141] on input "Người nhận" at bounding box center [283, 138] width 116 height 11
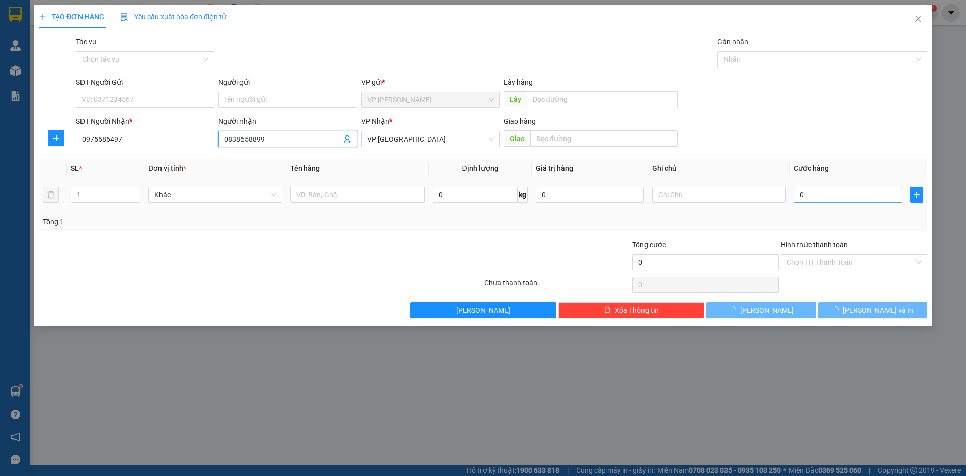
type input "0838658899"
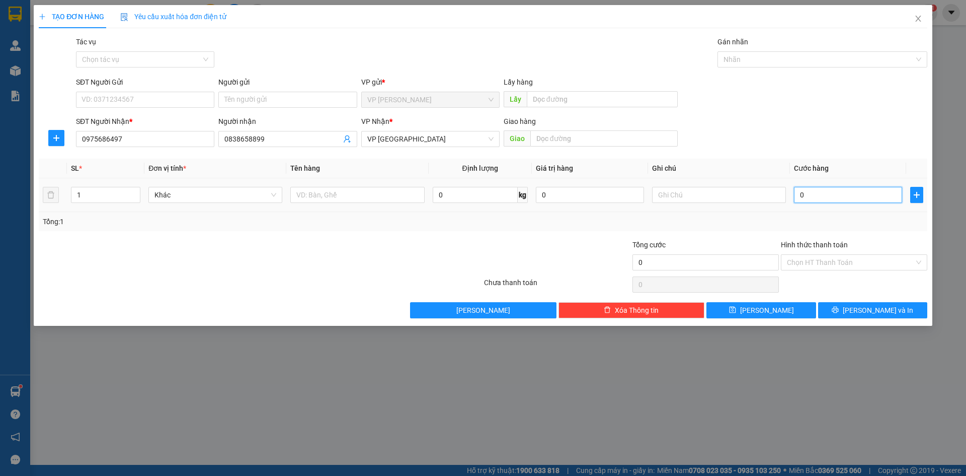
type input "5"
type input "50"
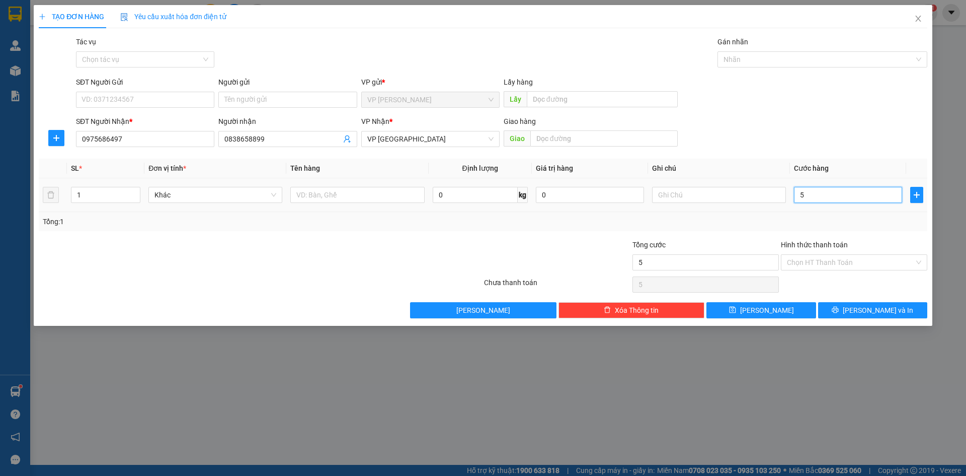
type input "50"
type input "50.000"
click at [830, 99] on div "SĐT Người Gửi VD: 0371234567 Người gửi Tên người gửi VP gửi * VP MỘC CHÂU Lấy h…" at bounding box center [502, 94] width 856 height 35
click at [818, 262] on input "Hình thức thanh toán" at bounding box center [850, 262] width 127 height 15
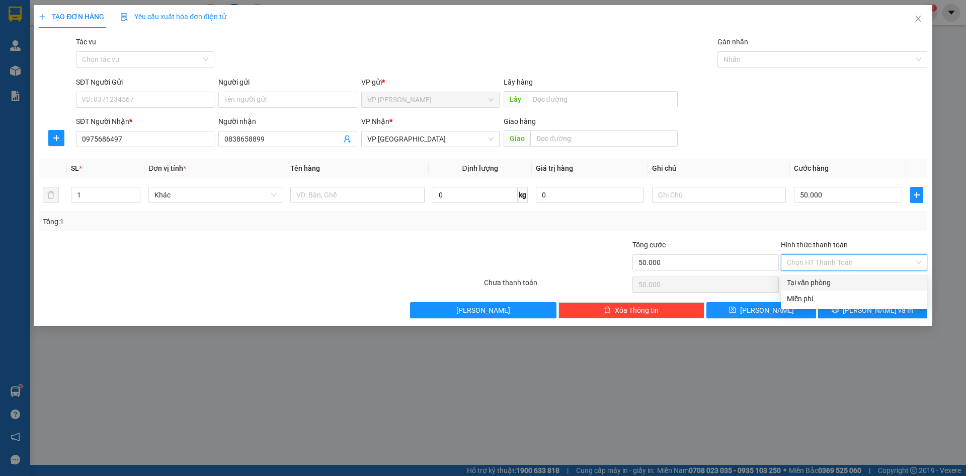
click at [817, 283] on div "Tại văn phòng" at bounding box center [854, 282] width 134 height 11
type input "0"
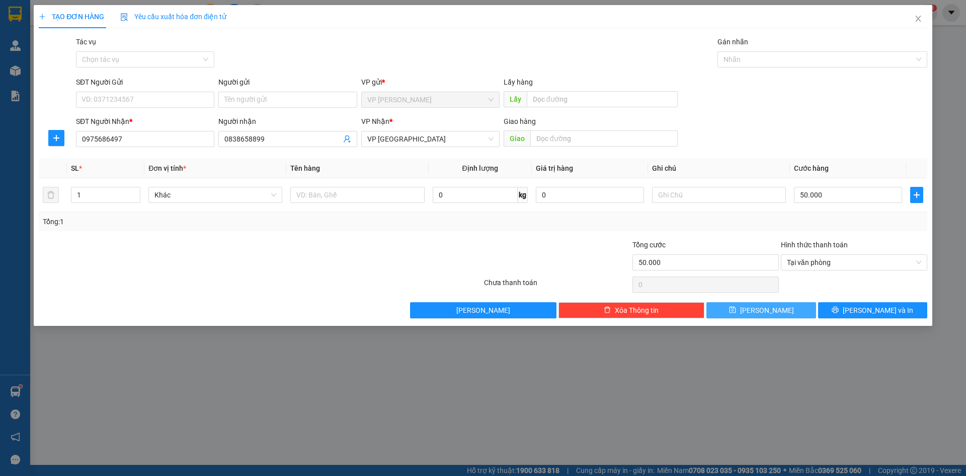
click at [783, 316] on button "[PERSON_NAME]" at bounding box center [761, 310] width 109 height 16
type input "0"
click at [922, 14] on span "Close" at bounding box center [919, 19] width 28 height 28
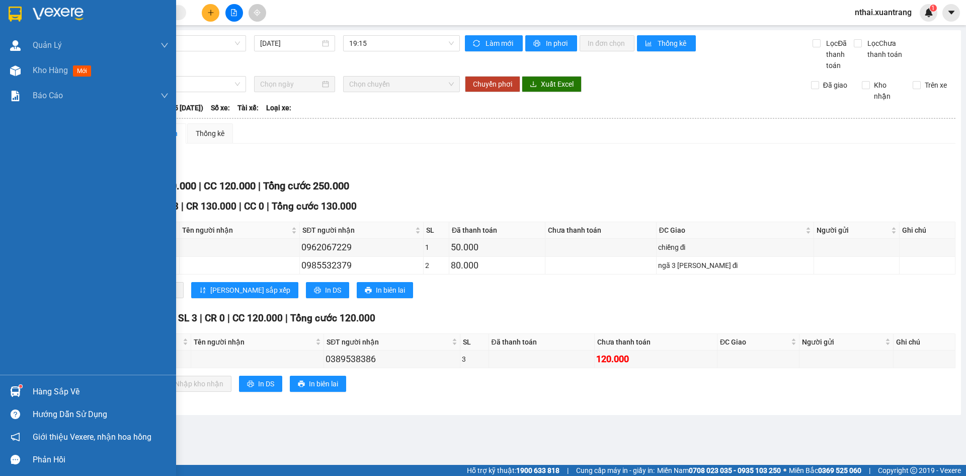
click at [25, 10] on div at bounding box center [88, 16] width 176 height 33
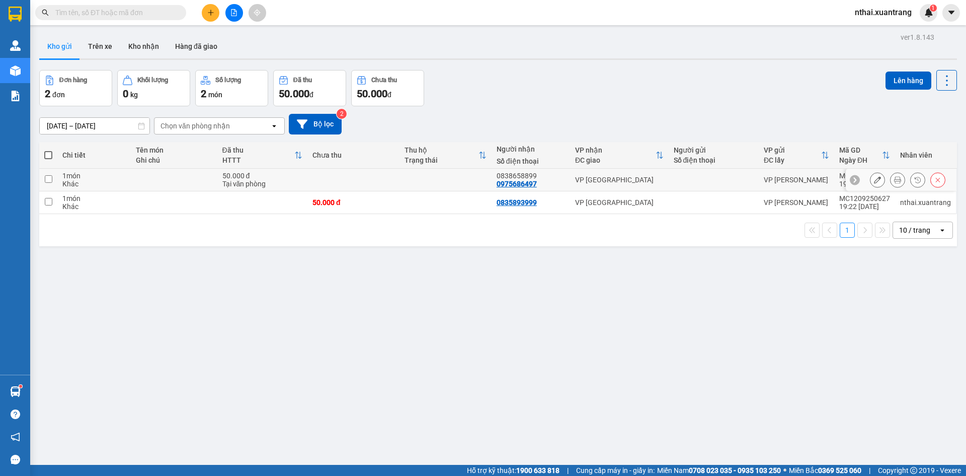
click at [223, 177] on div "50.000 đ" at bounding box center [262, 176] width 80 height 8
checkbox input "true"
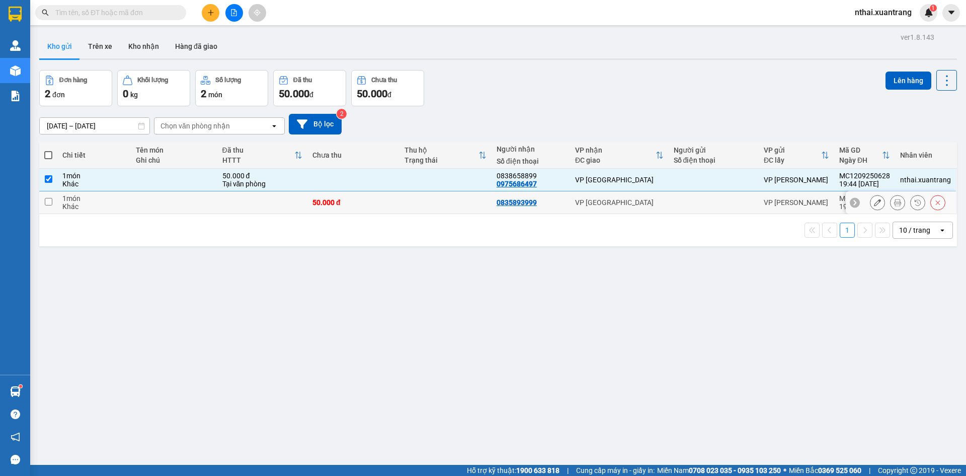
drag, startPoint x: 219, startPoint y: 204, endPoint x: 232, endPoint y: 207, distance: 13.1
click at [217, 208] on td at bounding box center [262, 202] width 90 height 23
checkbox input "true"
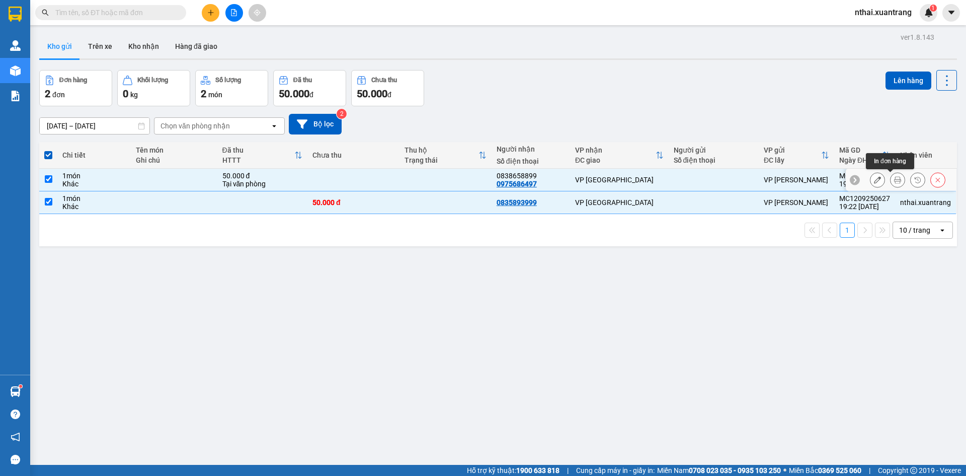
click at [894, 183] on button at bounding box center [898, 180] width 14 height 18
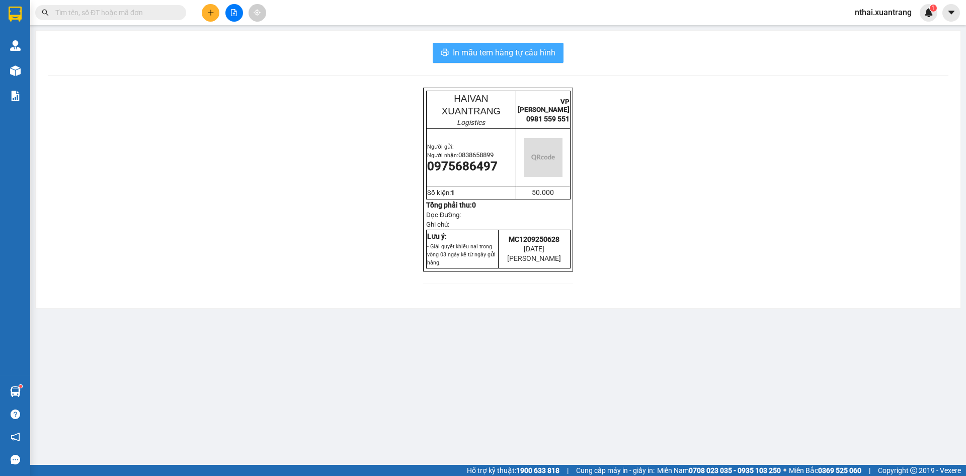
click at [455, 52] on span "In mẫu tem hàng tự cấu hình" at bounding box center [504, 52] width 103 height 13
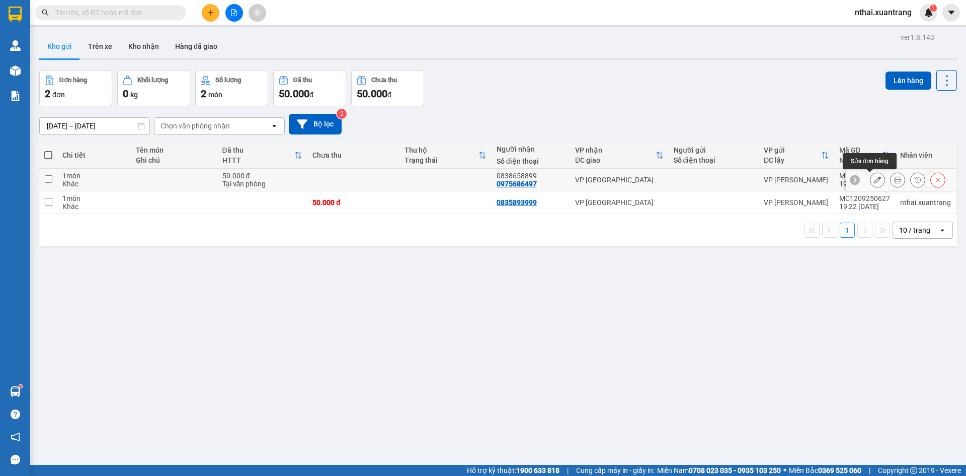
click at [874, 183] on icon at bounding box center [877, 179] width 7 height 7
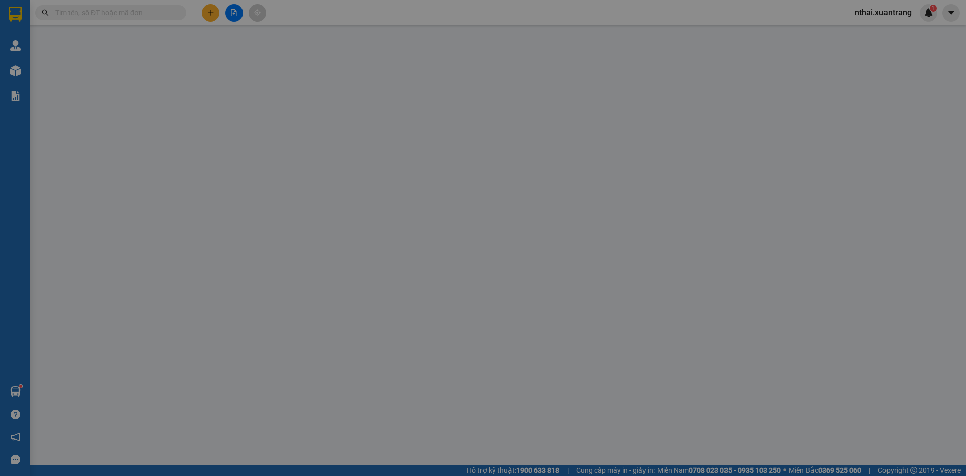
type input "0975686497"
type input "50.000"
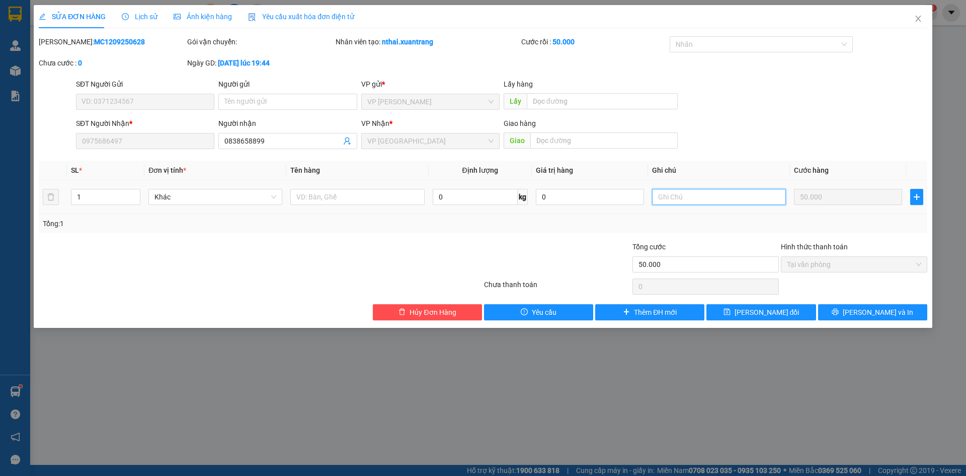
click at [683, 201] on input "text" at bounding box center [719, 197] width 134 height 16
type input "chưa dán team"
click at [774, 318] on button "Lưu thay đổi" at bounding box center [761, 312] width 109 height 16
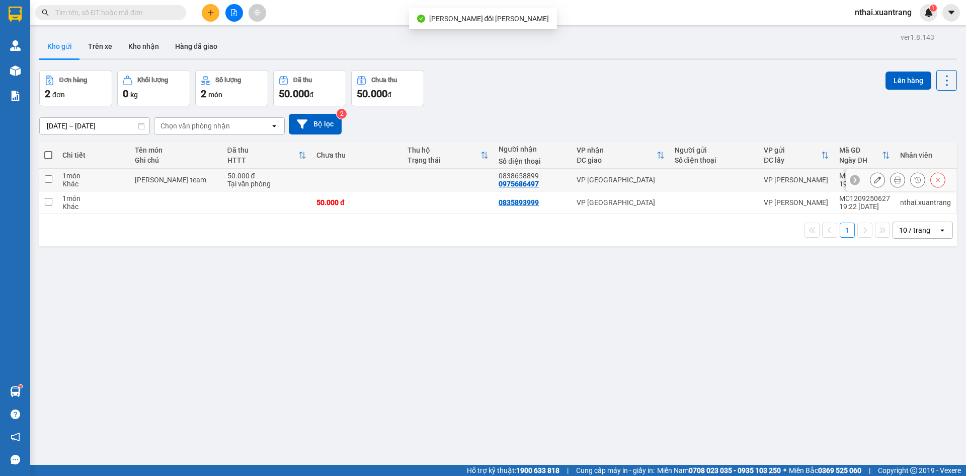
click at [296, 184] on div "Tại văn phòng" at bounding box center [267, 184] width 79 height 8
checkbox input "true"
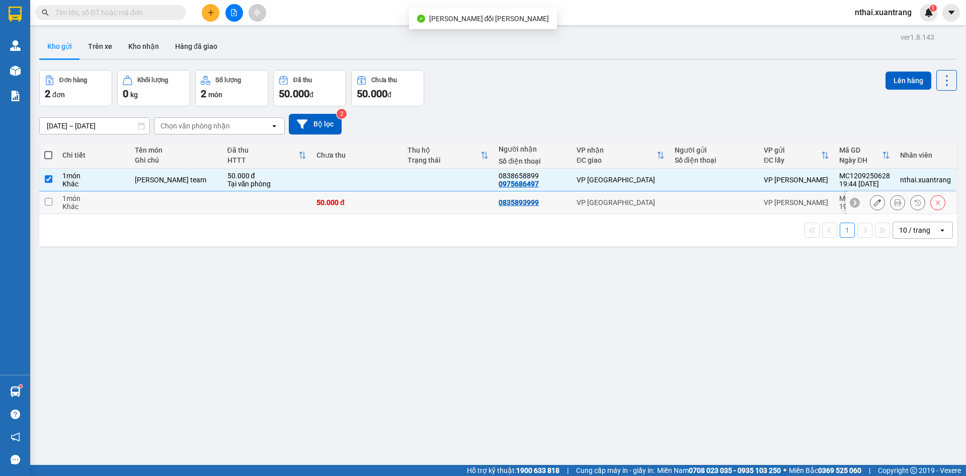
click at [296, 198] on td at bounding box center [266, 202] width 89 height 23
checkbox input "true"
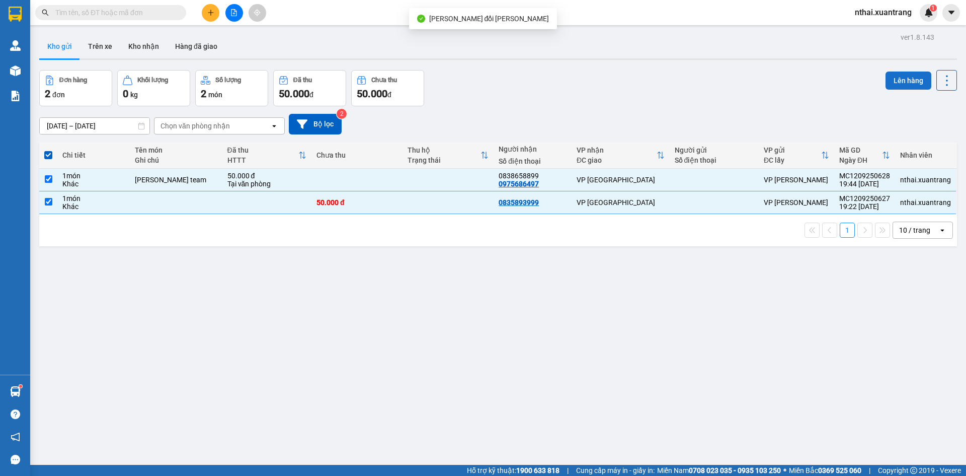
click at [896, 79] on button "Lên hàng" at bounding box center [909, 80] width 46 height 18
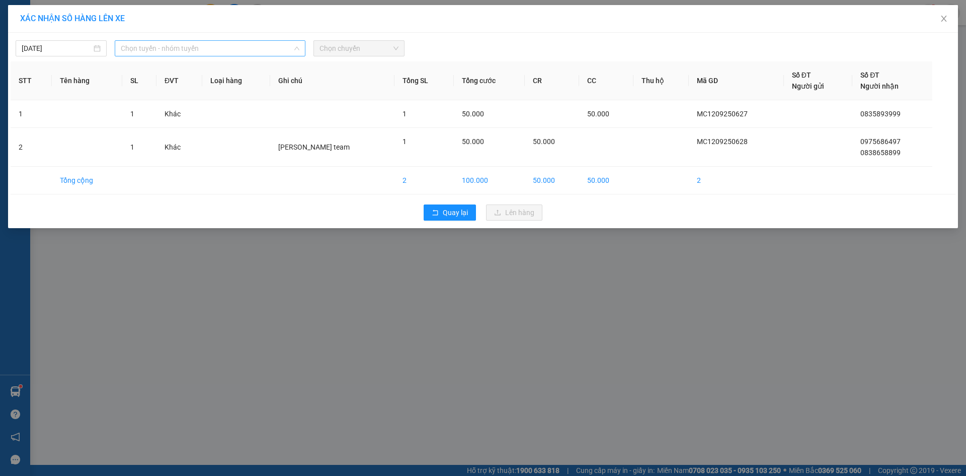
click at [148, 45] on span "Chọn tuyến - nhóm tuyến" at bounding box center [210, 48] width 179 height 15
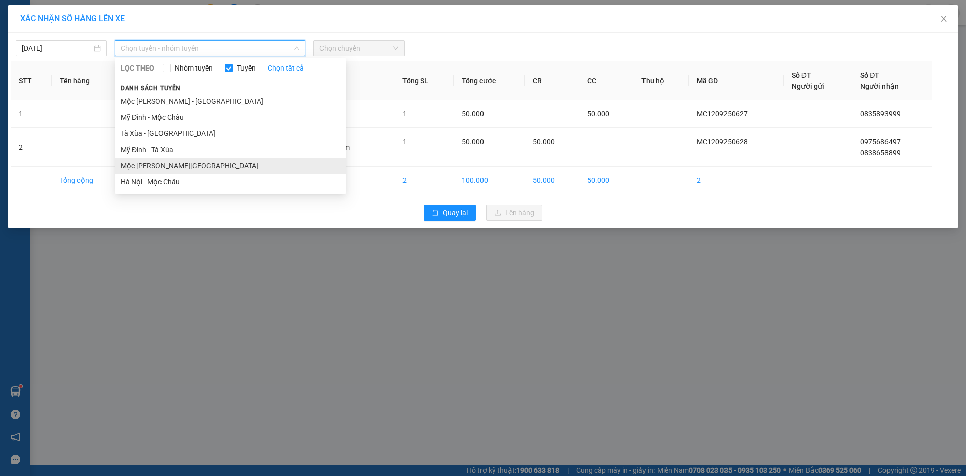
click at [144, 167] on li "Mộc Châu - [GEOGRAPHIC_DATA]" at bounding box center [231, 166] width 232 height 16
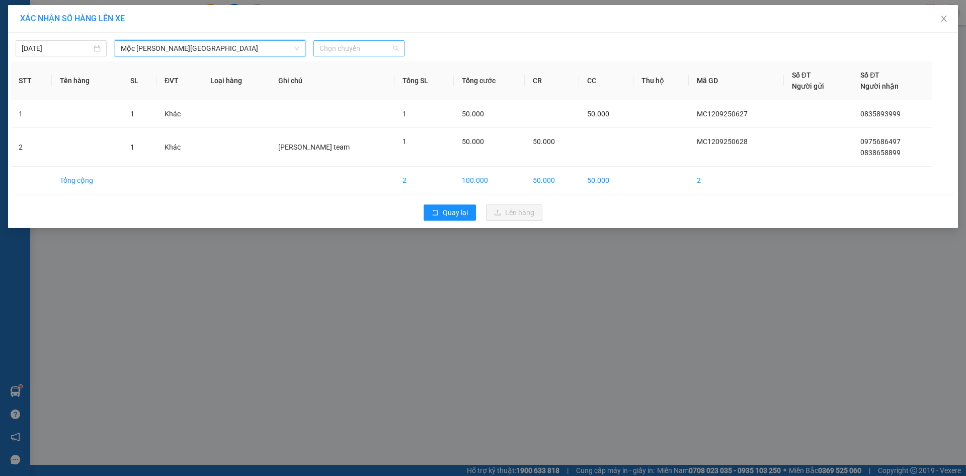
click at [329, 44] on span "Chọn chuyến" at bounding box center [359, 48] width 79 height 15
click at [331, 182] on div "23:00" at bounding box center [359, 181] width 79 height 11
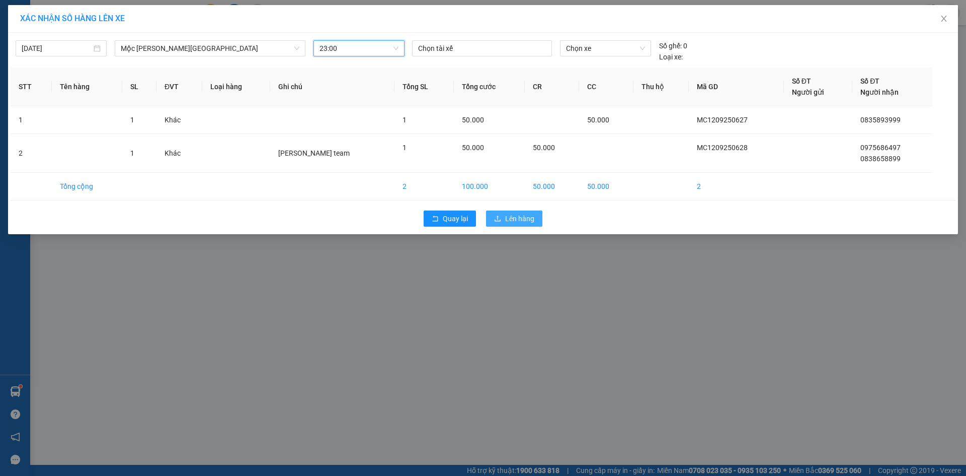
click at [511, 218] on span "Lên hàng" at bounding box center [519, 218] width 29 height 11
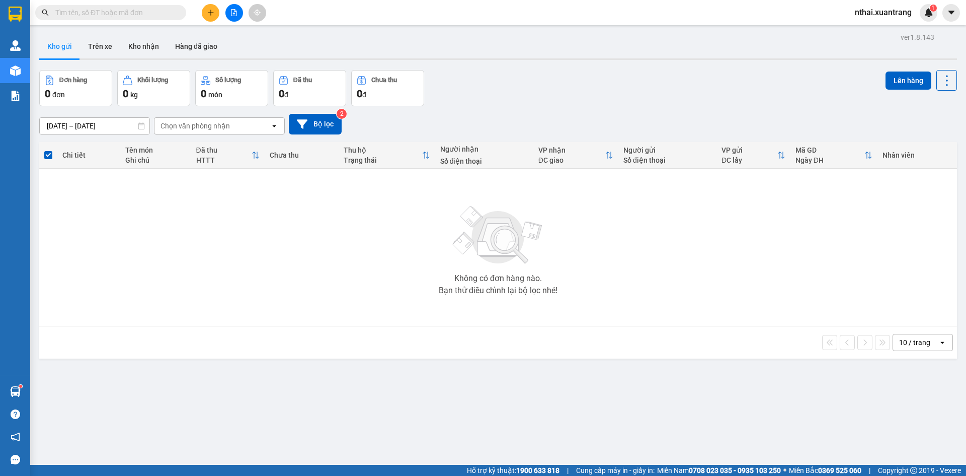
click at [88, 21] on div "Kết quả tìm kiếm ( 0 ) Bộ lọc Gửi 3 ngày gần nhất No Data" at bounding box center [98, 13] width 196 height 18
click at [90, 13] on input "text" at bounding box center [114, 12] width 119 height 11
paste input "0983596884"
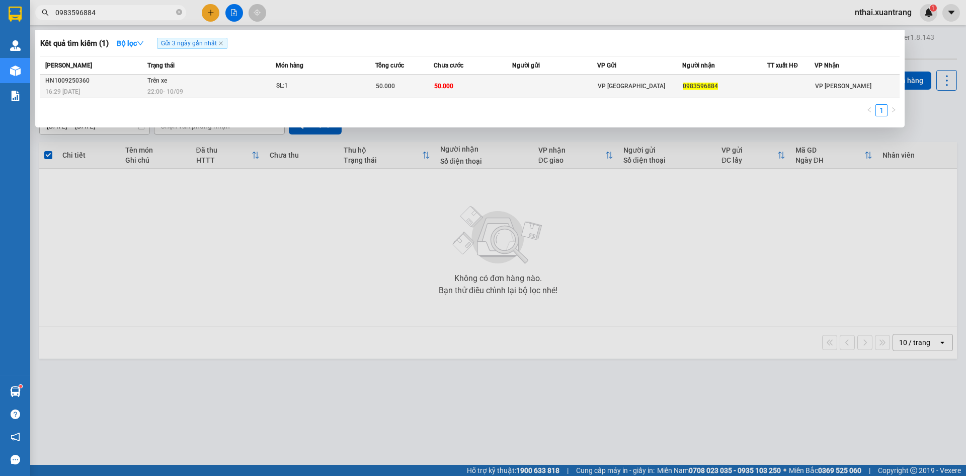
type input "0983596884"
click at [425, 89] on div "50.000" at bounding box center [405, 86] width 58 height 11
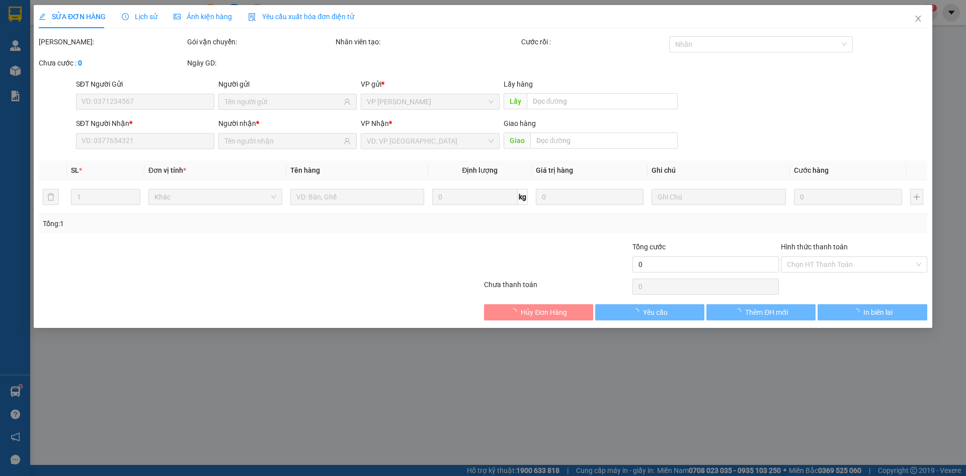
type input "0983596884"
type input "50.000"
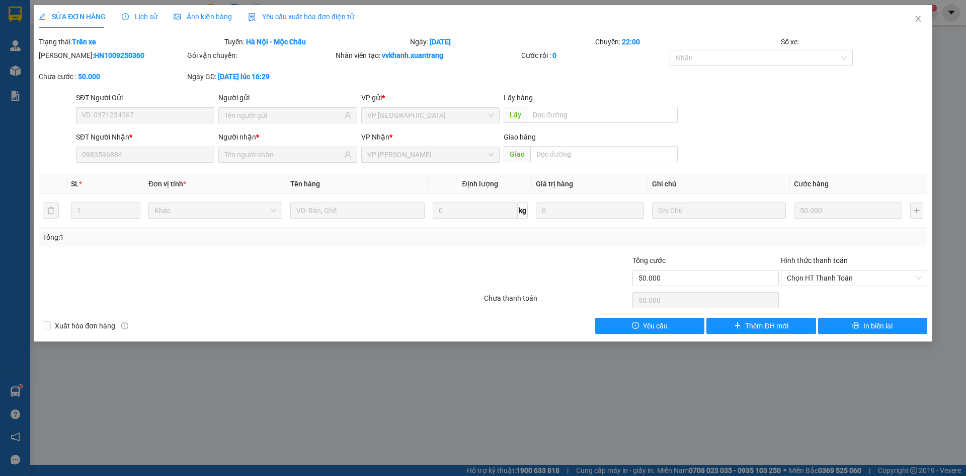
click at [210, 14] on span "Ảnh kiện hàng" at bounding box center [203, 17] width 58 height 8
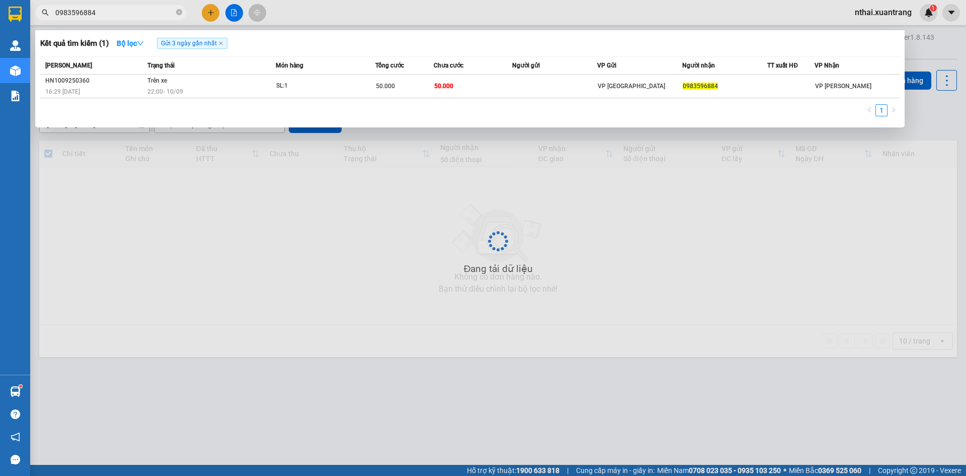
click at [97, 11] on input "0983596884" at bounding box center [114, 12] width 119 height 11
paste input "66180997"
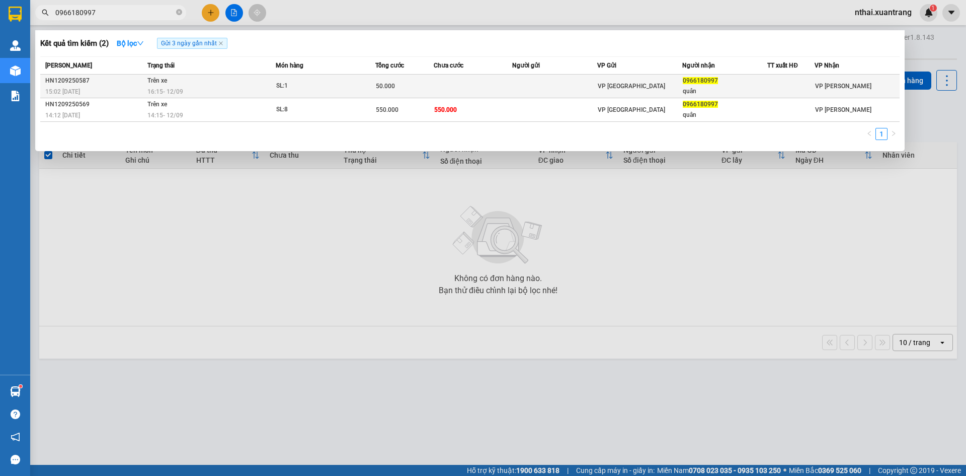
type input "0966180997"
click at [202, 92] on div "16:15 - 12/09" at bounding box center [211, 91] width 128 height 11
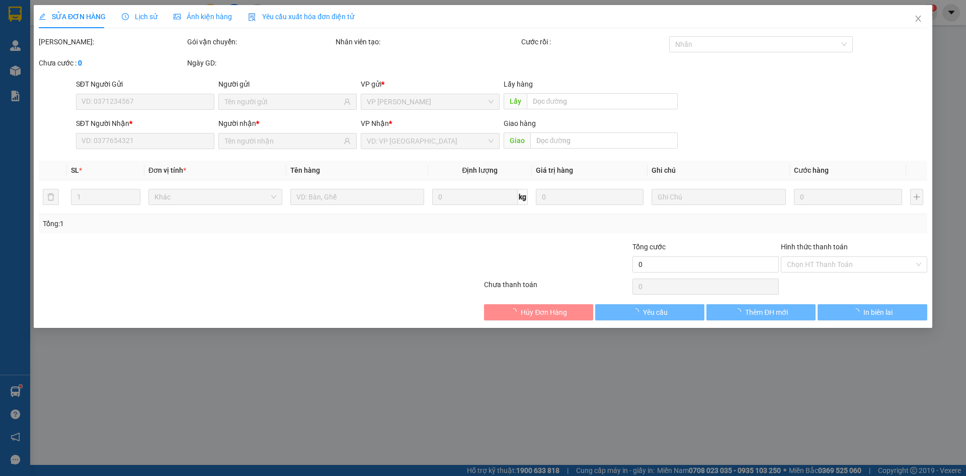
type input "0966180997"
type input "quân"
type input "50.000"
type input "0"
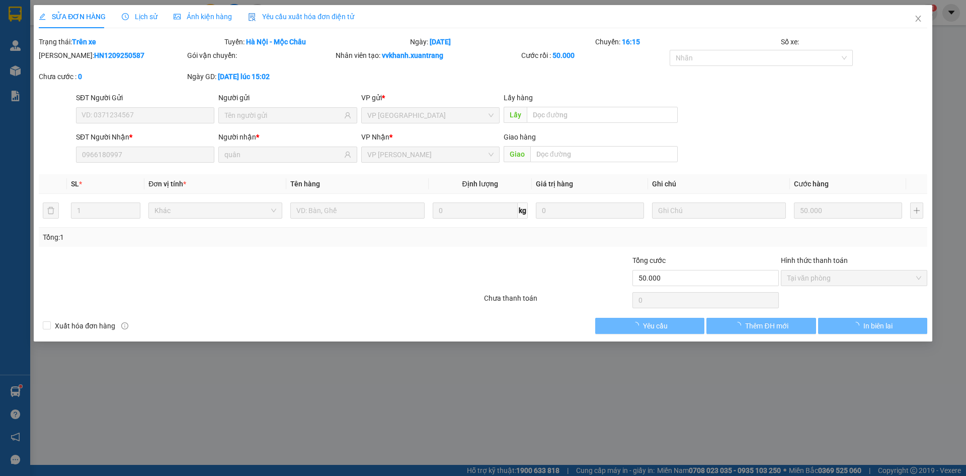
click at [205, 20] on span "Ảnh kiện hàng" at bounding box center [203, 17] width 58 height 8
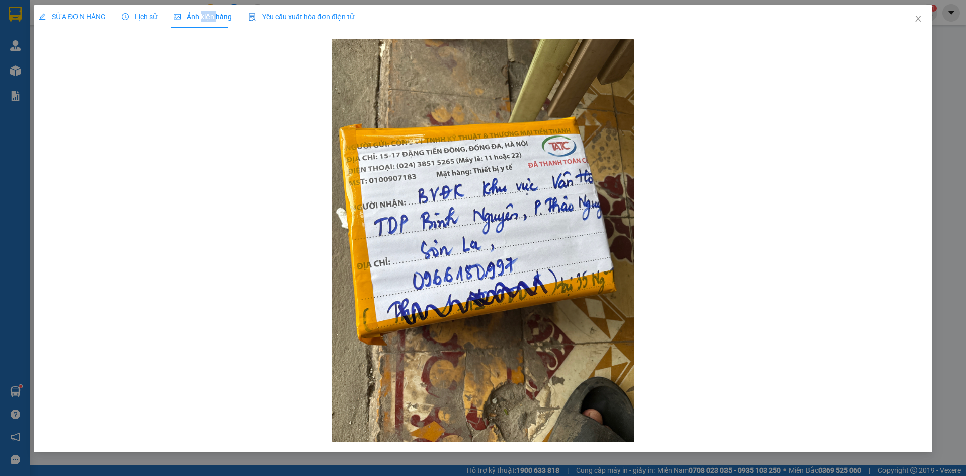
click at [204, 19] on span "Ảnh kiện hàng" at bounding box center [203, 17] width 58 height 8
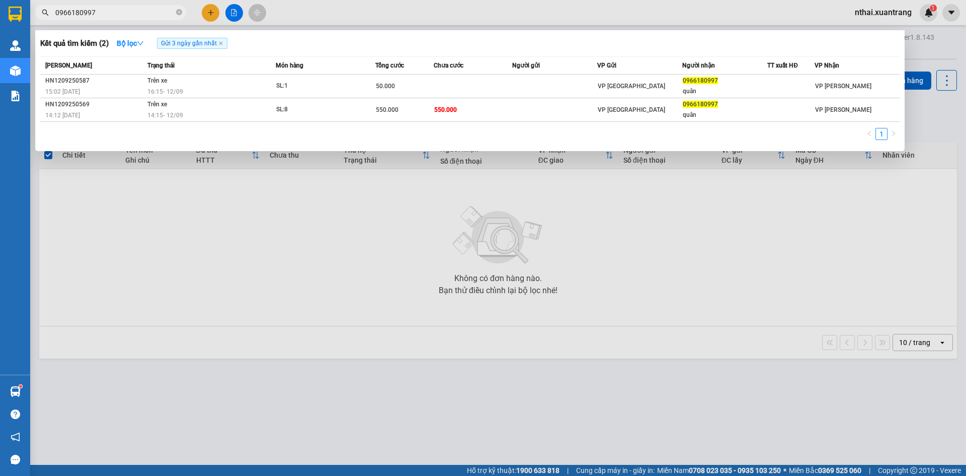
click at [130, 11] on input "0966180997" at bounding box center [114, 12] width 119 height 11
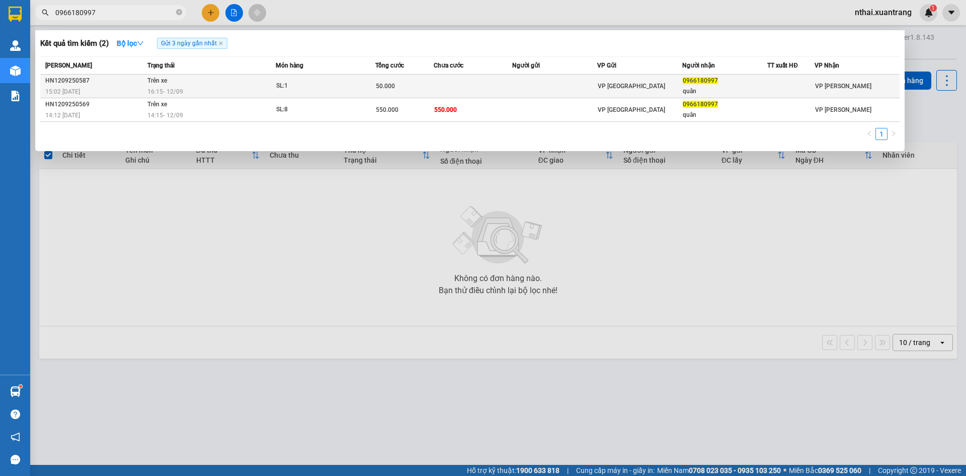
click at [191, 83] on td "Trên xe 16:15 - 12/09" at bounding box center [210, 87] width 131 height 24
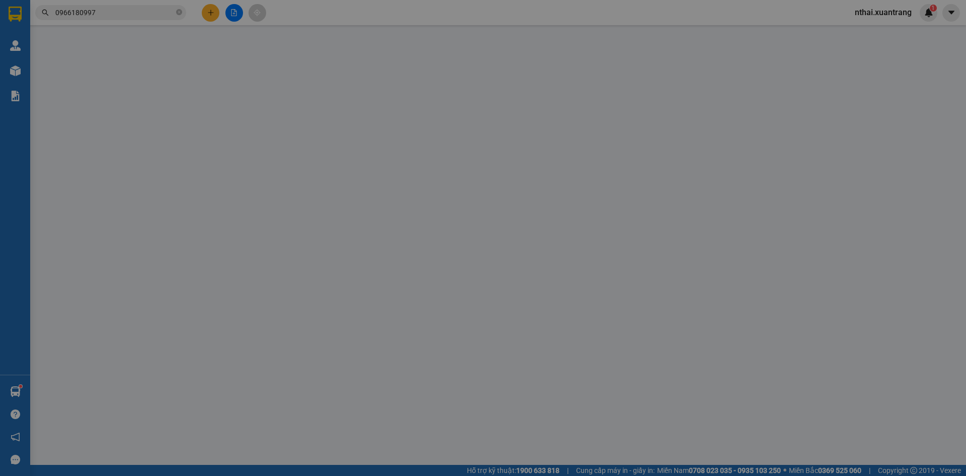
type input "0966180997"
type input "quân"
type input "50.000"
type input "0"
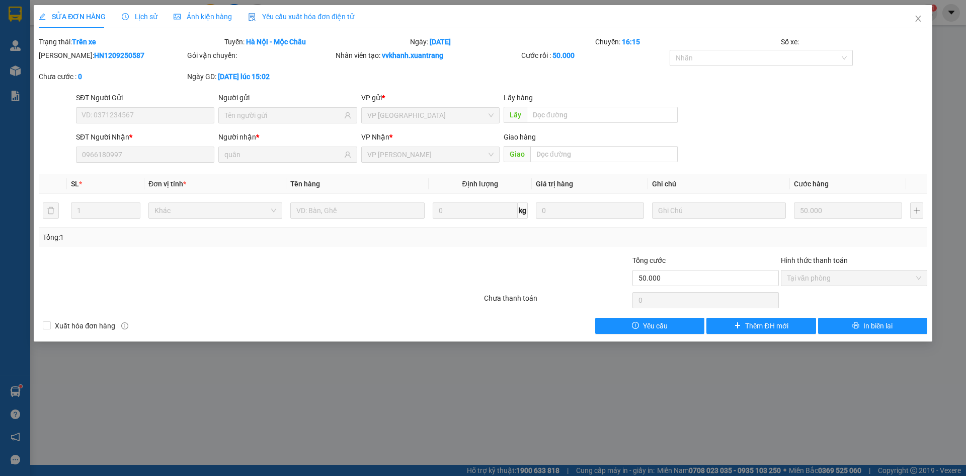
click at [199, 15] on span "Ảnh kiện hàng" at bounding box center [203, 17] width 58 height 8
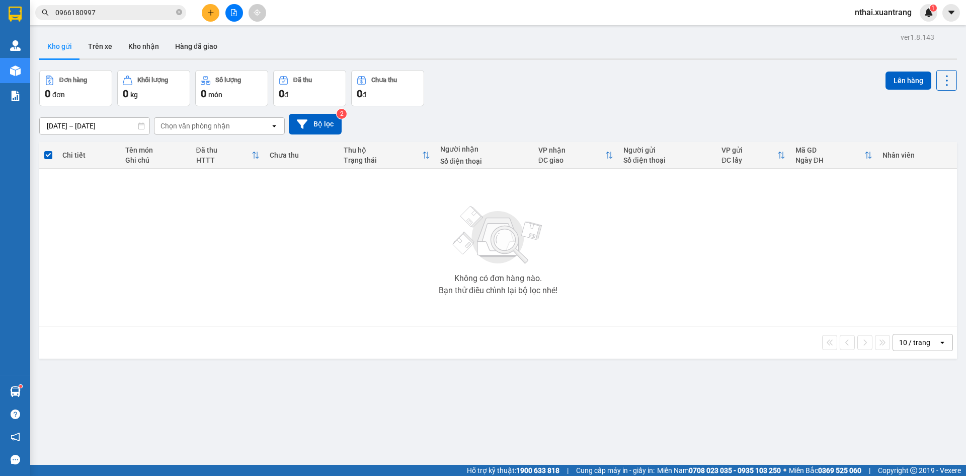
click at [114, 3] on div "Kết quả tìm kiếm ( 2 ) Bộ lọc Gửi 3 ngày gần nhất Mã ĐH Trạng thái Món hàng Tổn…" at bounding box center [483, 12] width 966 height 25
click at [114, 13] on input "0966180997" at bounding box center [114, 12] width 119 height 11
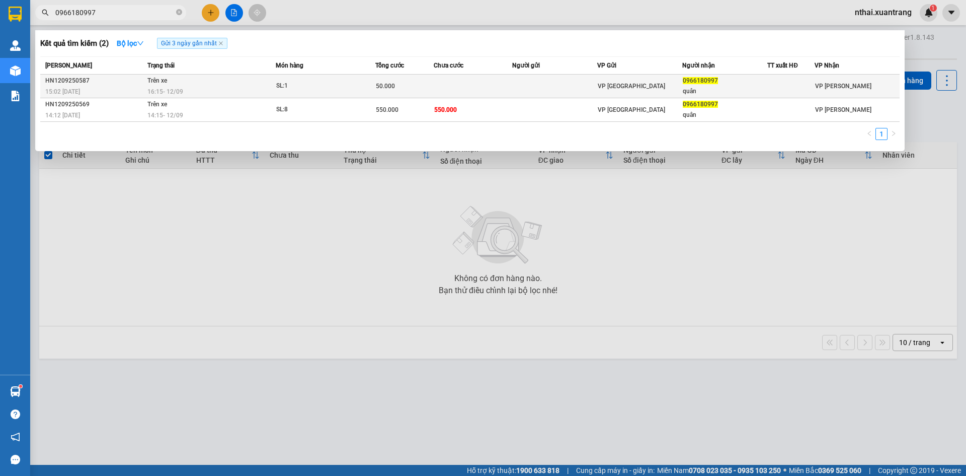
click at [182, 91] on span "16:15 - 12/09" at bounding box center [165, 91] width 36 height 7
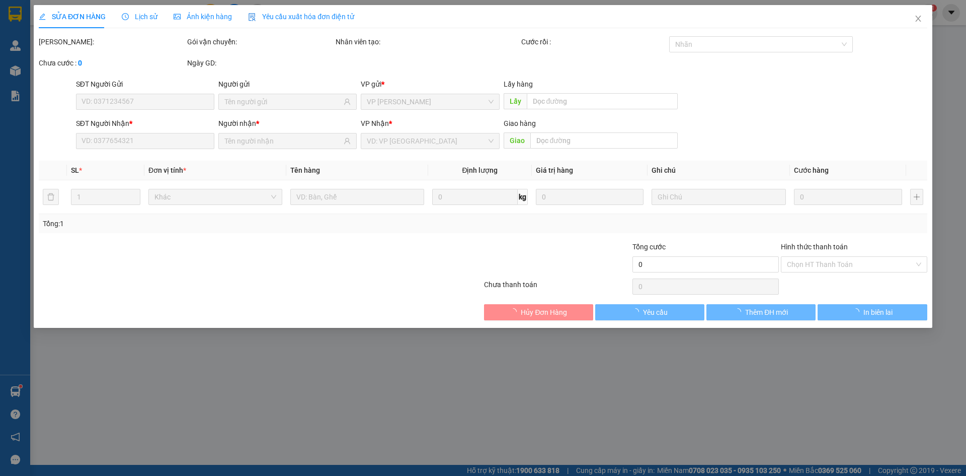
type input "0966180997"
type input "quân"
type input "50.000"
type input "0"
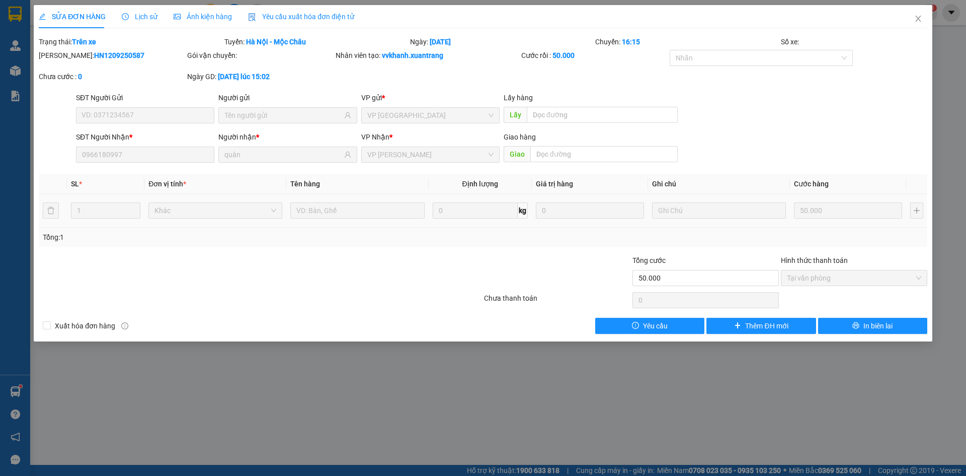
click at [220, 17] on span "Ảnh kiện hàng" at bounding box center [203, 17] width 58 height 8
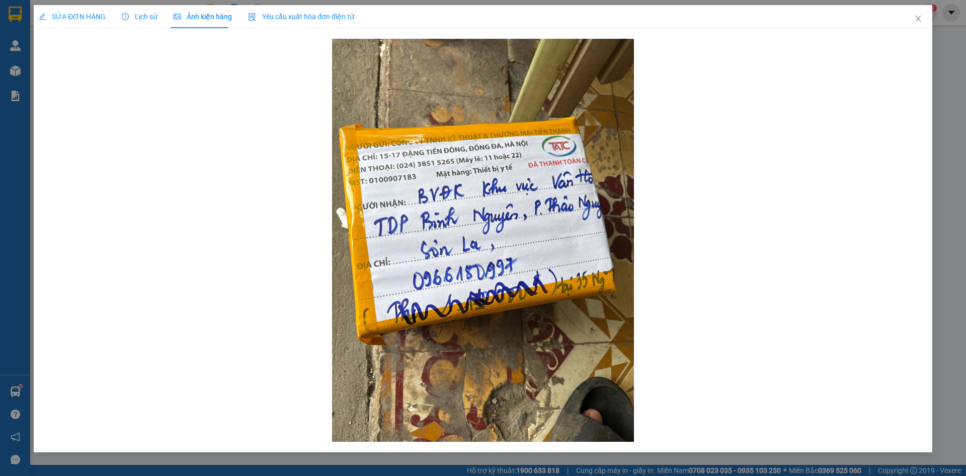
drag, startPoint x: 73, startPoint y: 18, endPoint x: 234, endPoint y: 91, distance: 176.1
click at [74, 18] on span "SỬA ĐƠN HÀNG" at bounding box center [72, 17] width 67 height 8
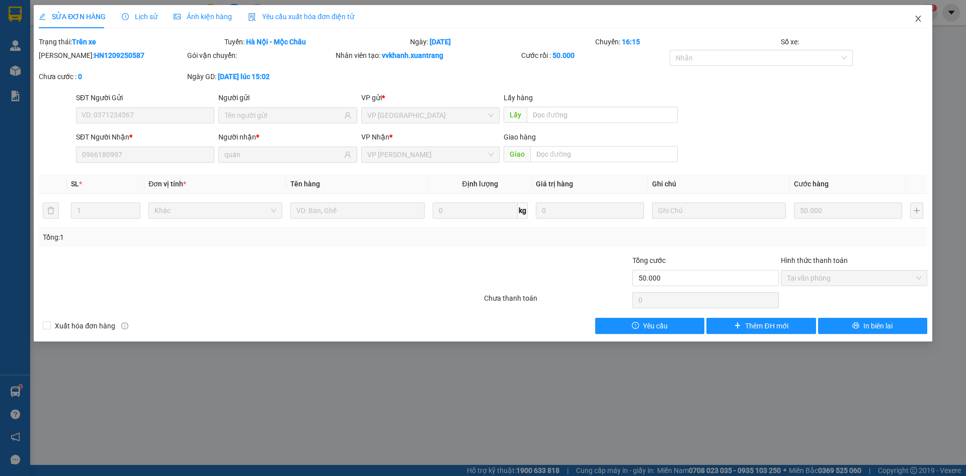
click at [920, 18] on icon "close" at bounding box center [919, 19] width 6 height 6
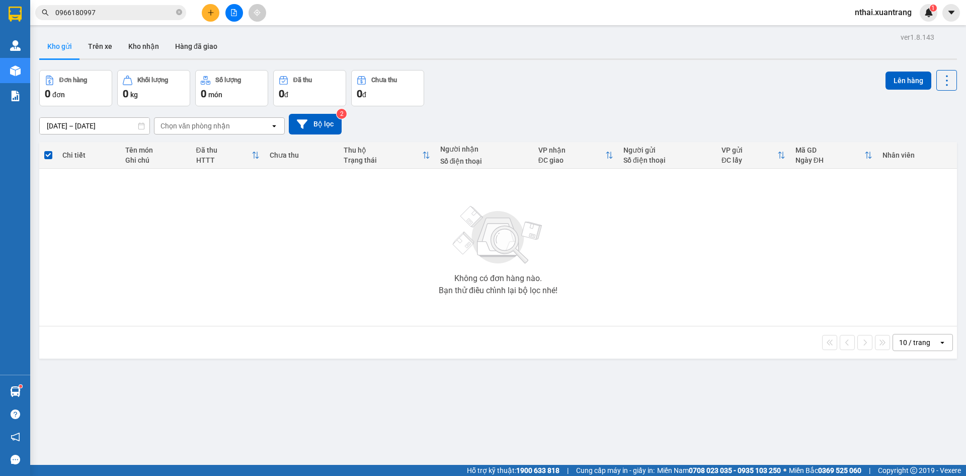
click at [104, 12] on input "0966180997" at bounding box center [114, 12] width 119 height 11
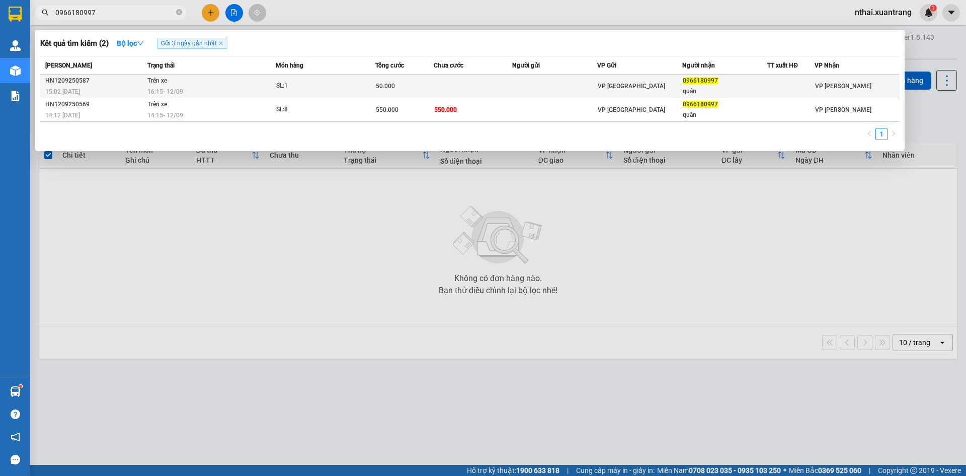
click at [140, 89] on div "15:02 - 12/09" at bounding box center [94, 91] width 99 height 11
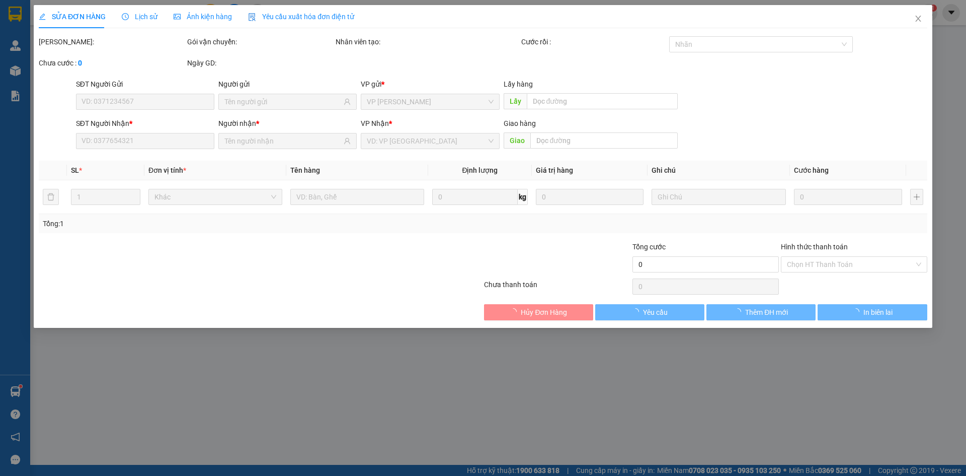
type input "0966180997"
type input "quân"
type input "50.000"
type input "0"
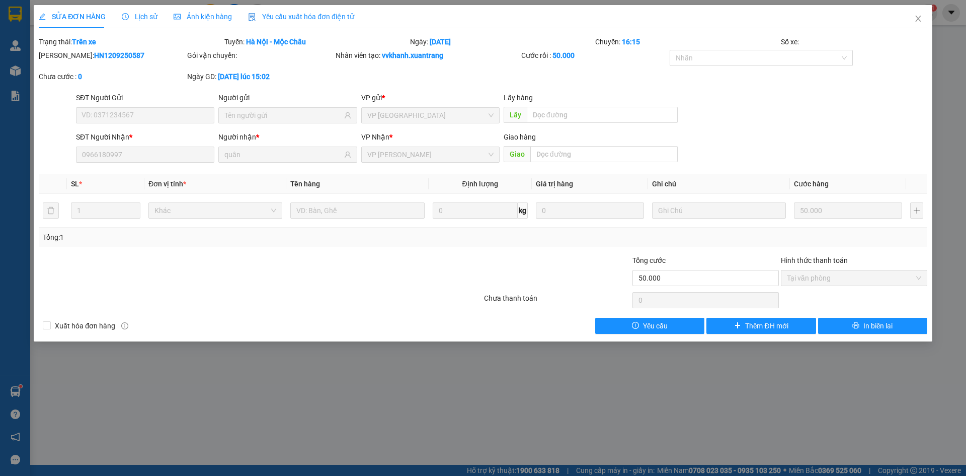
click at [128, 11] on div "Lịch sử" at bounding box center [140, 16] width 36 height 23
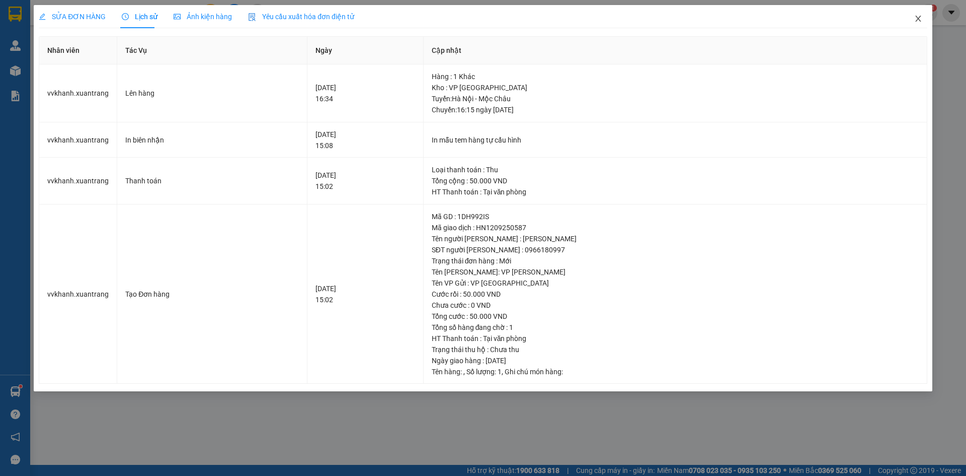
click at [919, 17] on icon "close" at bounding box center [919, 19] width 8 height 8
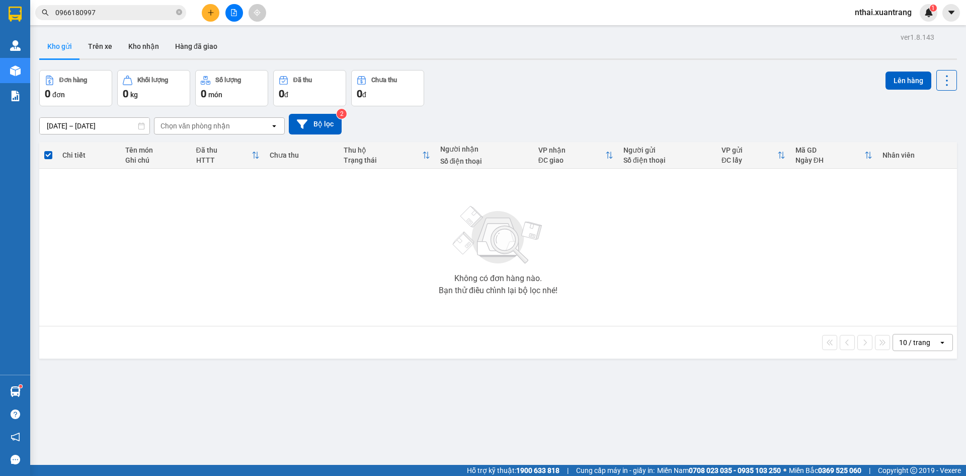
click at [123, 15] on input "0966180997" at bounding box center [114, 12] width 119 height 11
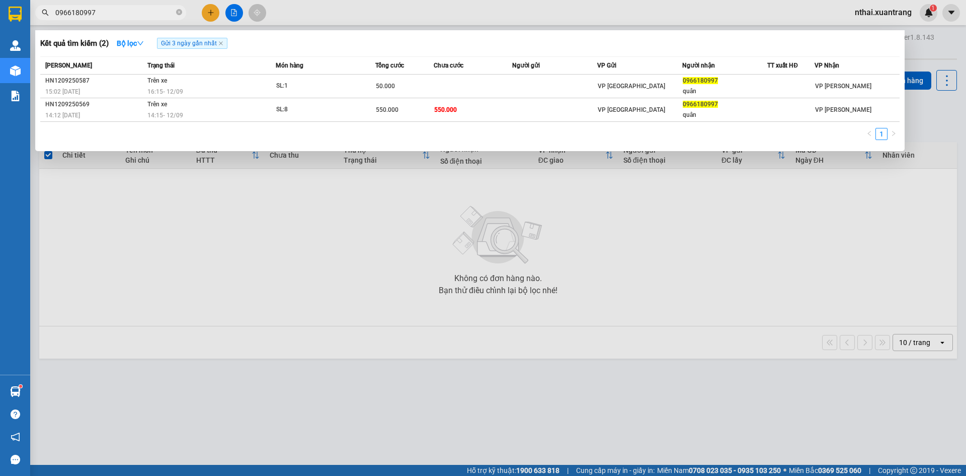
click at [446, 267] on div at bounding box center [483, 238] width 966 height 476
click at [117, 5] on span "0966180997" at bounding box center [110, 12] width 151 height 15
click at [117, 10] on input "0966180997" at bounding box center [114, 12] width 119 height 11
click at [393, 243] on div at bounding box center [483, 238] width 966 height 476
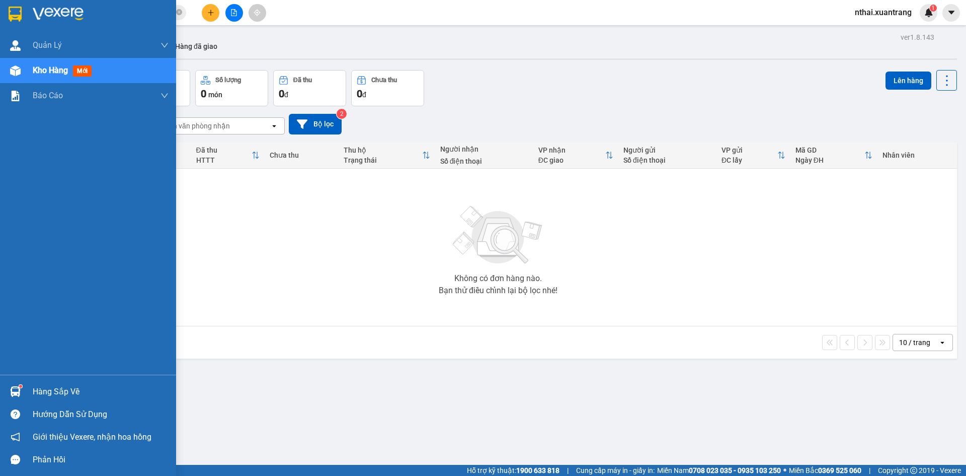
click at [24, 9] on div at bounding box center [16, 14] width 18 height 18
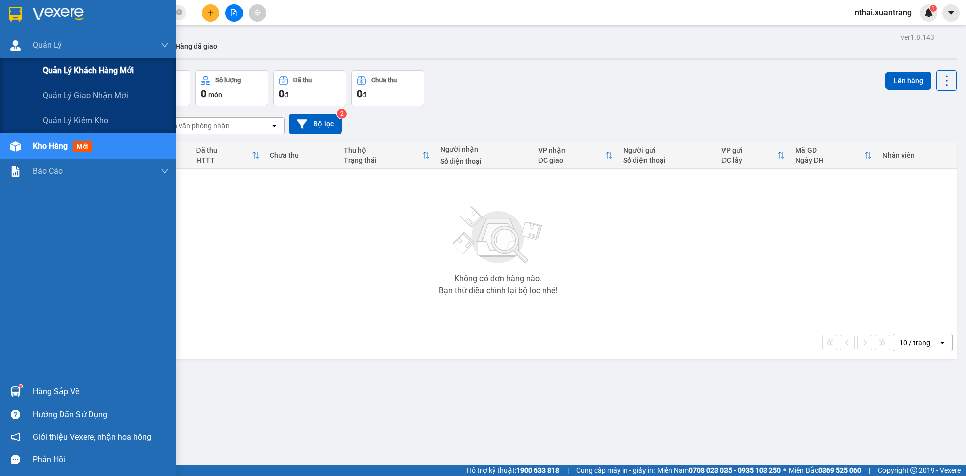
click at [41, 69] on div "Quản lý khách hàng mới" at bounding box center [88, 70] width 176 height 25
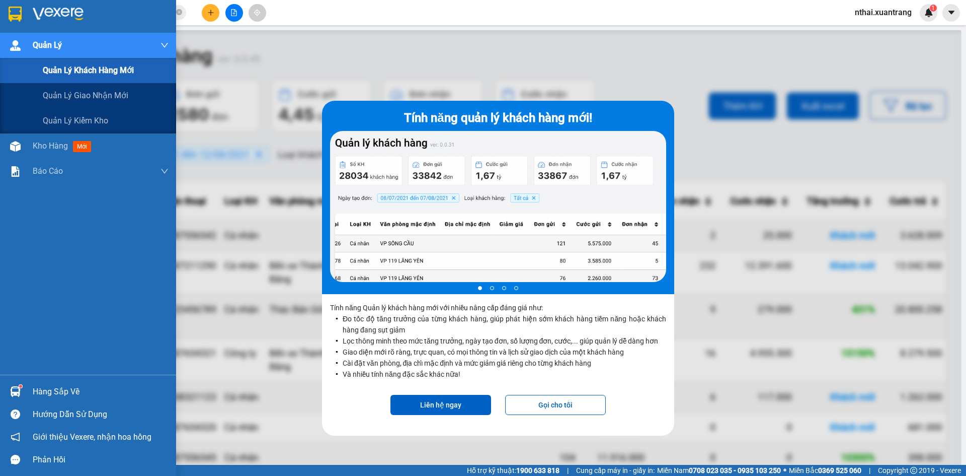
click at [39, 10] on img at bounding box center [58, 14] width 51 height 15
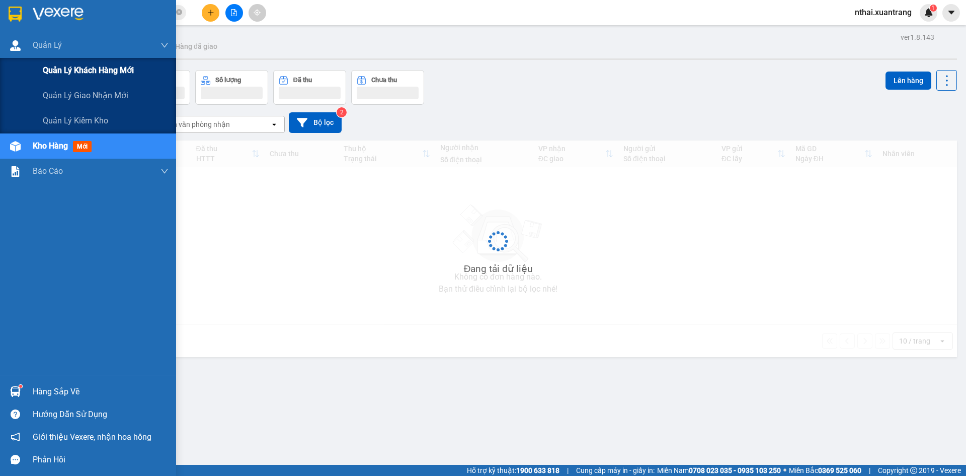
click at [41, 64] on div "Quản lý khách hàng mới" at bounding box center [88, 70] width 176 height 25
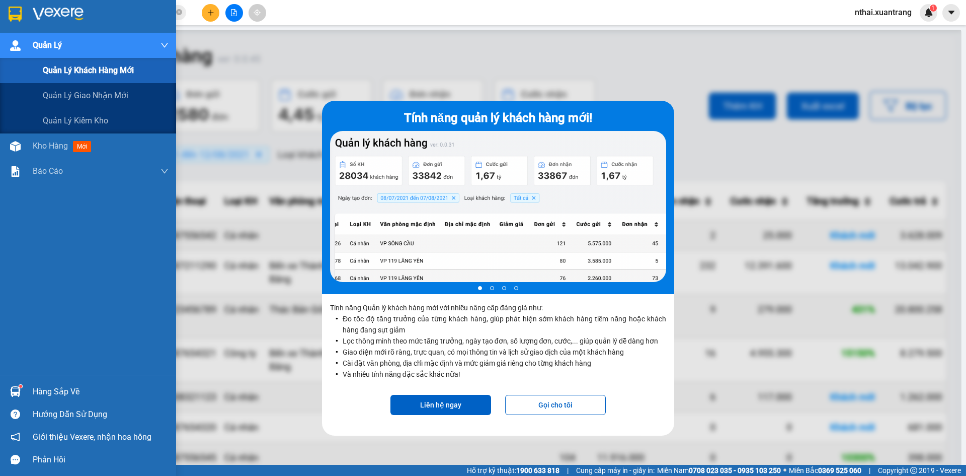
click at [41, 41] on span "Quản Lý" at bounding box center [47, 45] width 29 height 13
click at [52, 22] on div "Kết quả tìm kiếm ( 2 ) Bộ lọc Gửi 3 ngày gần nhất Mã ĐH Trạng thái Món hàng Tổn…" at bounding box center [483, 12] width 966 height 25
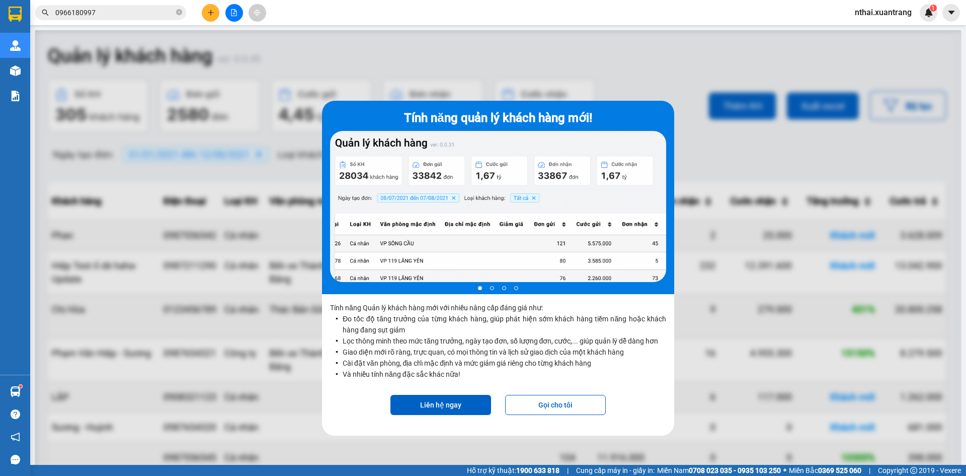
click at [279, 170] on div at bounding box center [498, 268] width 926 height 476
click at [22, 13] on div at bounding box center [16, 14] width 18 height 18
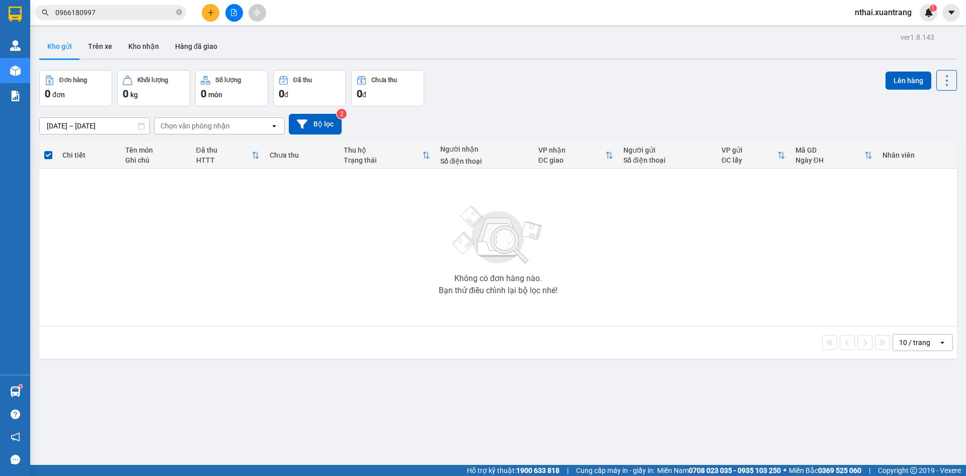
click at [217, 15] on button at bounding box center [211, 13] width 18 height 18
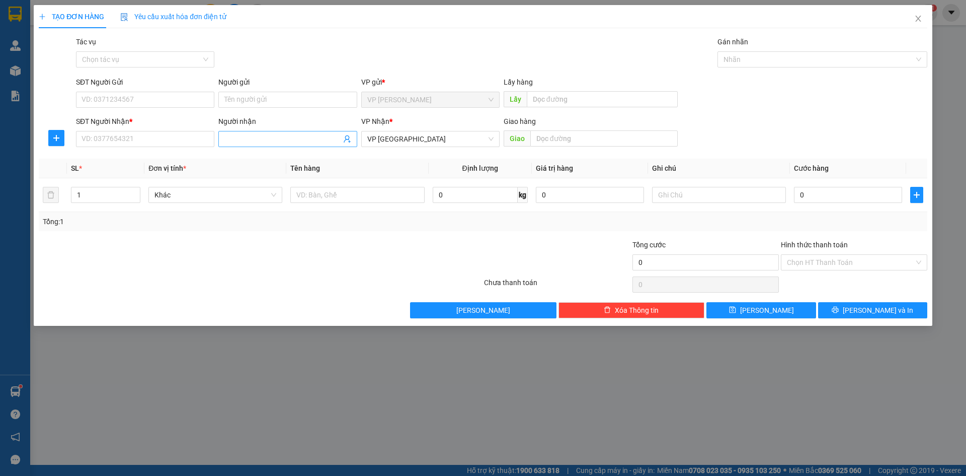
click at [237, 138] on input "Người nhận" at bounding box center [283, 138] width 116 height 11
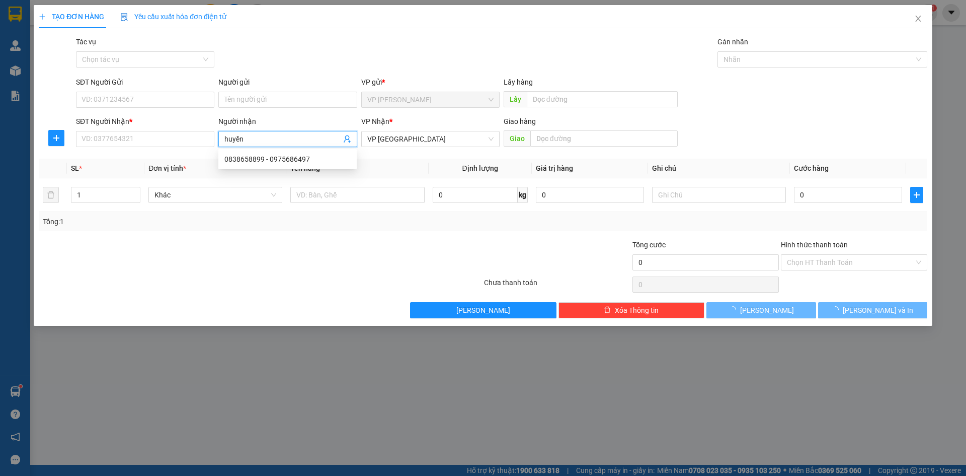
type input "huyền"
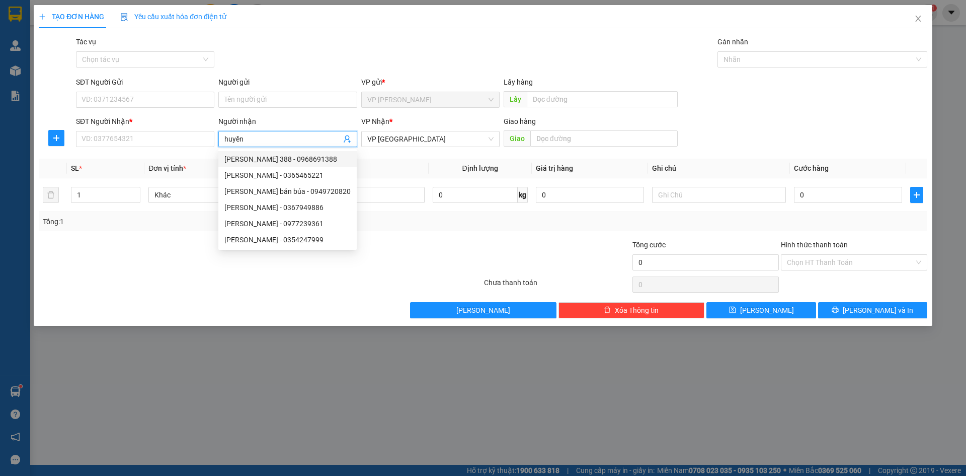
type input "0963312032"
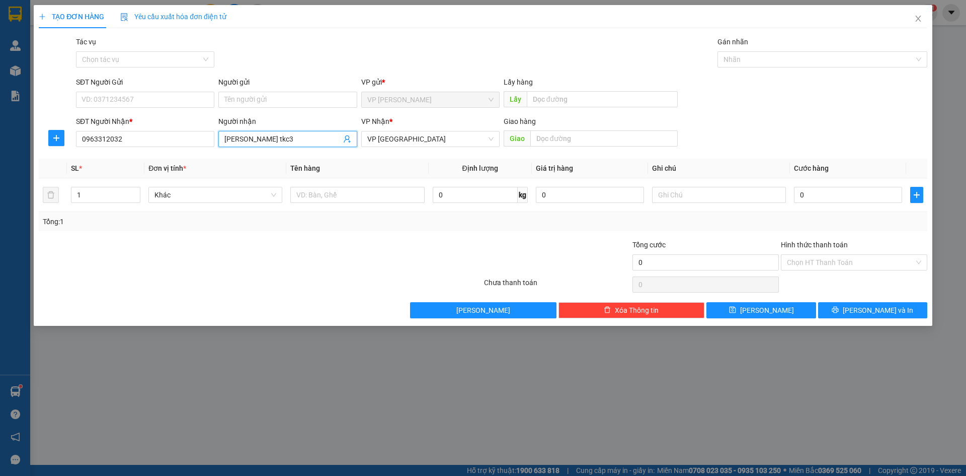
click at [270, 132] on div "Người nhận khuyên tkc3 khuyên tkc3" at bounding box center [287, 133] width 138 height 35
click at [270, 133] on input "khuyên tkc3" at bounding box center [283, 138] width 116 height 11
type input "huyền 3"
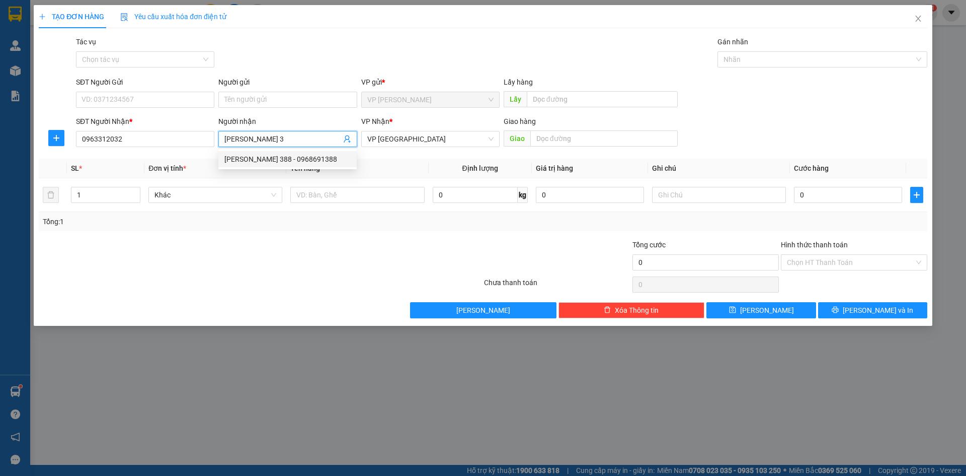
click at [268, 155] on div "huyền 388 - 0968691388" at bounding box center [288, 159] width 126 height 11
type input "0968691388"
type input "huyền 388"
drag, startPoint x: 88, startPoint y: 194, endPoint x: 33, endPoint y: 196, distance: 54.9
click at [28, 197] on div "TẠO ĐƠN HÀNG Yêu cầu xuất hóa đơn điện tử Transit Pickup Surcharge Ids Transit …" at bounding box center [483, 238] width 966 height 476
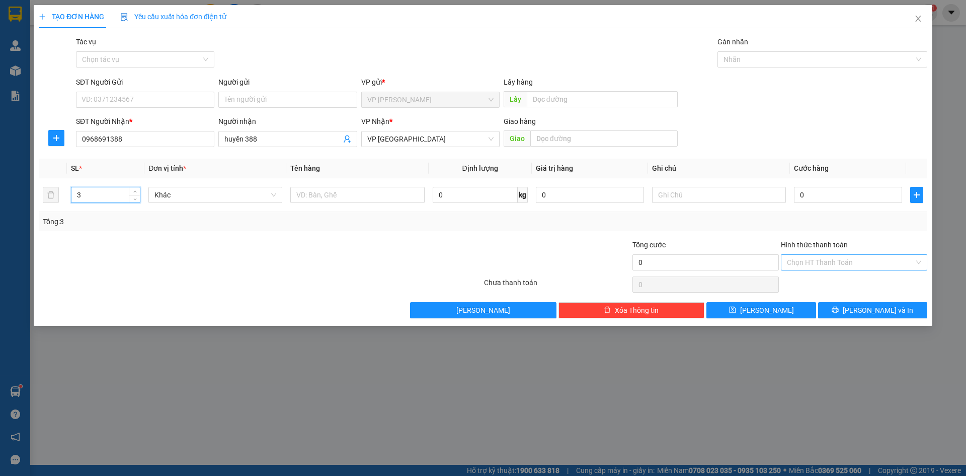
type input "3"
click at [815, 264] on input "Hình thức thanh toán" at bounding box center [850, 262] width 127 height 15
click at [810, 192] on input "0" at bounding box center [848, 195] width 108 height 16
type input "2"
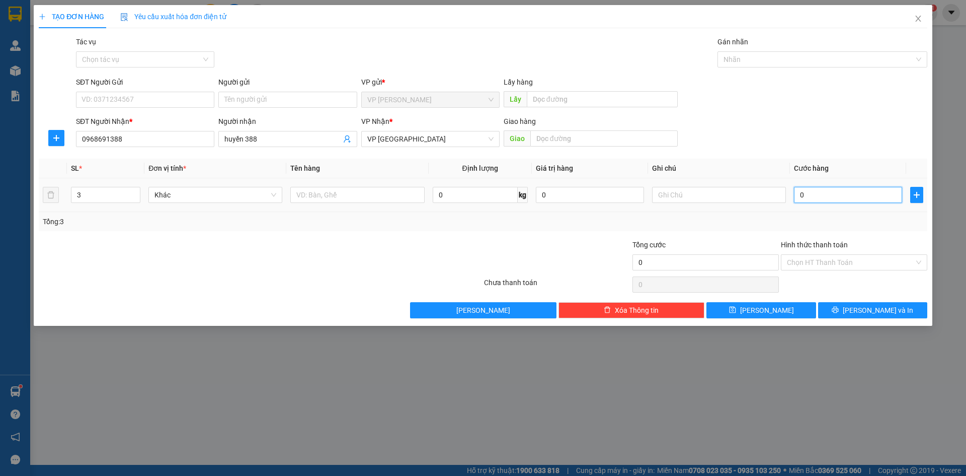
type input "2"
type input "24"
type input "240"
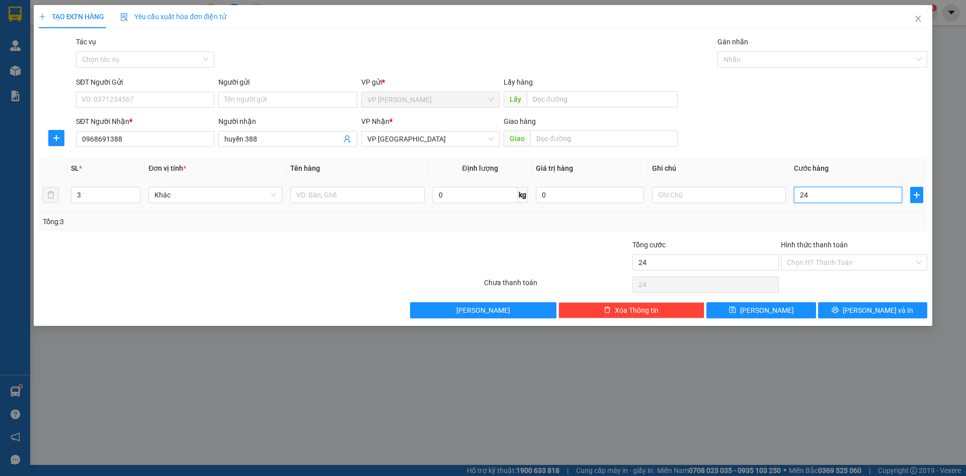
type input "240"
type input "240.000"
click at [806, 132] on div "SĐT Người Nhận * 0968691388 Người nhận huyền 388 VP Nhận * VP HÀ NỘI Giao hàng …" at bounding box center [502, 133] width 856 height 35
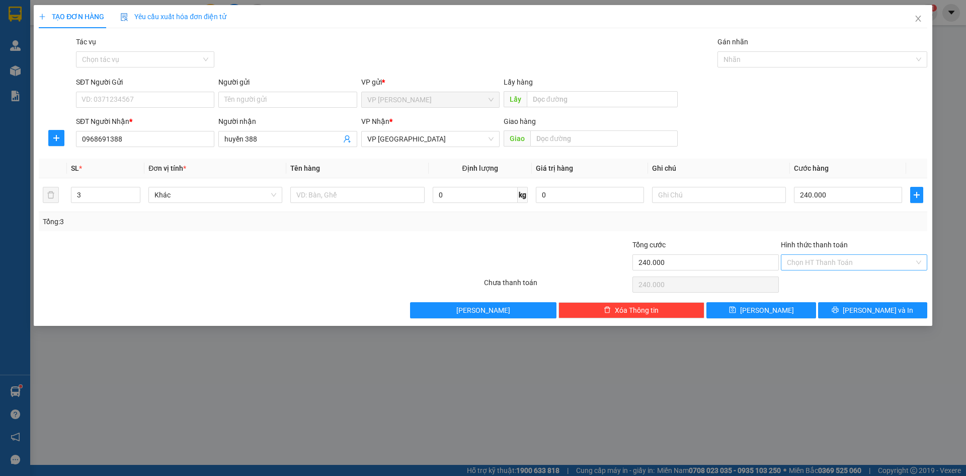
drag, startPoint x: 862, startPoint y: 254, endPoint x: 849, endPoint y: 264, distance: 16.1
click at [861, 256] on div "Chọn HT Thanh Toán" at bounding box center [854, 262] width 146 height 16
click at [810, 280] on div "Tại văn phòng" at bounding box center [854, 282] width 134 height 11
type input "0"
click at [784, 308] on button "[PERSON_NAME]" at bounding box center [761, 310] width 109 height 16
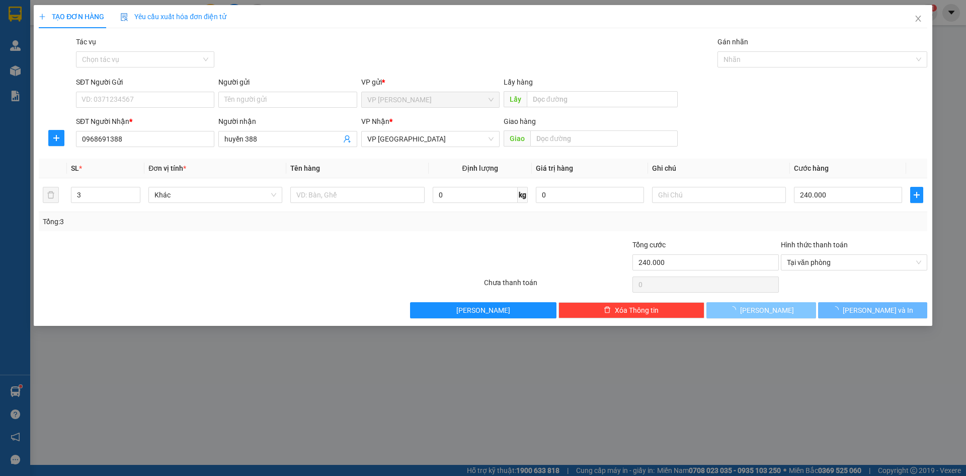
type input "1"
type input "0"
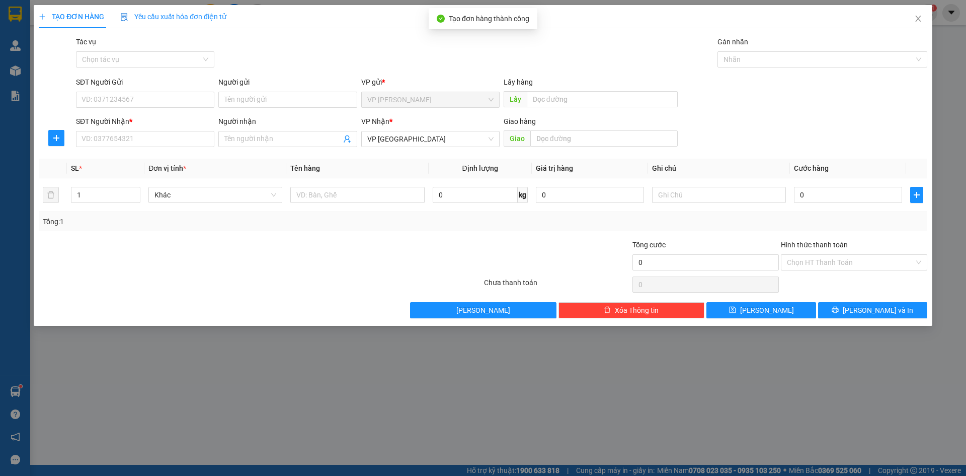
click at [14, 13] on div "TẠO ĐƠN HÀNG Yêu cầu xuất hóa đơn điện tử Transit Pickup Surcharge Ids Transit …" at bounding box center [483, 238] width 966 height 476
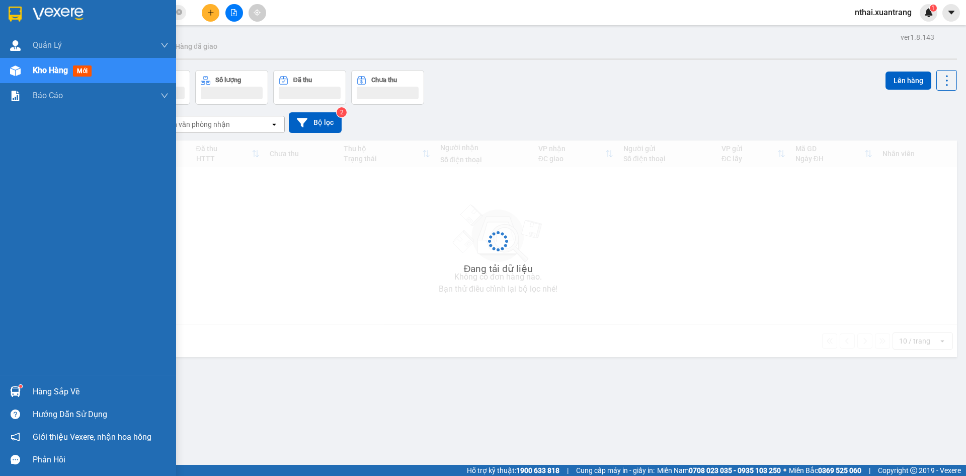
click at [18, 12] on img at bounding box center [15, 14] width 13 height 15
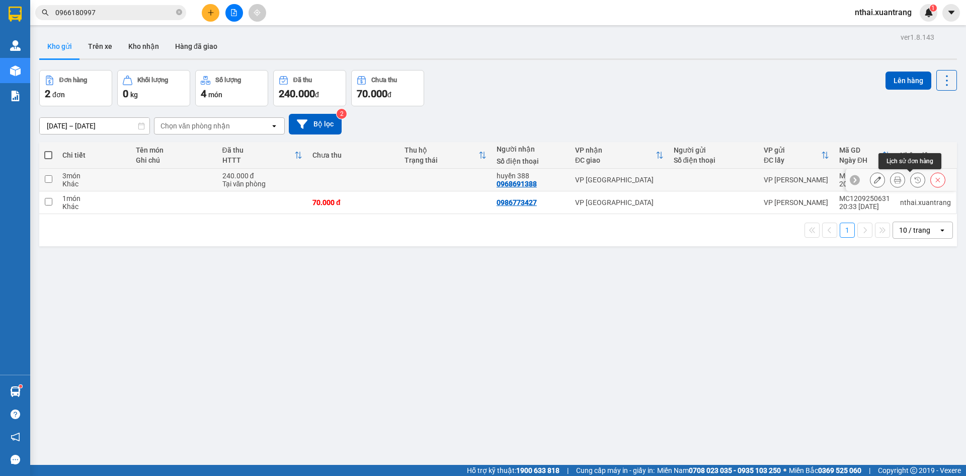
drag, startPoint x: 905, startPoint y: 179, endPoint x: 895, endPoint y: 182, distance: 10.7
click at [895, 182] on div at bounding box center [908, 179] width 76 height 15
click at [895, 182] on button at bounding box center [898, 180] width 14 height 18
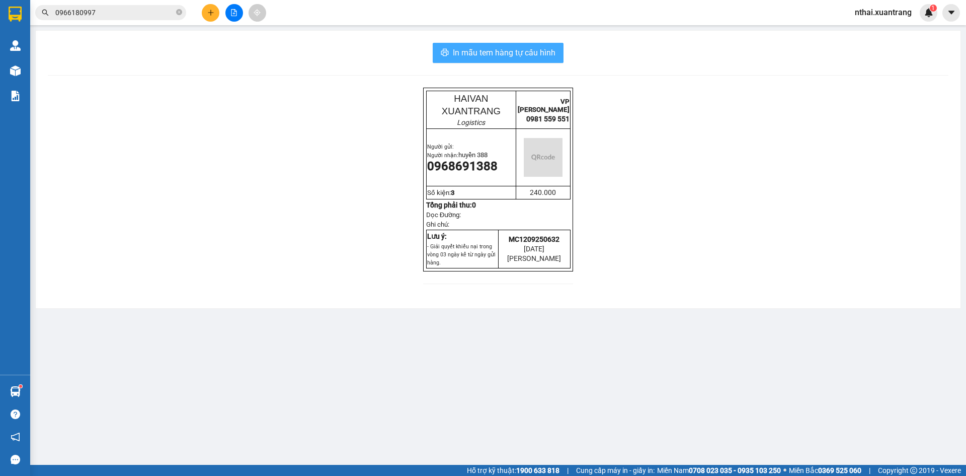
click at [525, 57] on span "In mẫu tem hàng tự cấu hình" at bounding box center [504, 52] width 103 height 13
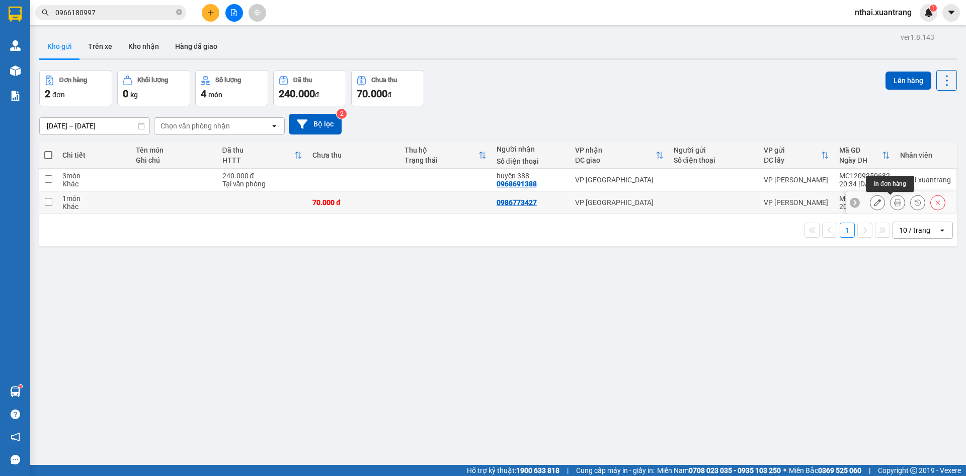
click at [895, 205] on icon at bounding box center [898, 202] width 7 height 7
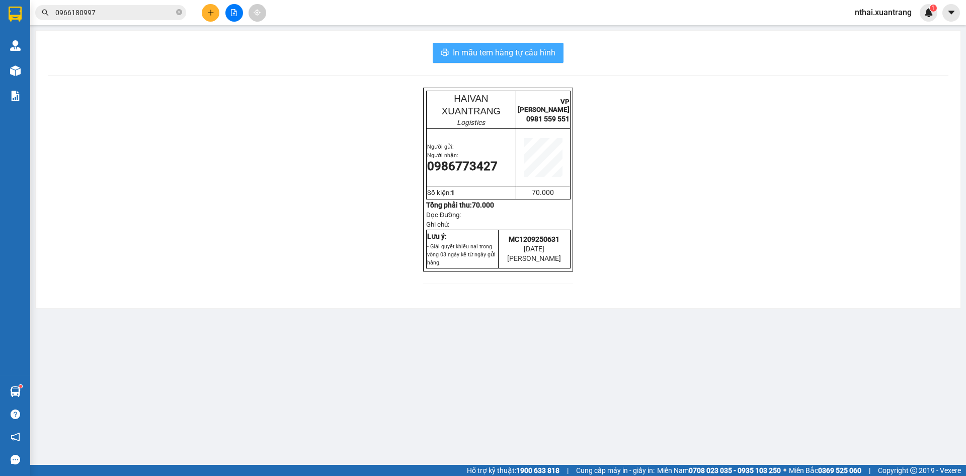
click at [484, 53] on span "In mẫu tem hàng tự cấu hình" at bounding box center [504, 52] width 103 height 13
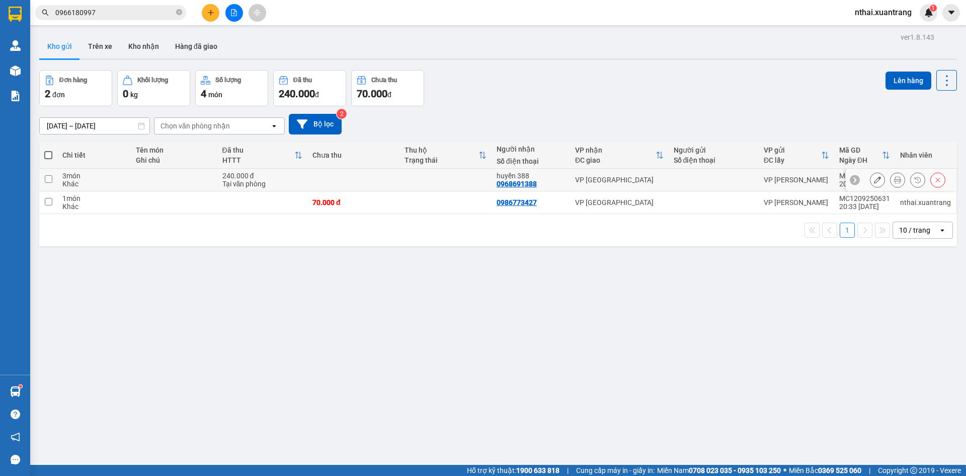
click at [357, 181] on td at bounding box center [354, 180] width 92 height 23
checkbox input "true"
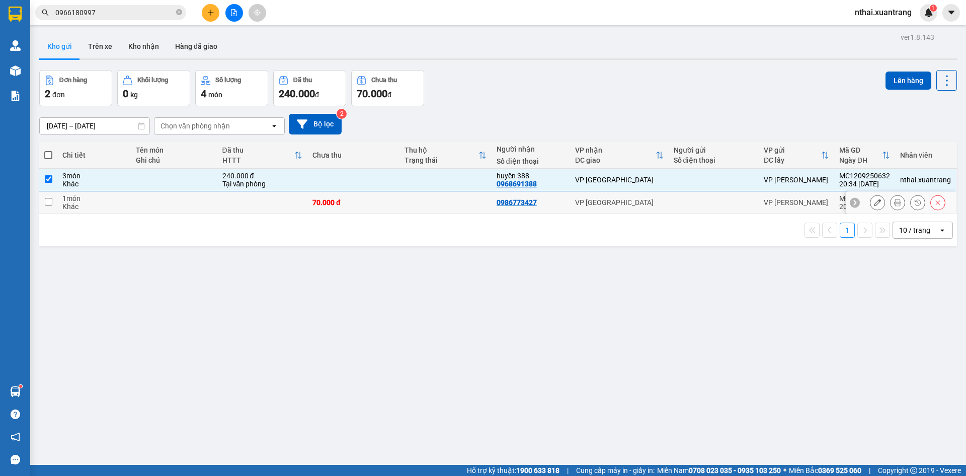
click at [365, 206] on td "70.000 đ" at bounding box center [354, 202] width 92 height 23
checkbox input "true"
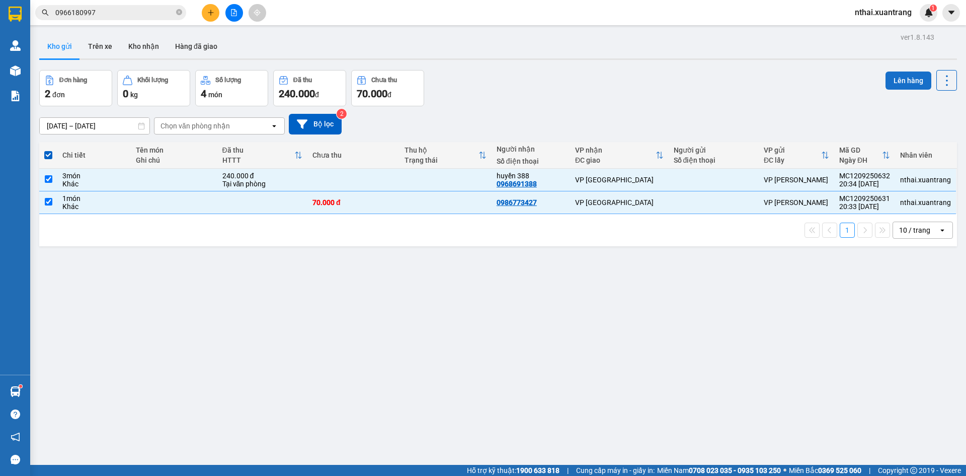
click at [902, 79] on button "Lên hàng" at bounding box center [909, 80] width 46 height 18
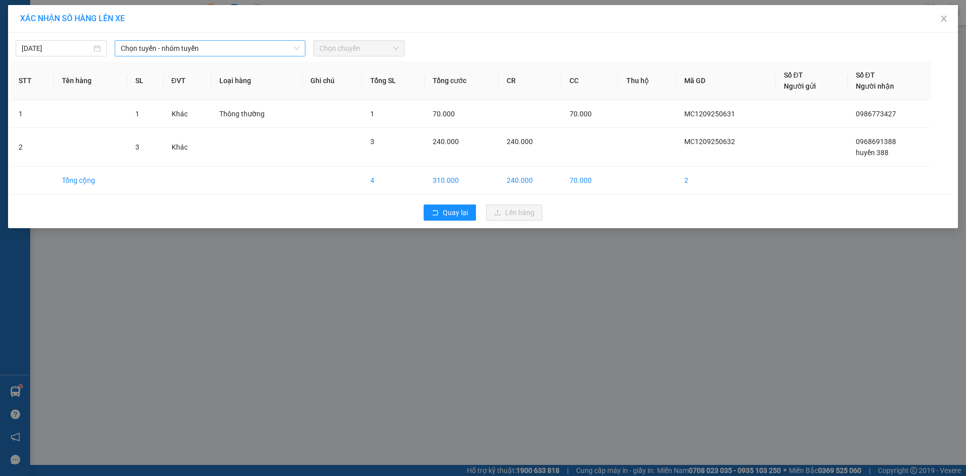
click at [188, 44] on span "Chọn tuyến - nhóm tuyến" at bounding box center [210, 48] width 179 height 15
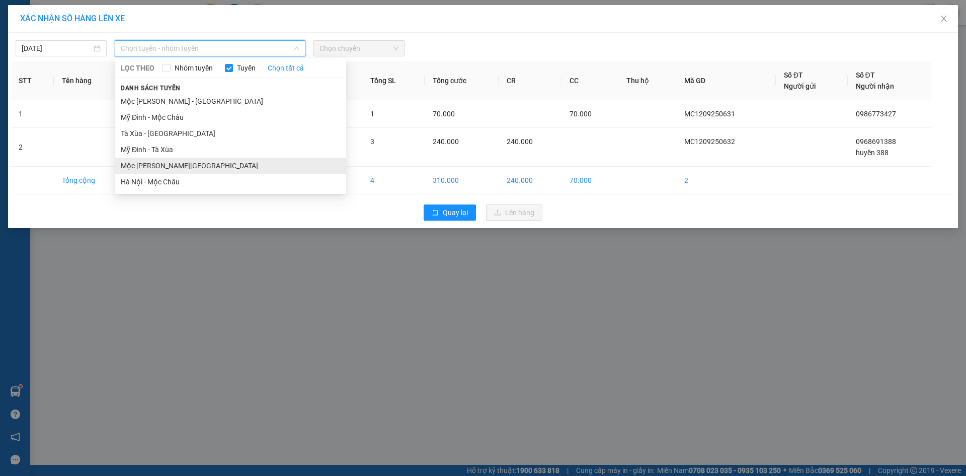
click at [152, 164] on li "Mộc Châu - [GEOGRAPHIC_DATA]" at bounding box center [231, 166] width 232 height 16
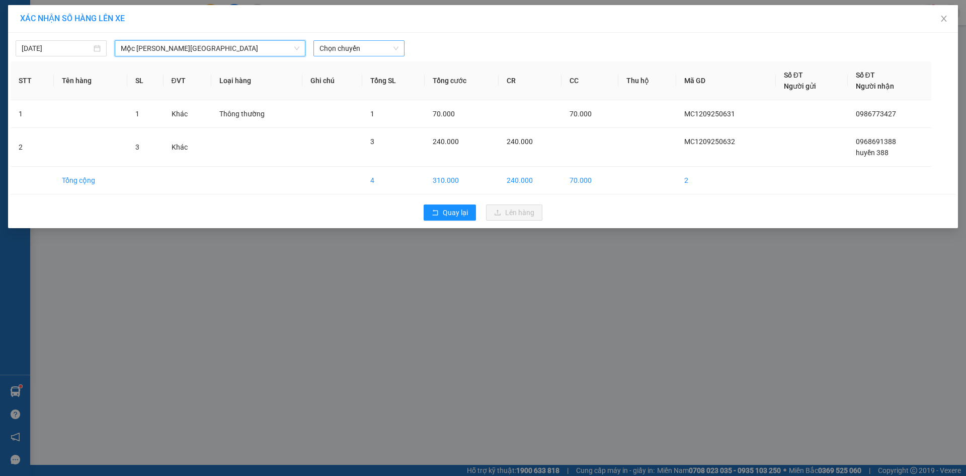
click at [361, 50] on span "Chọn chuyến" at bounding box center [359, 48] width 79 height 15
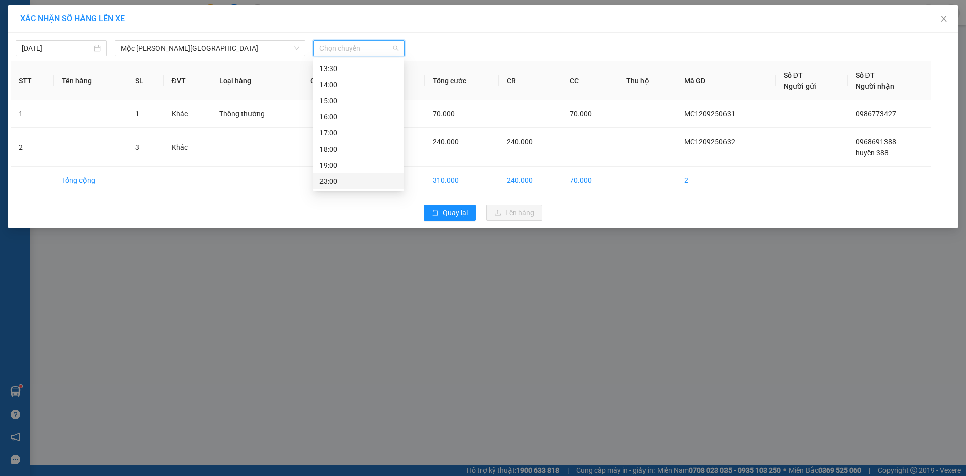
click at [342, 184] on div "23:00" at bounding box center [359, 181] width 79 height 11
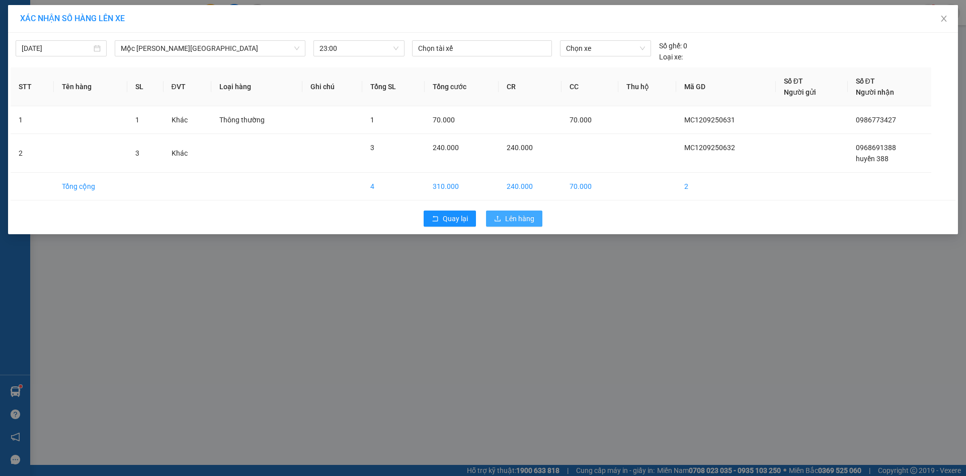
click at [533, 216] on span "Lên hàng" at bounding box center [519, 218] width 29 height 11
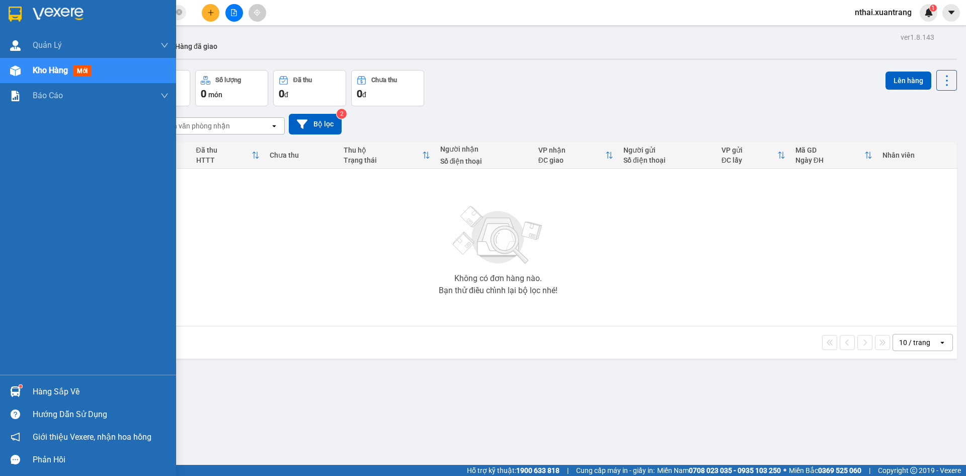
click at [31, 10] on div at bounding box center [88, 16] width 176 height 33
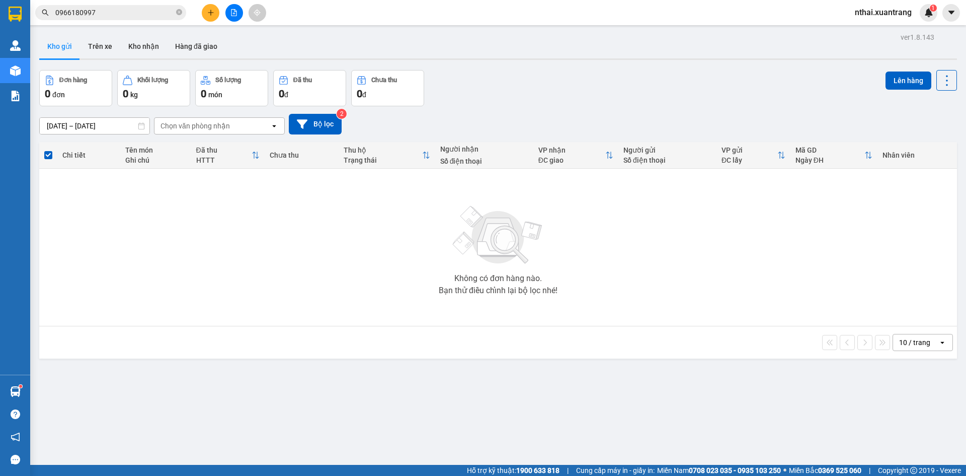
click at [234, 9] on button at bounding box center [235, 13] width 18 height 18
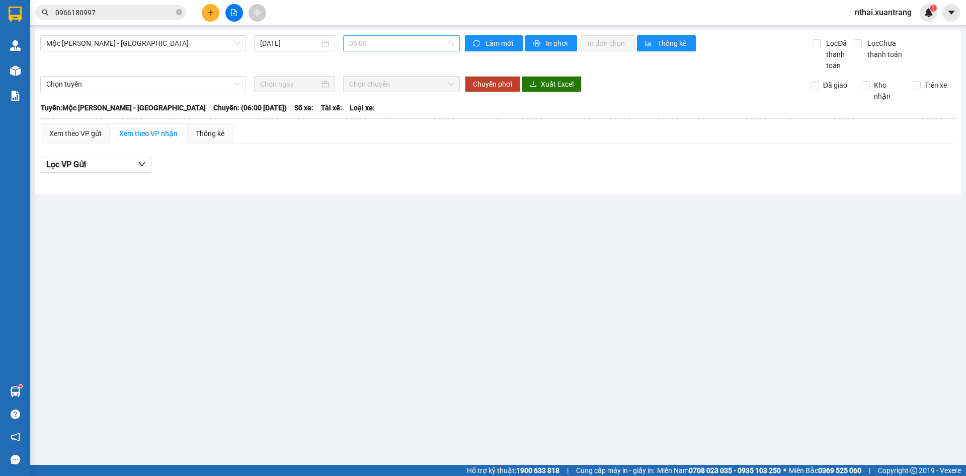
click at [397, 39] on span "06:00" at bounding box center [401, 43] width 105 height 15
click at [355, 170] on div "23:00" at bounding box center [388, 176] width 91 height 16
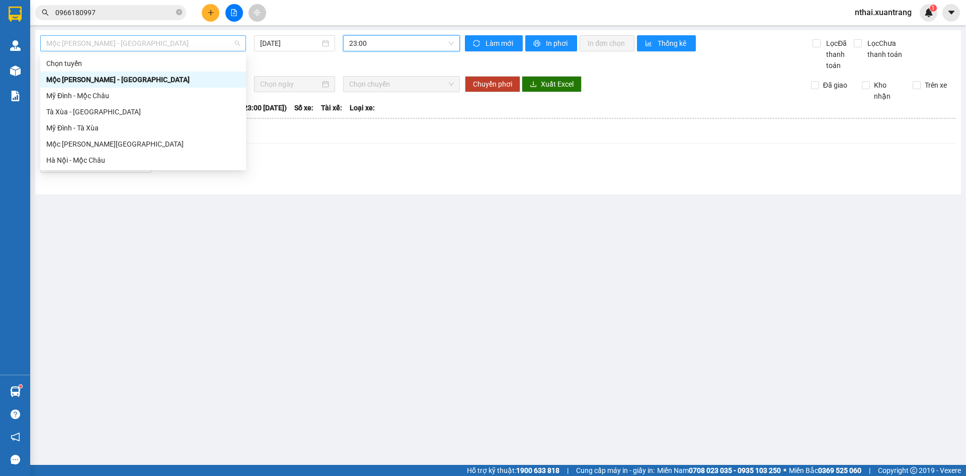
click at [164, 40] on span "Mộc Châu - [GEOGRAPHIC_DATA]" at bounding box center [143, 43] width 194 height 15
click at [75, 148] on div "Mộc Châu - [GEOGRAPHIC_DATA]" at bounding box center [143, 143] width 194 height 11
type input "[DATE]"
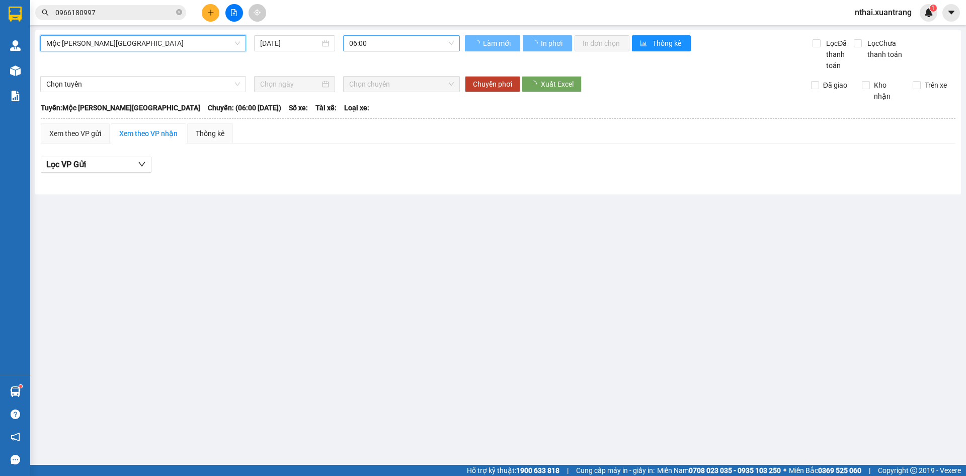
click at [376, 41] on span "06:00" at bounding box center [401, 43] width 105 height 15
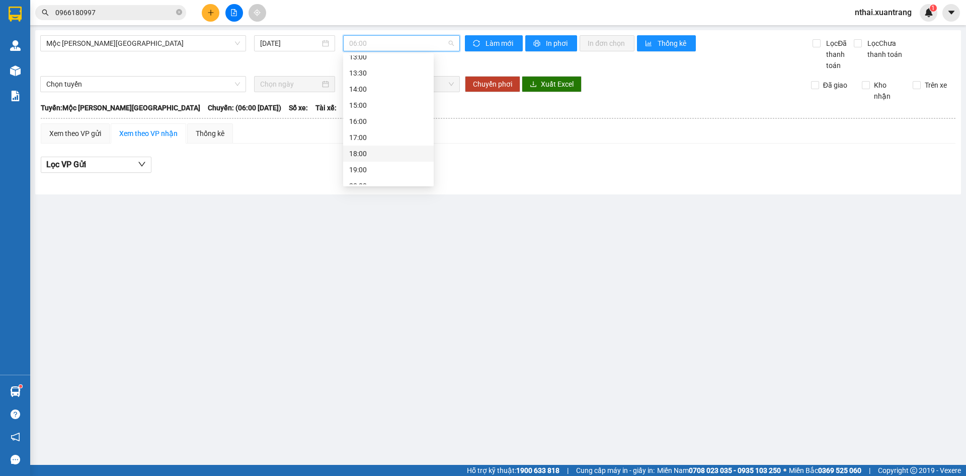
scroll to position [145, 0]
click at [359, 178] on div "23:00" at bounding box center [388, 176] width 79 height 11
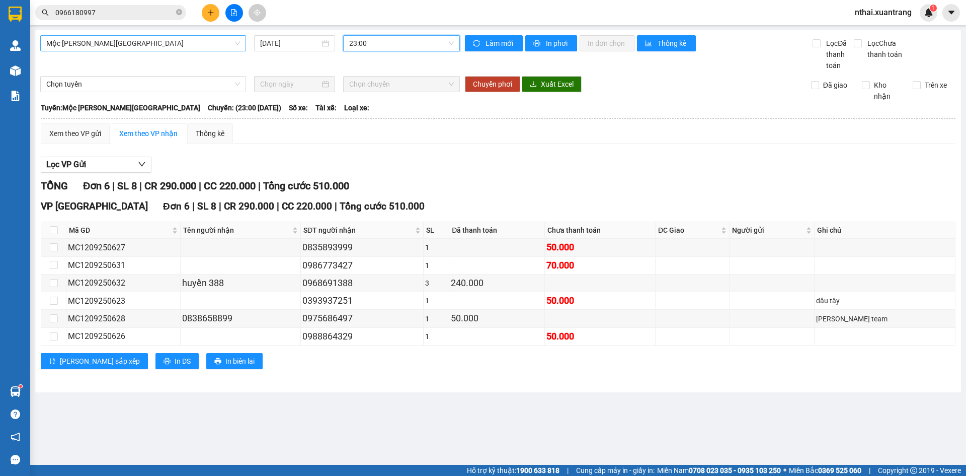
click at [83, 45] on span "Mộc Châu - [GEOGRAPHIC_DATA]" at bounding box center [143, 43] width 194 height 15
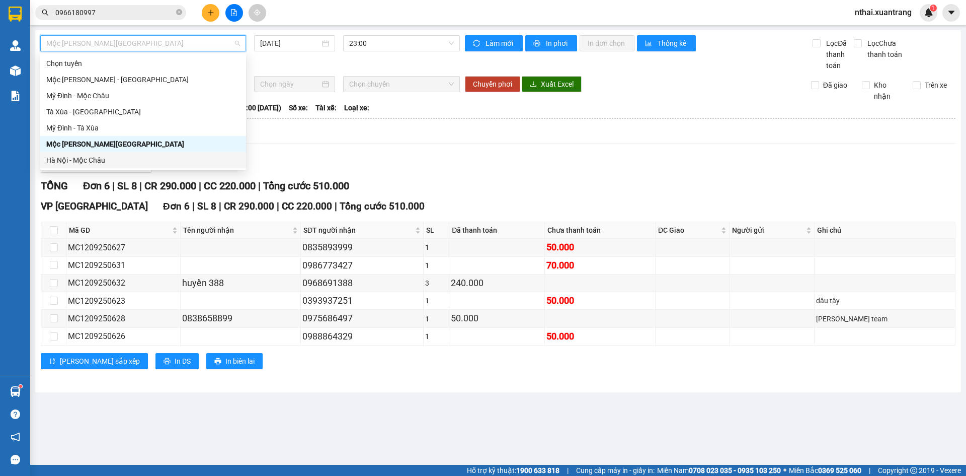
click at [351, 172] on div "Lọc VP Gửi" at bounding box center [498, 165] width 915 height 17
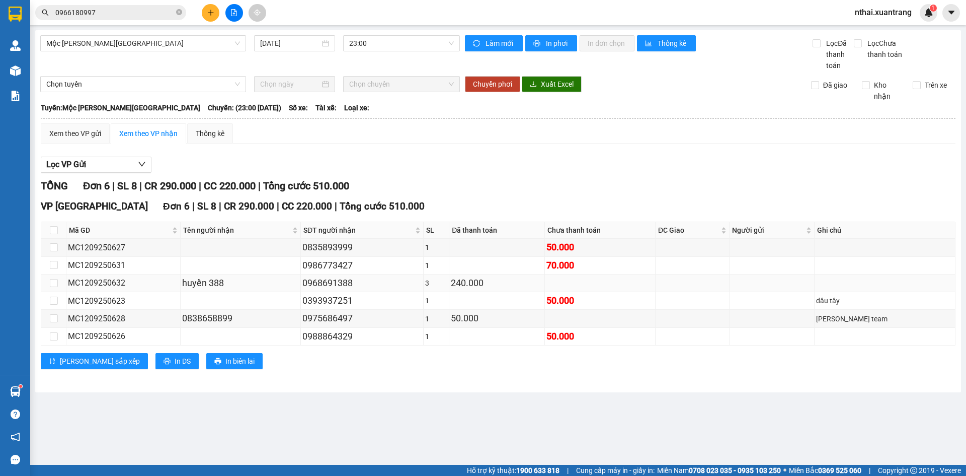
click at [495, 283] on div "240.000" at bounding box center [497, 283] width 92 height 14
click at [444, 319] on div "1" at bounding box center [436, 318] width 22 height 11
click at [422, 336] on div "0988864329" at bounding box center [363, 336] width 120 height 14
drag, startPoint x: 480, startPoint y: 309, endPoint x: 606, endPoint y: 305, distance: 125.4
click at [483, 308] on td at bounding box center [498, 301] width 96 height 18
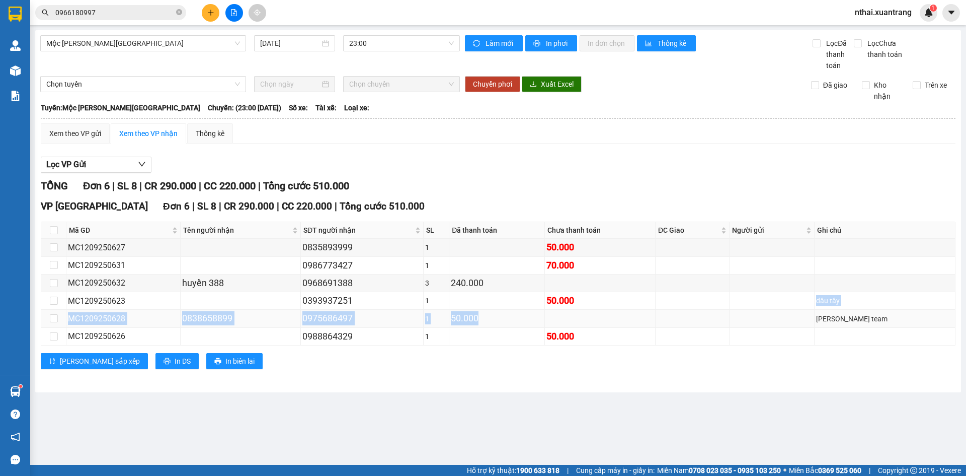
click at [636, 312] on tbody "MC1209250627 0835893999 1 50.000 MC1209250631 0986773427 1 70.000 MC1209250632 …" at bounding box center [498, 292] width 915 height 107
drag, startPoint x: 419, startPoint y: 328, endPoint x: 401, endPoint y: 327, distance: 18.1
click at [403, 328] on td "0988864329" at bounding box center [362, 337] width 123 height 18
click at [382, 323] on div "0975686497" at bounding box center [363, 318] width 120 height 14
click at [108, 11] on input "0966180997" at bounding box center [114, 12] width 119 height 11
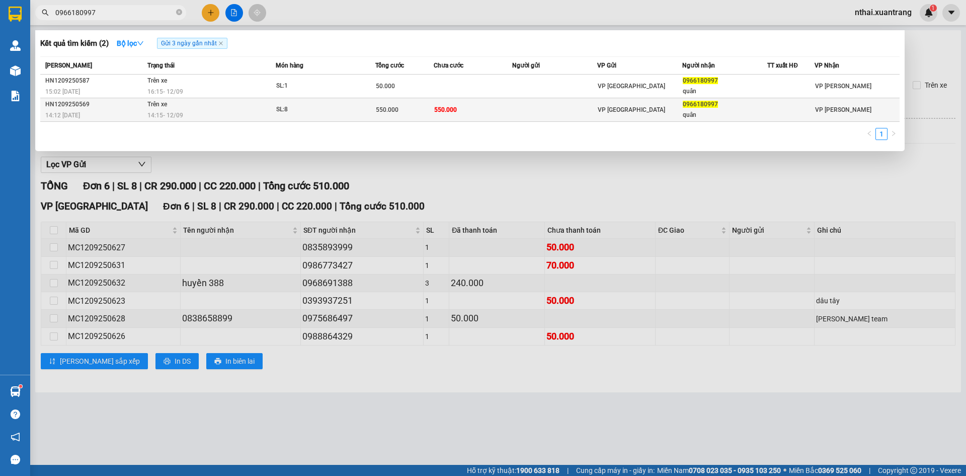
click at [179, 114] on span "14:15 - 12/09" at bounding box center [165, 115] width 36 height 7
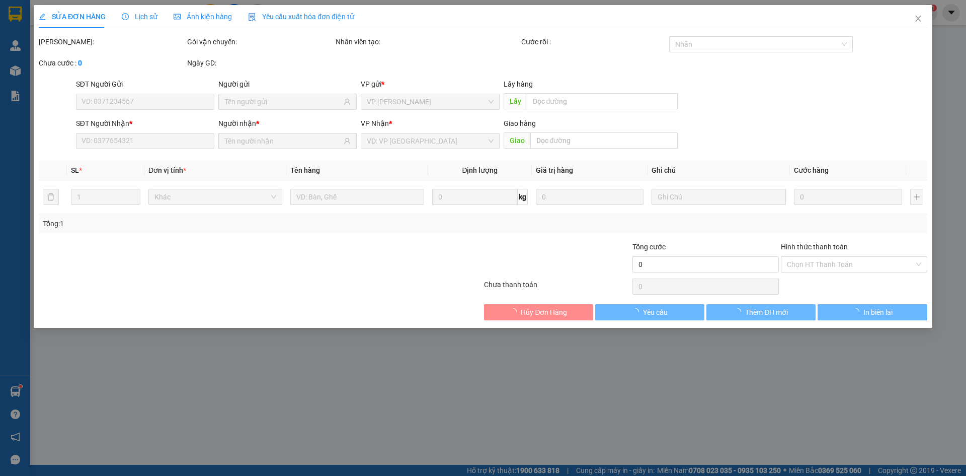
type input "0966180997"
type input "quân"
type input "550.000"
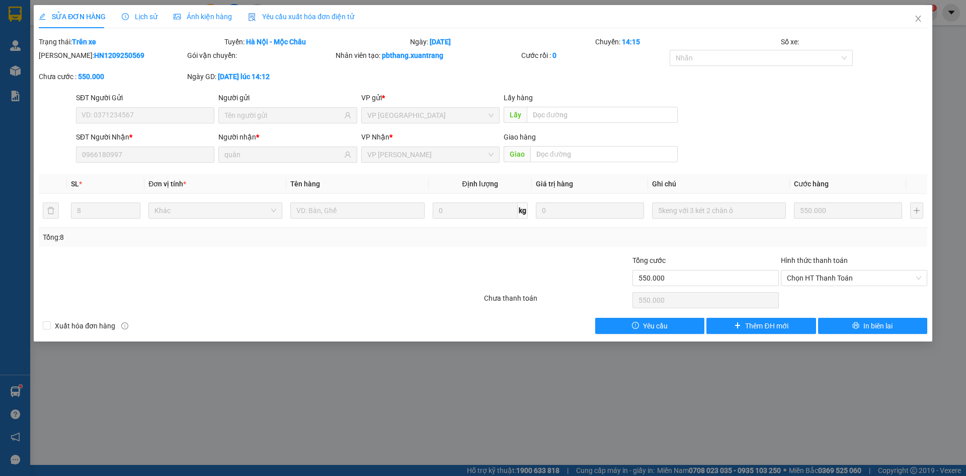
click at [216, 21] on div "Ảnh kiện hàng" at bounding box center [203, 16] width 58 height 11
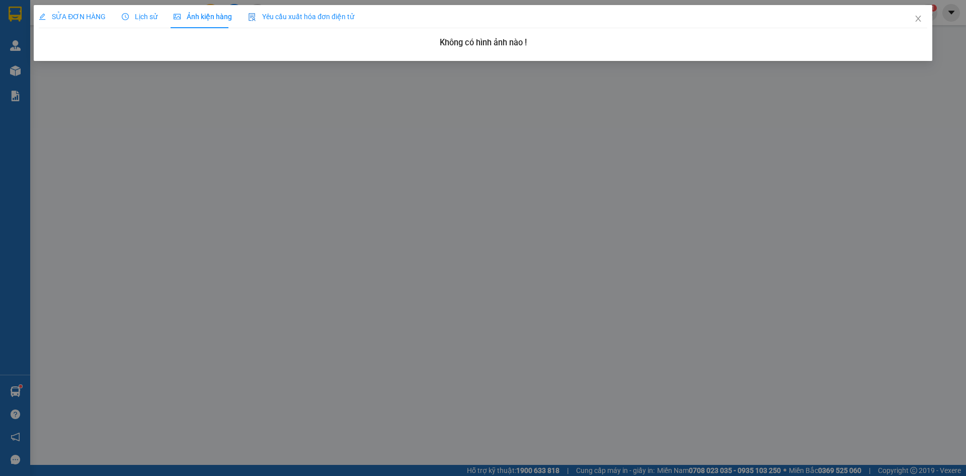
click at [66, 11] on div "SỬA ĐƠN HÀNG" at bounding box center [72, 16] width 67 height 23
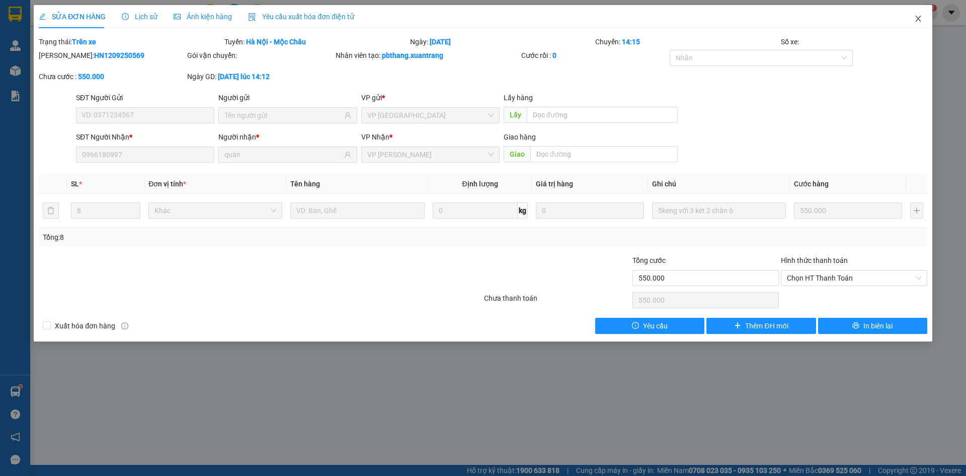
click at [919, 18] on icon "close" at bounding box center [919, 19] width 8 height 8
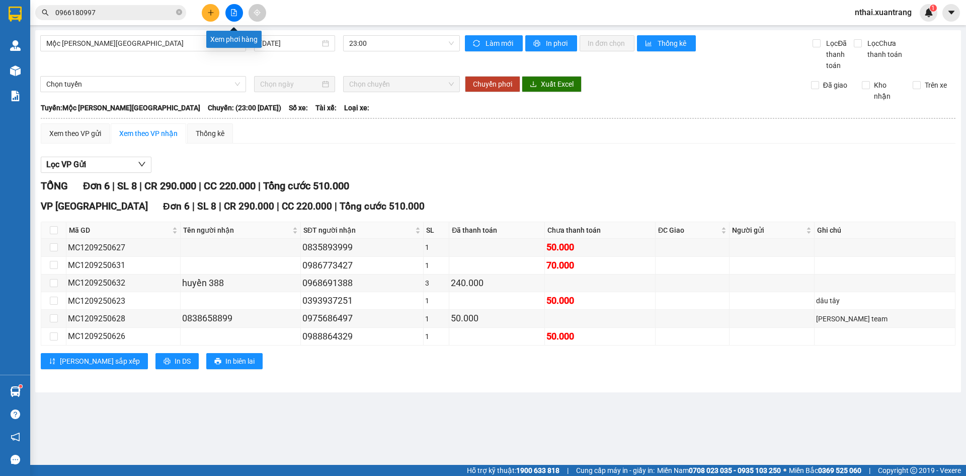
click at [228, 11] on button at bounding box center [235, 13] width 18 height 18
click at [50, 9] on span "0966180997" at bounding box center [110, 12] width 151 height 15
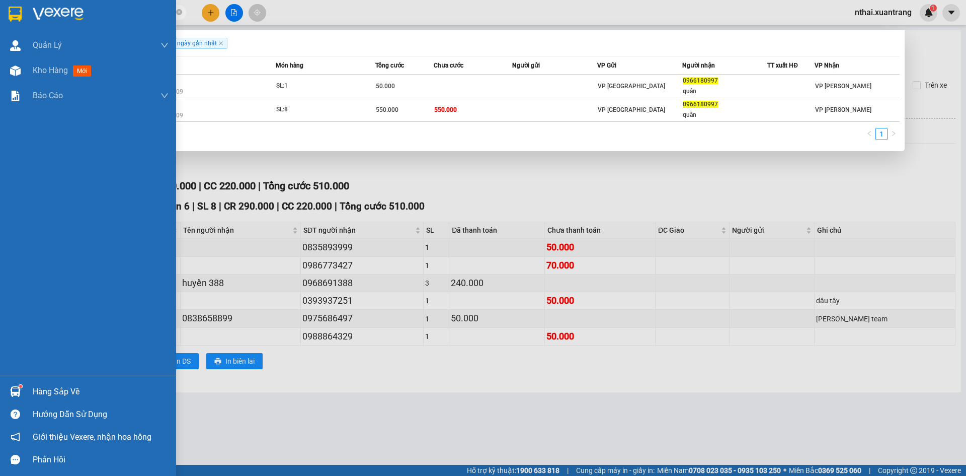
click at [13, 10] on img at bounding box center [15, 14] width 13 height 15
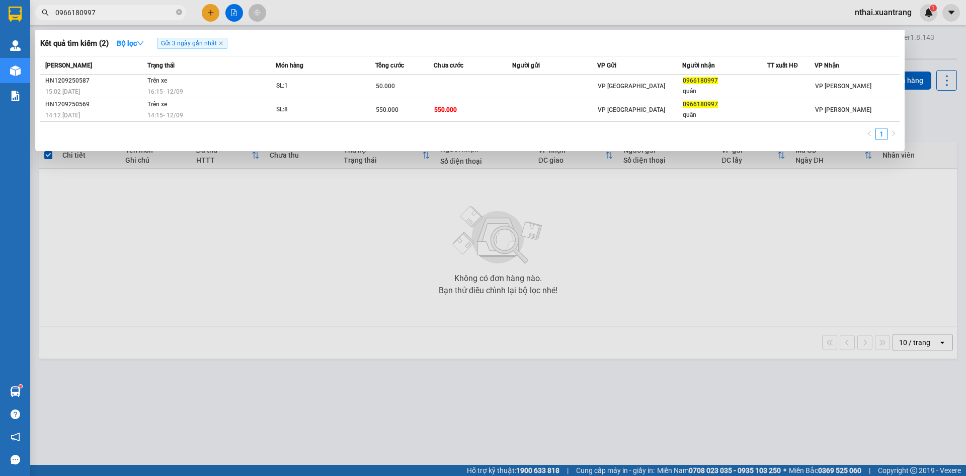
click at [380, 201] on div at bounding box center [483, 238] width 966 height 476
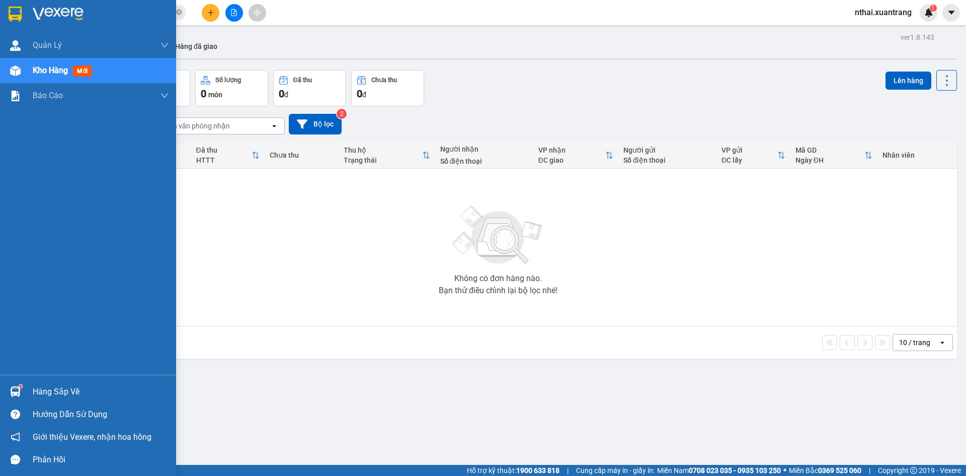
click at [40, 20] on img at bounding box center [58, 14] width 51 height 15
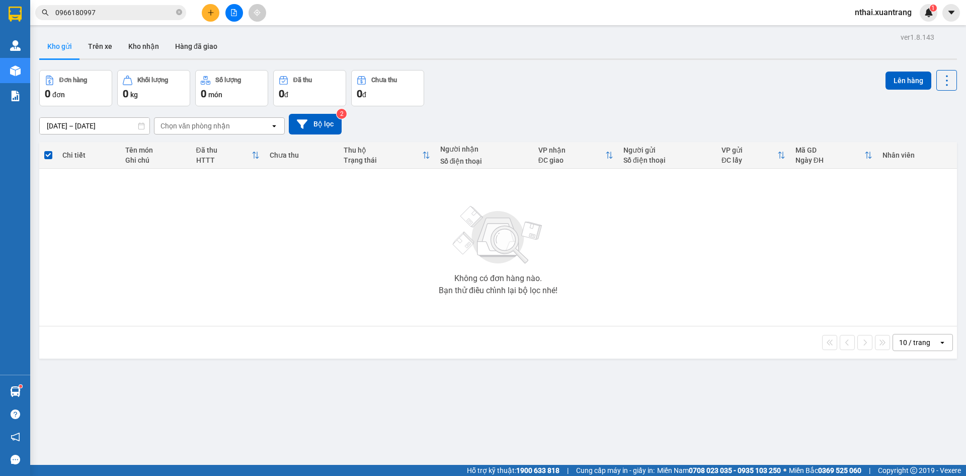
click at [236, 16] on button at bounding box center [235, 13] width 18 height 18
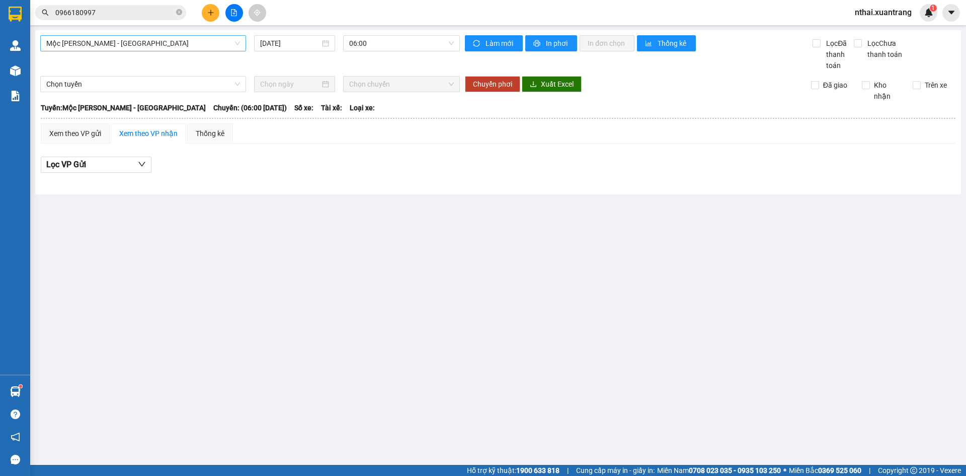
click at [192, 49] on span "Mộc Châu - [GEOGRAPHIC_DATA]" at bounding box center [143, 43] width 194 height 15
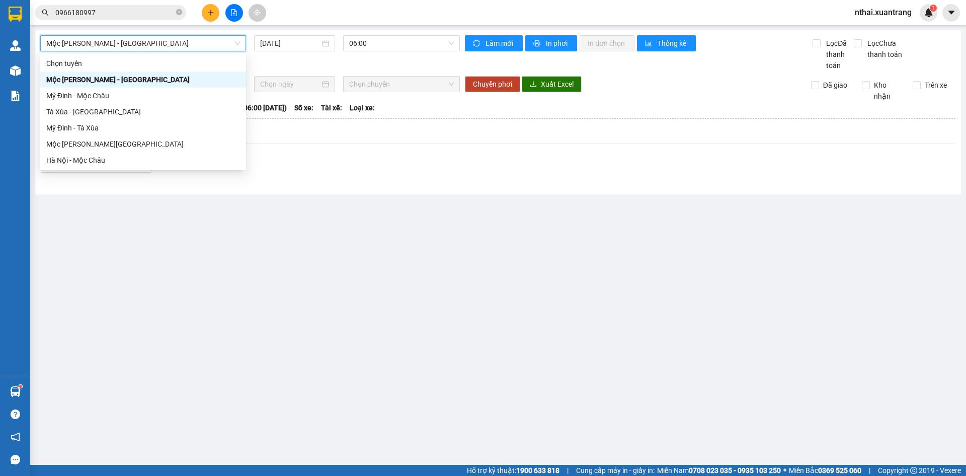
click at [191, 44] on span "Mộc Châu - [GEOGRAPHIC_DATA]" at bounding box center [143, 43] width 194 height 15
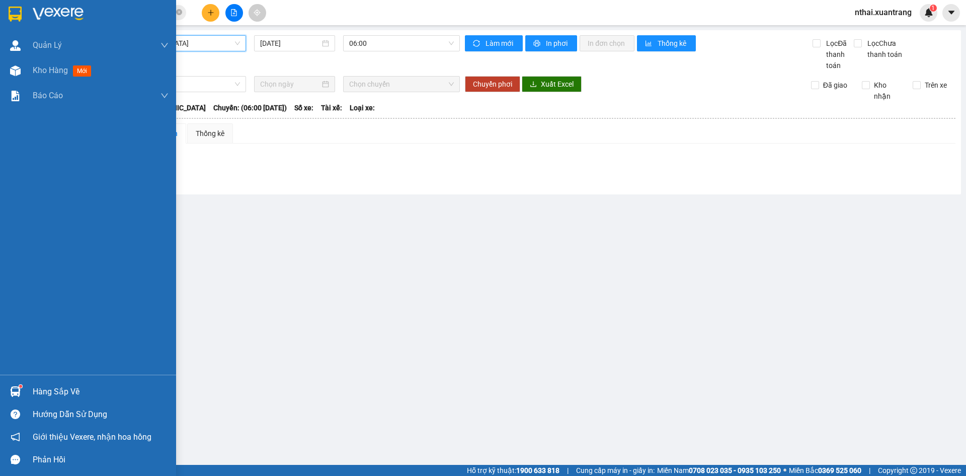
click at [29, 15] on div at bounding box center [88, 16] width 176 height 33
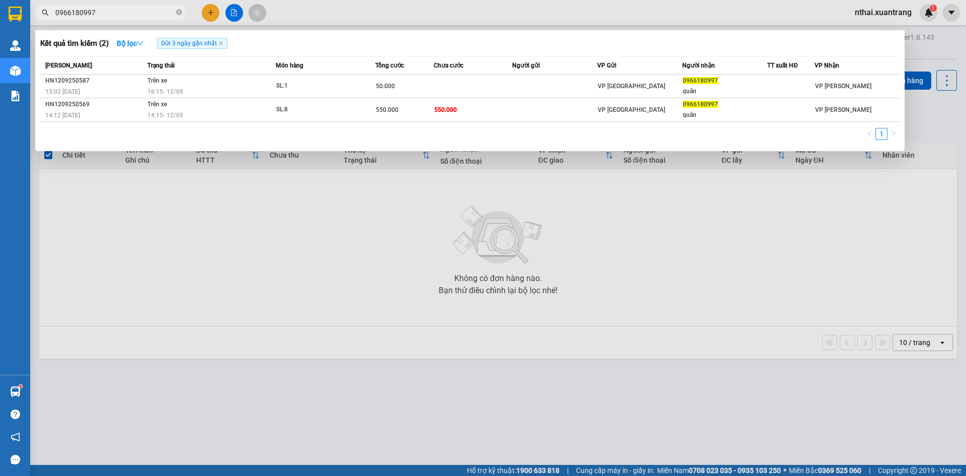
click at [133, 15] on input "0966180997" at bounding box center [114, 12] width 119 height 11
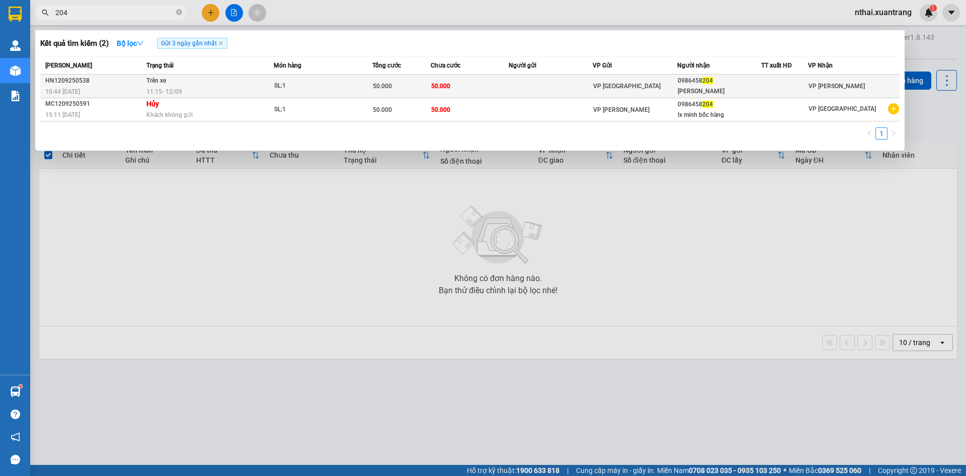
type input "204"
click at [260, 93] on div "11:15 [DATE]" at bounding box center [209, 91] width 127 height 11
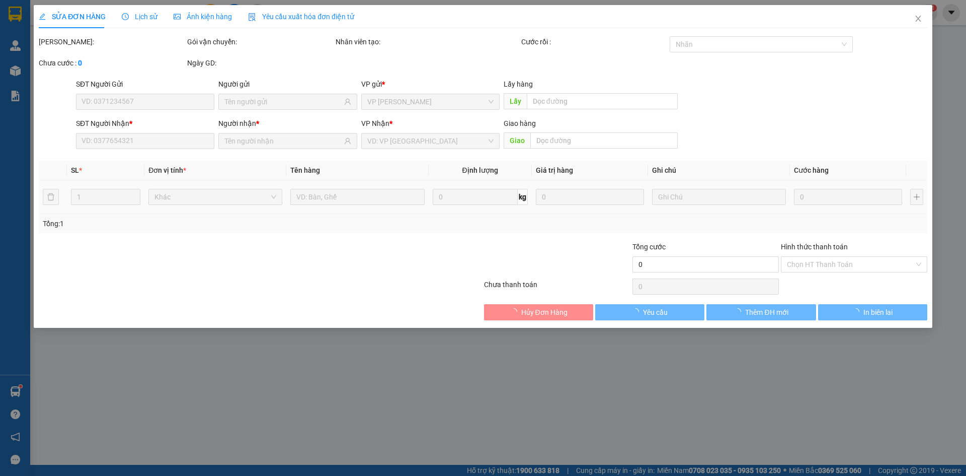
type input "0986458204"
type input "[PERSON_NAME]"
type input "50.000"
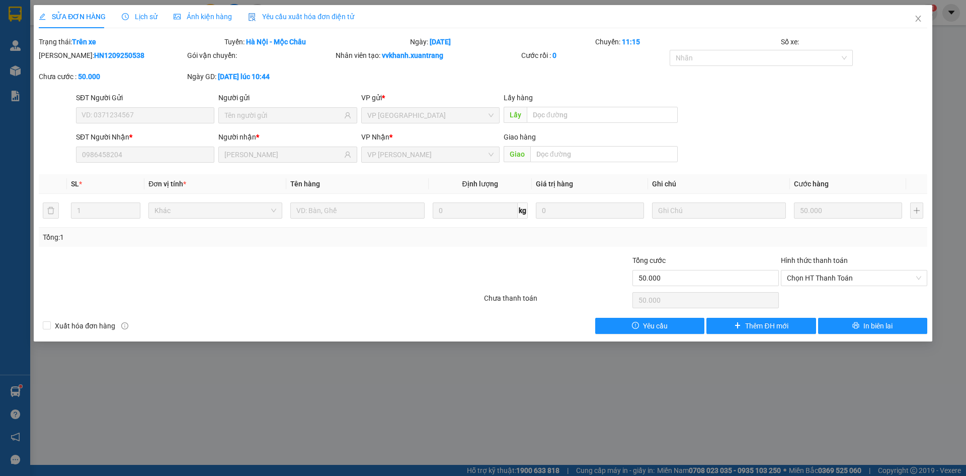
click at [194, 18] on span "Ảnh kiện hàng" at bounding box center [203, 17] width 58 height 8
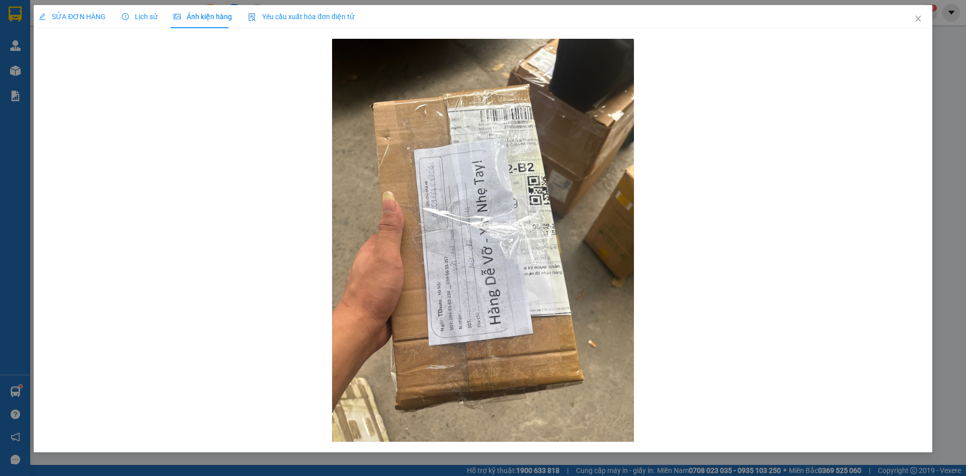
click at [78, 23] on div "SỬA ĐƠN HÀNG" at bounding box center [72, 16] width 67 height 23
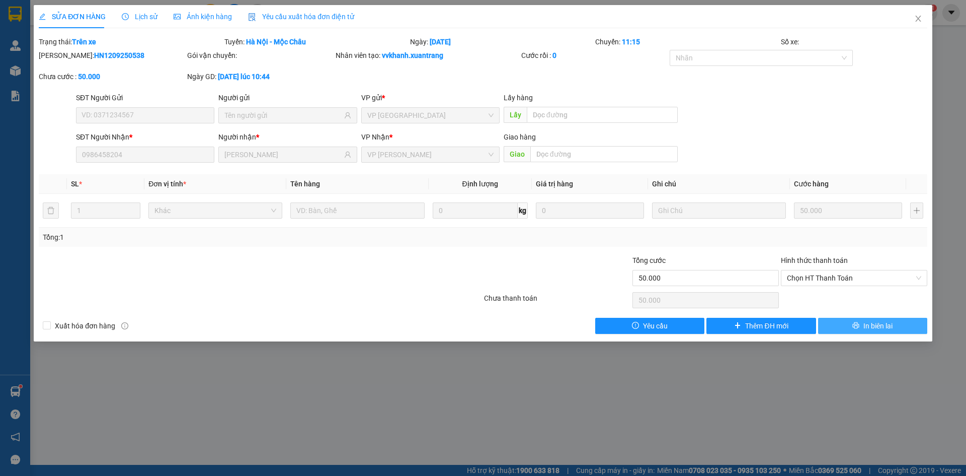
click at [842, 323] on button "In biên lai" at bounding box center [873, 326] width 109 height 16
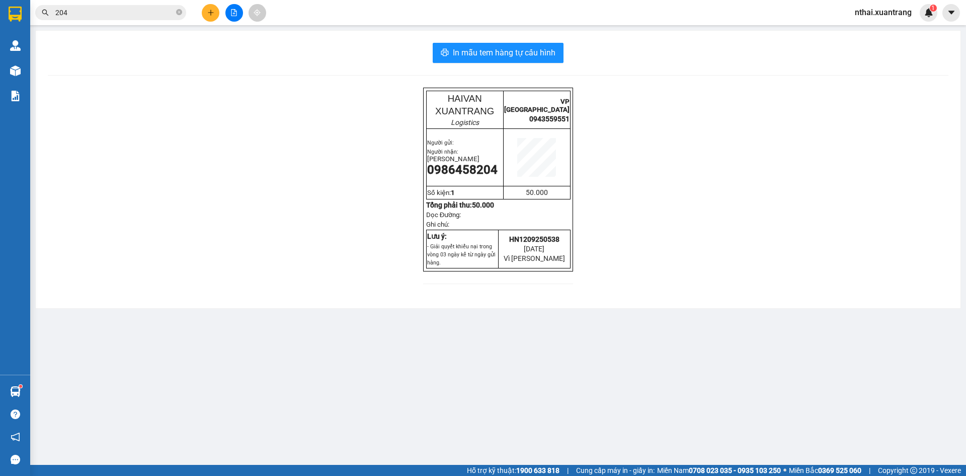
click at [69, 8] on input "204" at bounding box center [114, 12] width 119 height 11
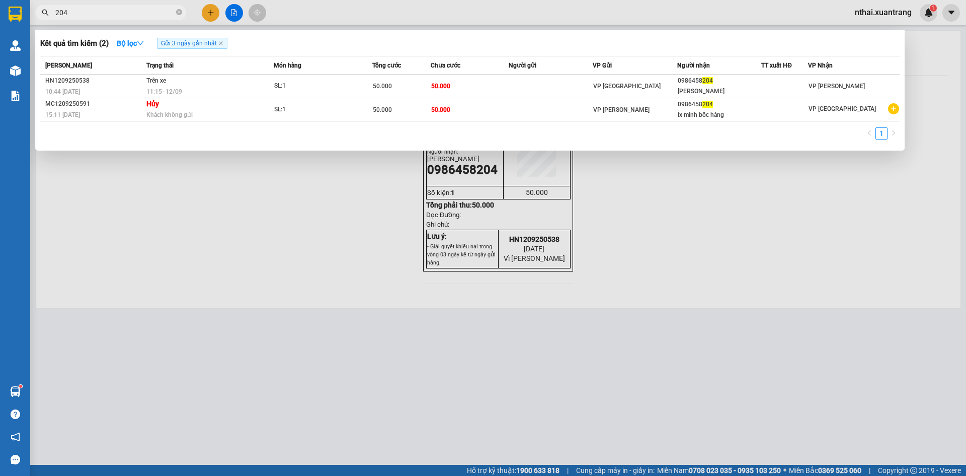
click at [83, 13] on input "204" at bounding box center [114, 12] width 119 height 11
click at [571, 265] on div at bounding box center [483, 238] width 966 height 476
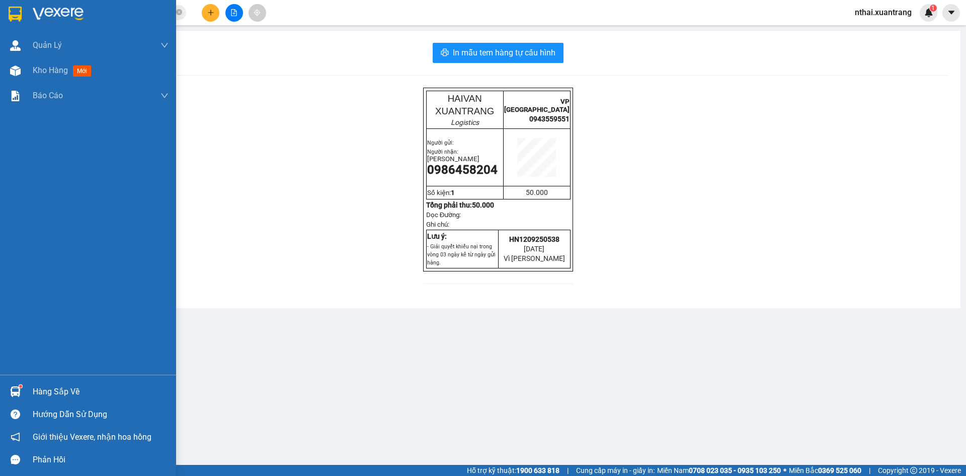
click at [15, 4] on div at bounding box center [88, 16] width 176 height 33
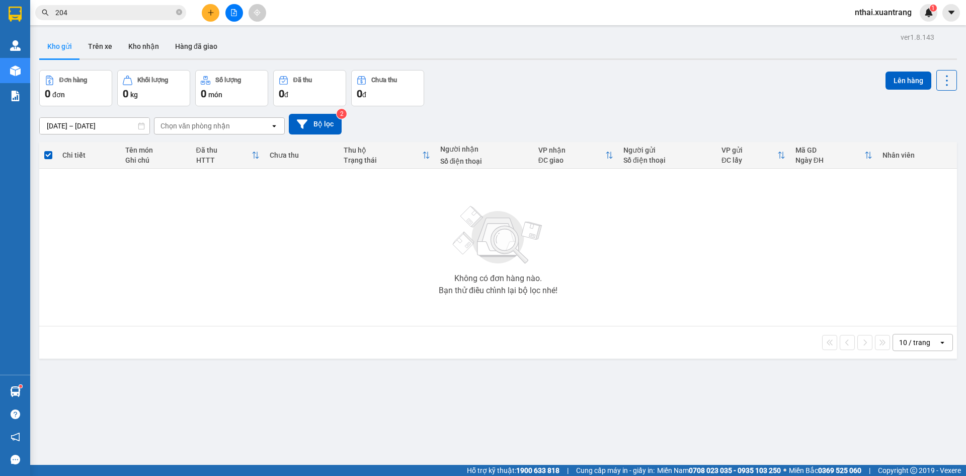
click at [85, 17] on input "204" at bounding box center [114, 12] width 119 height 11
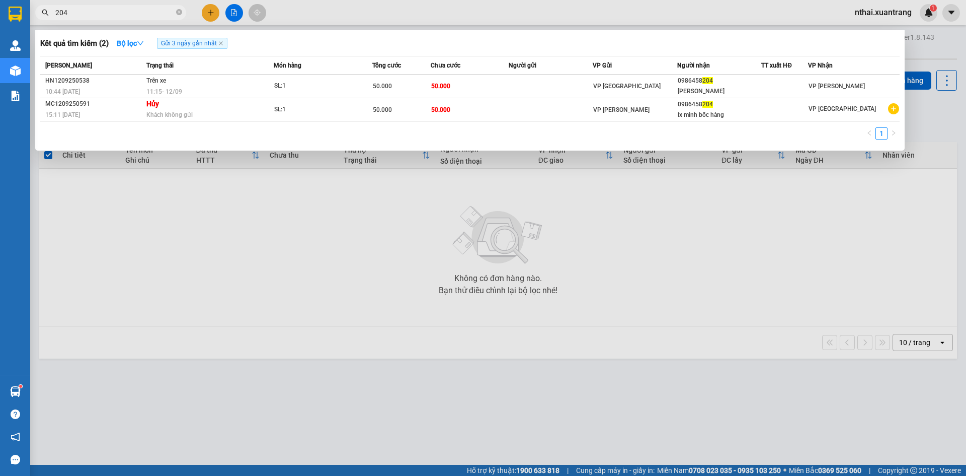
click at [85, 17] on input "204" at bounding box center [114, 12] width 119 height 11
paste input "0931657896"
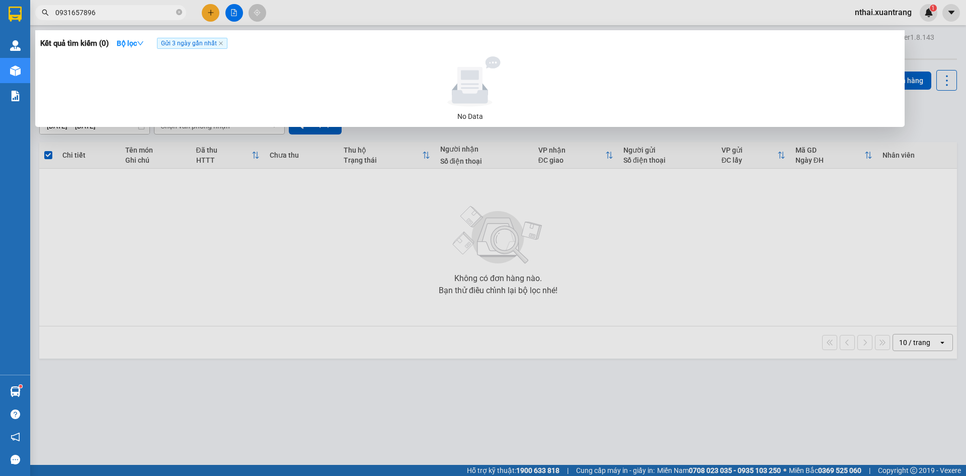
click at [91, 12] on input "0931657896" at bounding box center [114, 12] width 119 height 11
click at [114, 9] on input "0931657896" at bounding box center [114, 12] width 119 height 11
type input "0931657896"
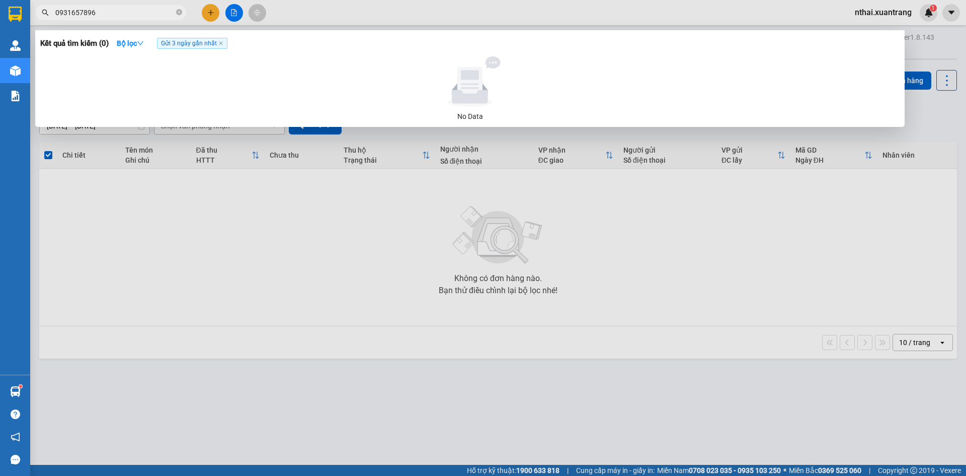
click at [365, 19] on div at bounding box center [483, 238] width 966 height 476
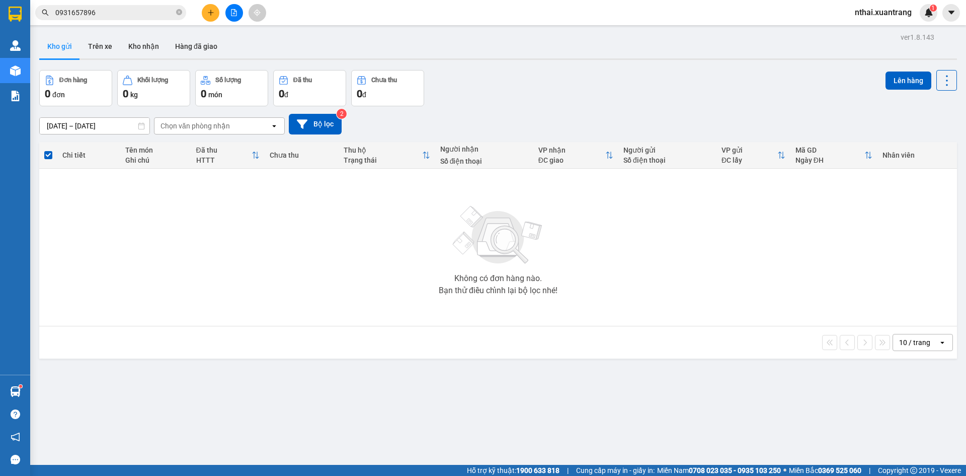
click at [138, 14] on input "0931657896" at bounding box center [114, 12] width 119 height 11
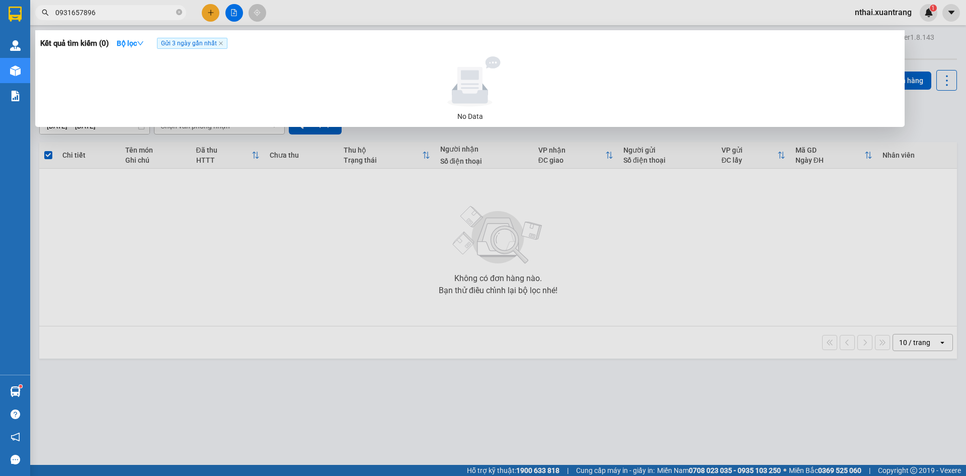
click at [138, 14] on input "0931657896" at bounding box center [114, 12] width 119 height 11
click at [139, 15] on input "0931657896" at bounding box center [114, 12] width 119 height 11
click at [140, 15] on input "0931657896" at bounding box center [114, 12] width 119 height 11
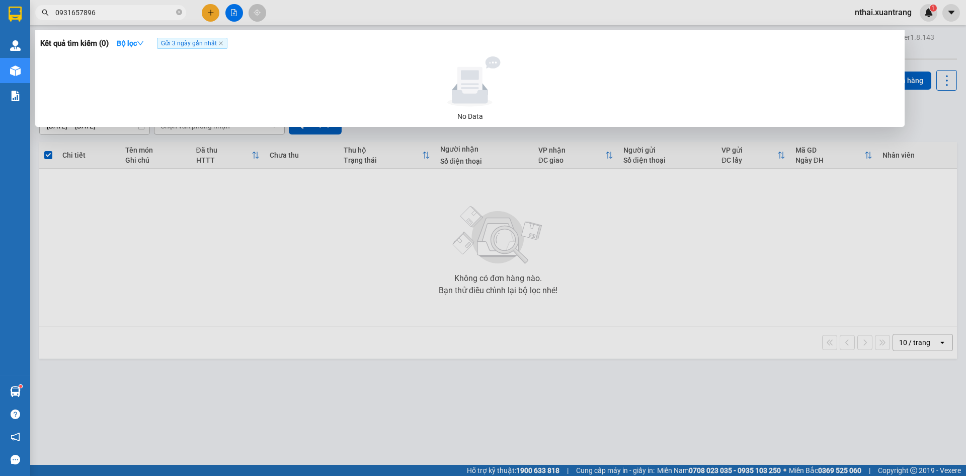
click at [325, 236] on div at bounding box center [483, 238] width 966 height 476
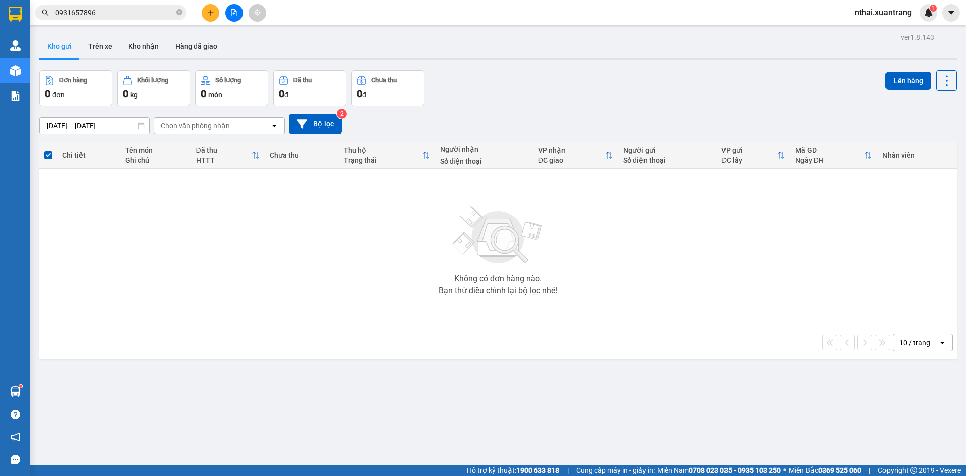
click at [243, 13] on div at bounding box center [234, 13] width 76 height 18
click at [229, 16] on button at bounding box center [235, 13] width 18 height 18
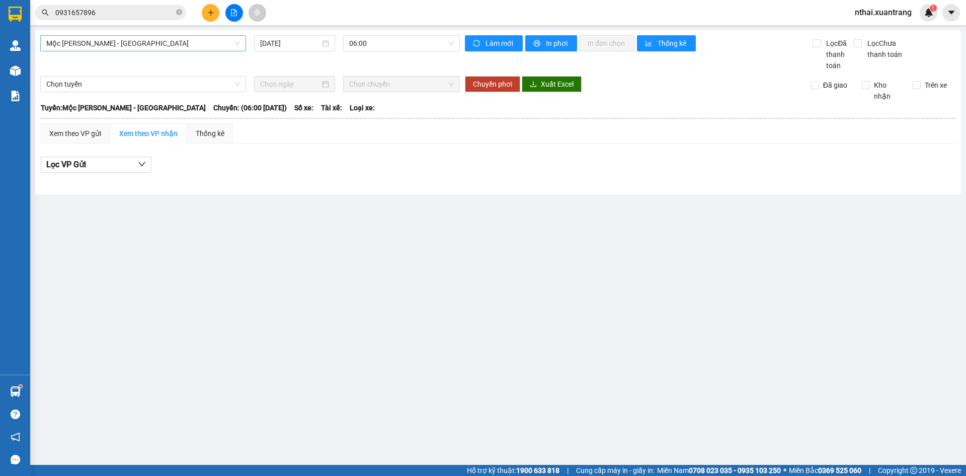
click at [193, 41] on span "Mộc Châu - [GEOGRAPHIC_DATA]" at bounding box center [143, 43] width 194 height 15
click at [190, 43] on span "Mộc Châu - [GEOGRAPHIC_DATA]" at bounding box center [143, 43] width 194 height 15
click at [100, 32] on div "Mộc Châu - Mỹ Đình Mộc Châu - Mỹ Đình 12/09/2025 06:00 Làm mới In phơi In đơn c…" at bounding box center [498, 112] width 926 height 164
click at [105, 47] on span "Mộc Châu - [GEOGRAPHIC_DATA]" at bounding box center [143, 43] width 194 height 15
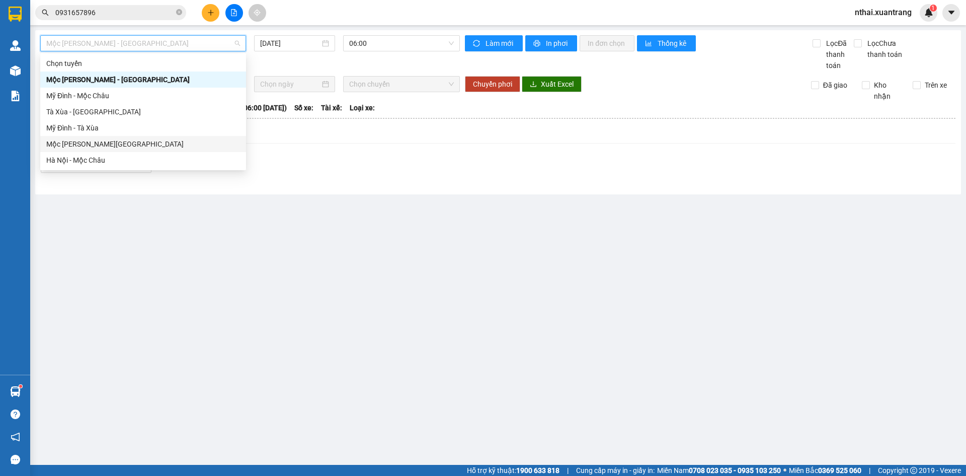
click at [104, 144] on div "Mộc Châu - [GEOGRAPHIC_DATA]" at bounding box center [143, 143] width 194 height 11
type input "[DATE]"
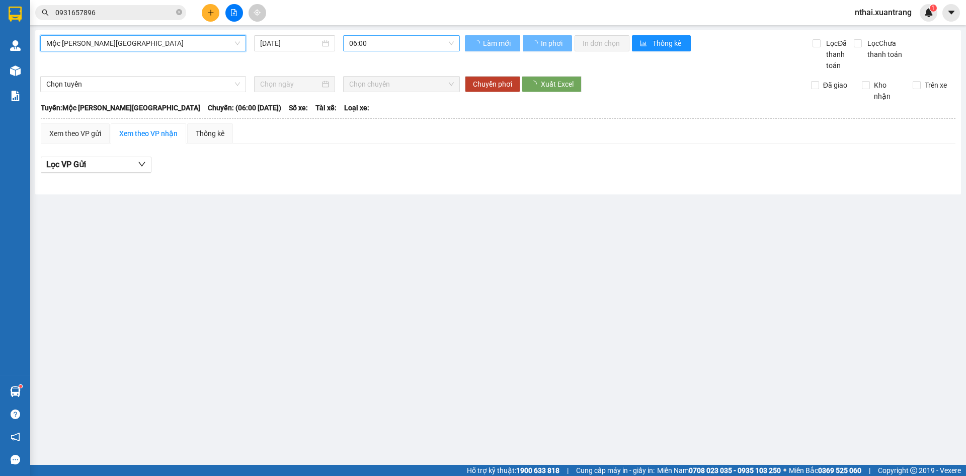
click at [373, 44] on span "06:00" at bounding box center [401, 43] width 105 height 15
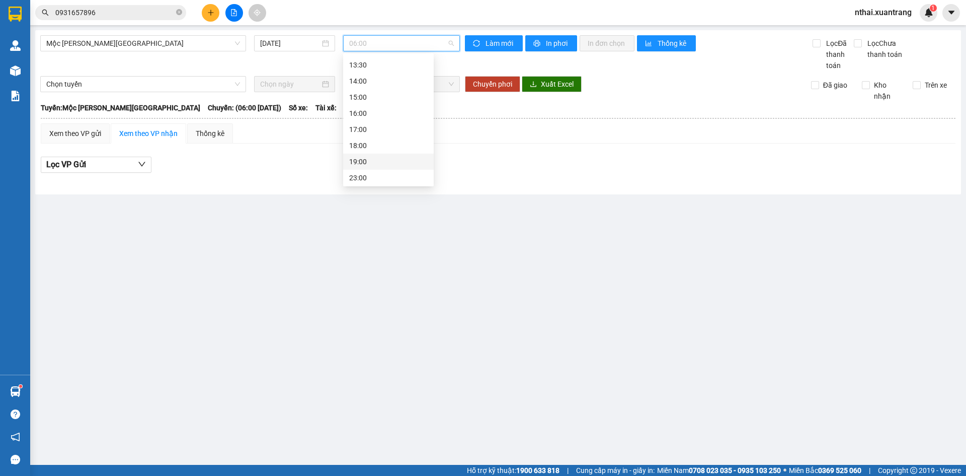
scroll to position [145, 0]
click at [362, 139] on div "18:00" at bounding box center [388, 143] width 79 height 11
click at [375, 52] on div "Mộc Châu - Hà Nội 12/09/2025 18:00" at bounding box center [250, 53] width 420 height 36
click at [381, 45] on span "18:00" at bounding box center [401, 43] width 105 height 15
click at [380, 163] on div "19:00" at bounding box center [388, 160] width 79 height 11
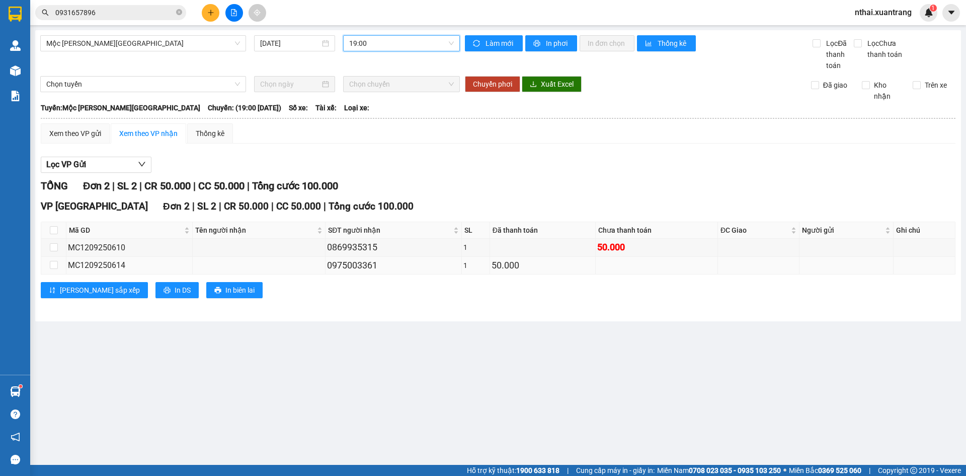
click at [362, 269] on div "0975003361" at bounding box center [393, 265] width 132 height 14
click at [369, 262] on div "0975003361" at bounding box center [393, 265] width 132 height 14
click at [376, 251] on div "0869935315" at bounding box center [393, 247] width 132 height 14
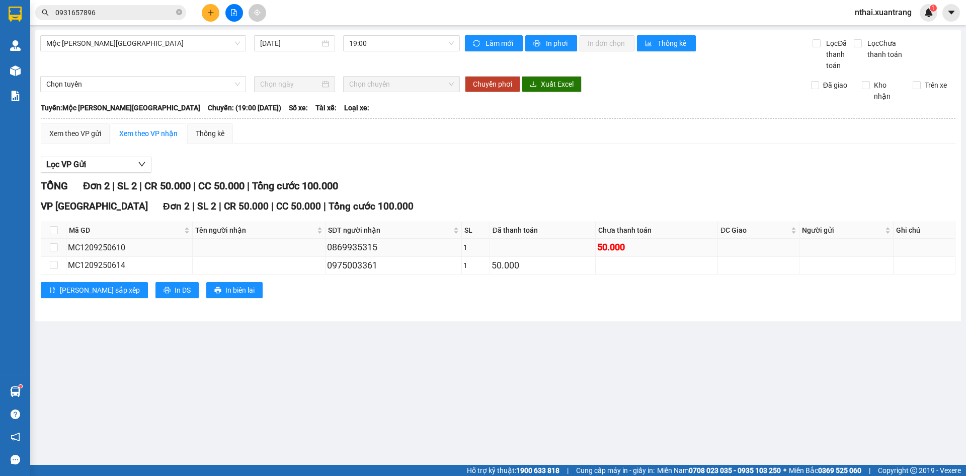
click at [377, 250] on div "0869935315" at bounding box center [393, 247] width 132 height 14
click at [364, 248] on div "0869935315" at bounding box center [393, 247] width 132 height 14
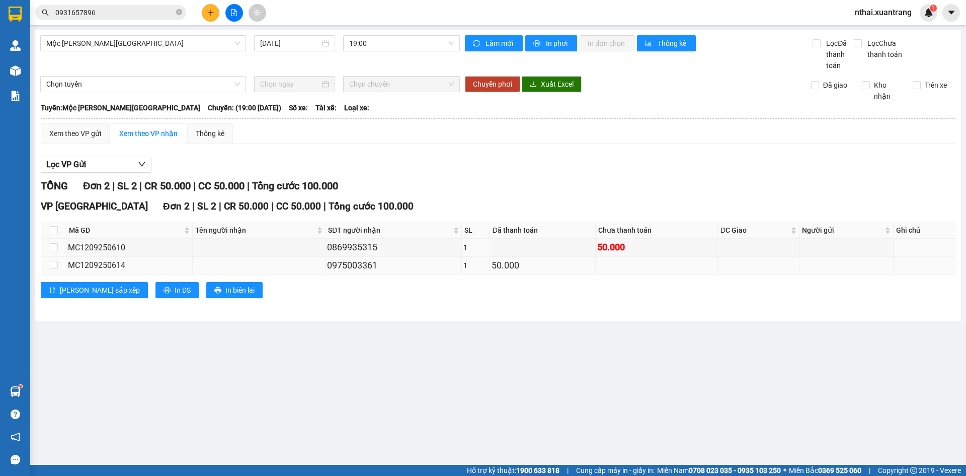
click at [367, 262] on div "0975003361" at bounding box center [393, 265] width 132 height 14
drag, startPoint x: 367, startPoint y: 254, endPoint x: 367, endPoint y: 247, distance: 7.6
click at [367, 252] on td "0869935315" at bounding box center [394, 248] width 136 height 18
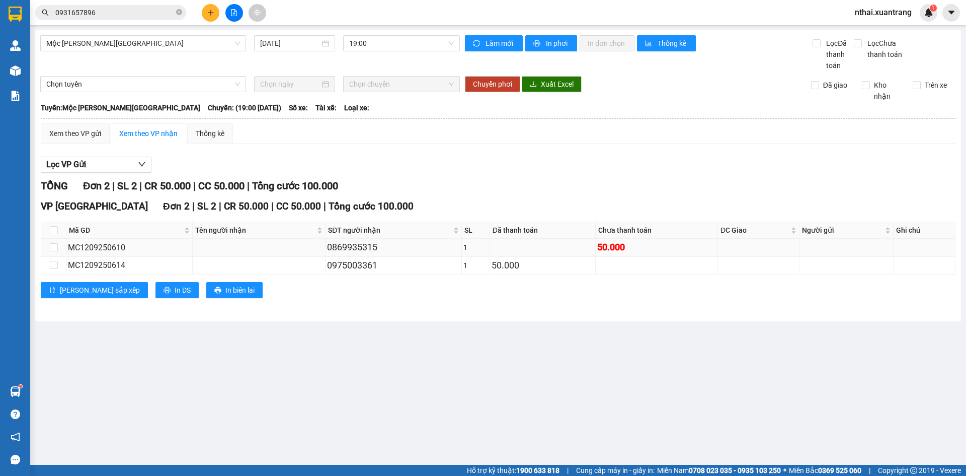
click at [367, 246] on div "0869935315" at bounding box center [393, 247] width 132 height 14
click at [367, 245] on div "0869935315" at bounding box center [393, 247] width 132 height 14
click at [366, 265] on div "0975003361" at bounding box center [393, 265] width 132 height 14
click at [366, 240] on td "0869935315" at bounding box center [394, 248] width 136 height 18
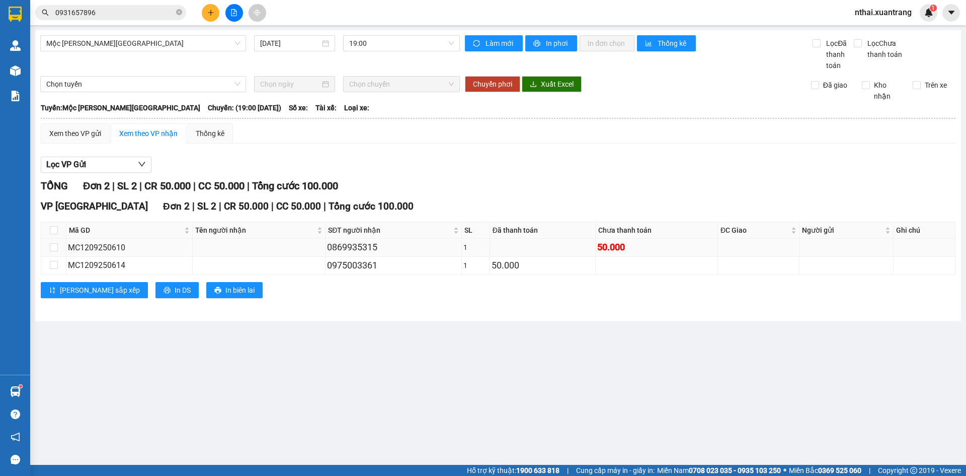
click at [366, 248] on div "0869935315" at bounding box center [393, 247] width 132 height 14
click at [366, 265] on div "0975003361" at bounding box center [393, 265] width 132 height 14
click at [369, 241] on div "0869935315" at bounding box center [393, 247] width 132 height 14
click at [370, 261] on div "0975003361" at bounding box center [393, 265] width 132 height 14
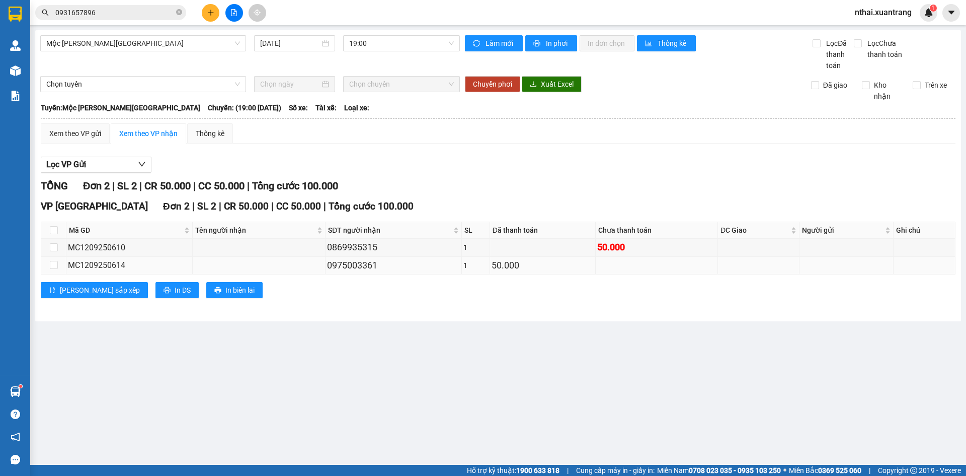
click at [354, 273] on td "0975003361" at bounding box center [394, 266] width 136 height 18
click at [354, 268] on div "0975003361" at bounding box center [393, 265] width 132 height 14
click at [357, 254] on div "0869935315" at bounding box center [393, 247] width 132 height 14
click at [357, 248] on div "0869935315" at bounding box center [393, 247] width 132 height 14
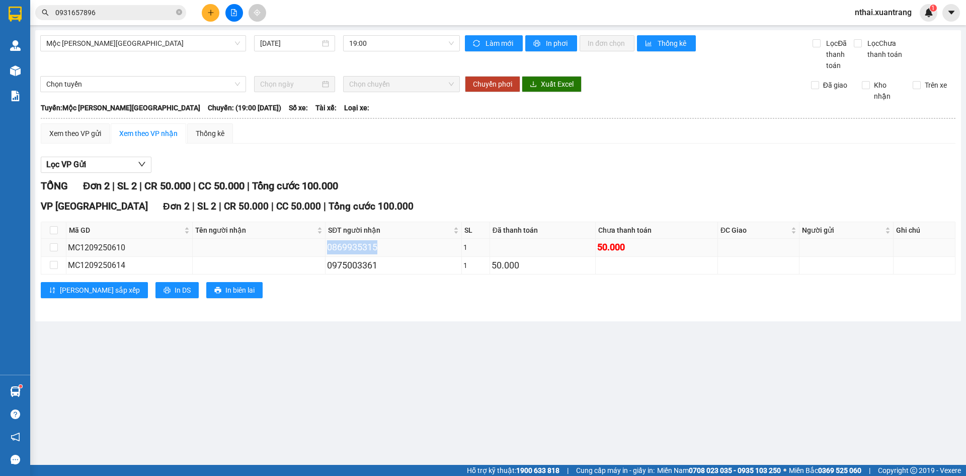
click at [357, 248] on div "0869935315" at bounding box center [393, 247] width 132 height 14
click at [110, 17] on input "0931657896" at bounding box center [114, 12] width 119 height 11
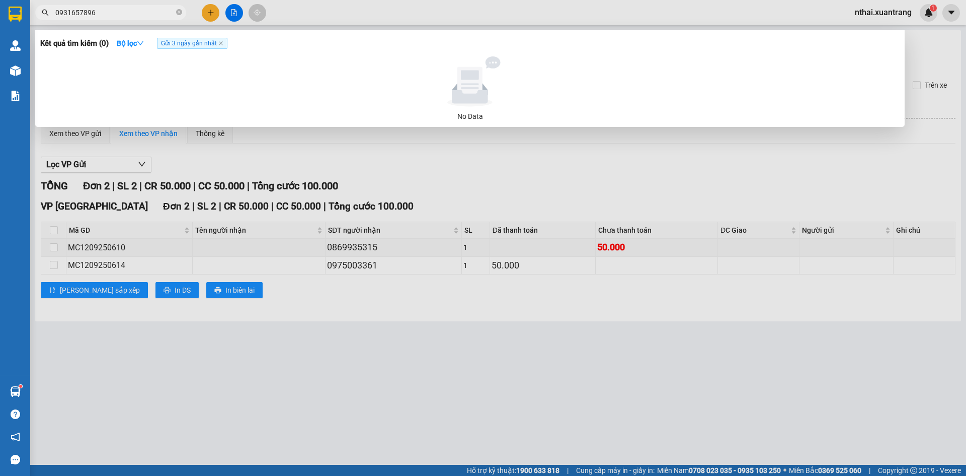
click at [110, 17] on input "0931657896" at bounding box center [114, 12] width 119 height 11
click at [452, 215] on div at bounding box center [483, 238] width 966 height 476
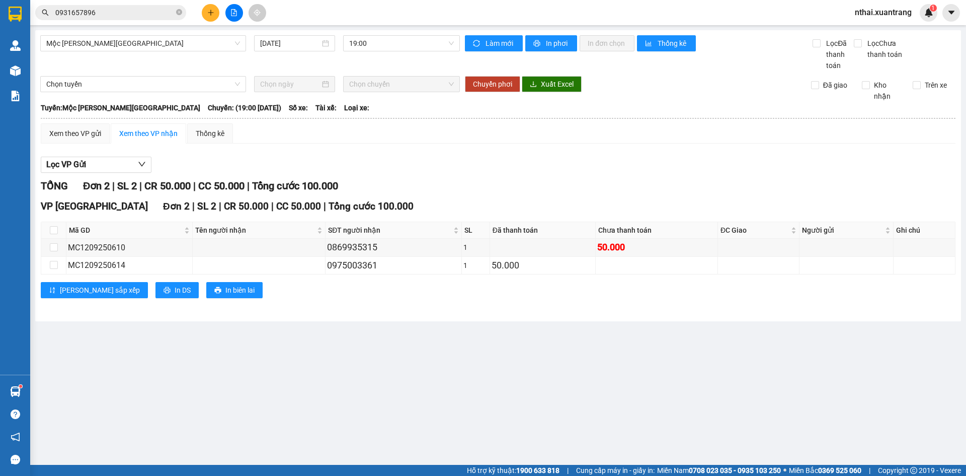
drag, startPoint x: 641, startPoint y: 174, endPoint x: 646, endPoint y: 179, distance: 7.8
click at [646, 179] on div "Lọc VP Gửi TỔNG Đơn 2 | SL 2 | CR 50.000 | CC 50.000 | Tổng cước 100.000 VP HÀ…" at bounding box center [498, 231] width 915 height 159
click at [360, 243] on div "0869935315" at bounding box center [393, 247] width 132 height 14
click at [356, 260] on div "0975003361" at bounding box center [393, 265] width 132 height 14
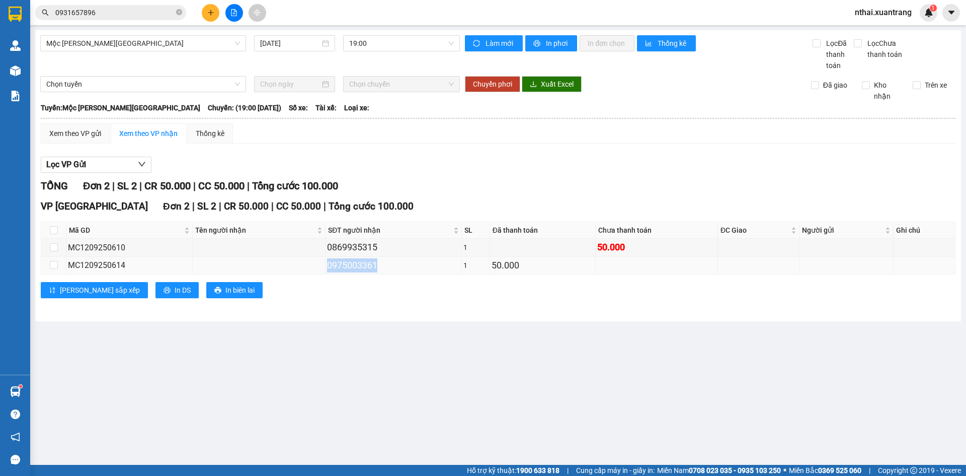
click at [356, 260] on div "0975003361" at bounding box center [393, 265] width 132 height 14
click at [356, 250] on div "0869935315" at bounding box center [393, 247] width 132 height 14
click at [394, 43] on span "19:00" at bounding box center [401, 43] width 105 height 15
